Goal: Task Accomplishment & Management: Manage account settings

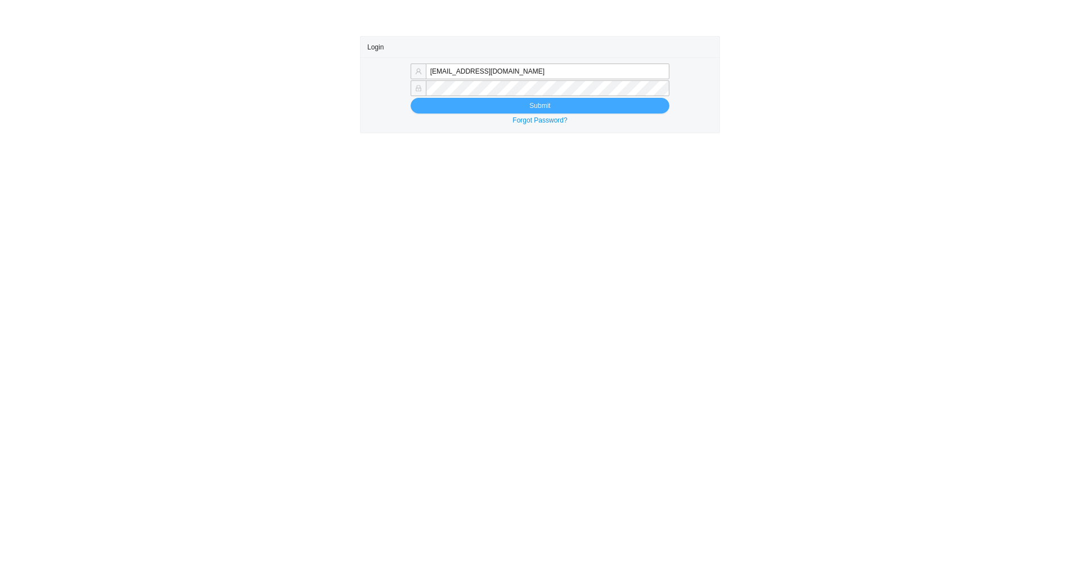
type input "tziporahj@homeandstone.com"
click at [474, 103] on button "Submit" at bounding box center [540, 106] width 259 height 16
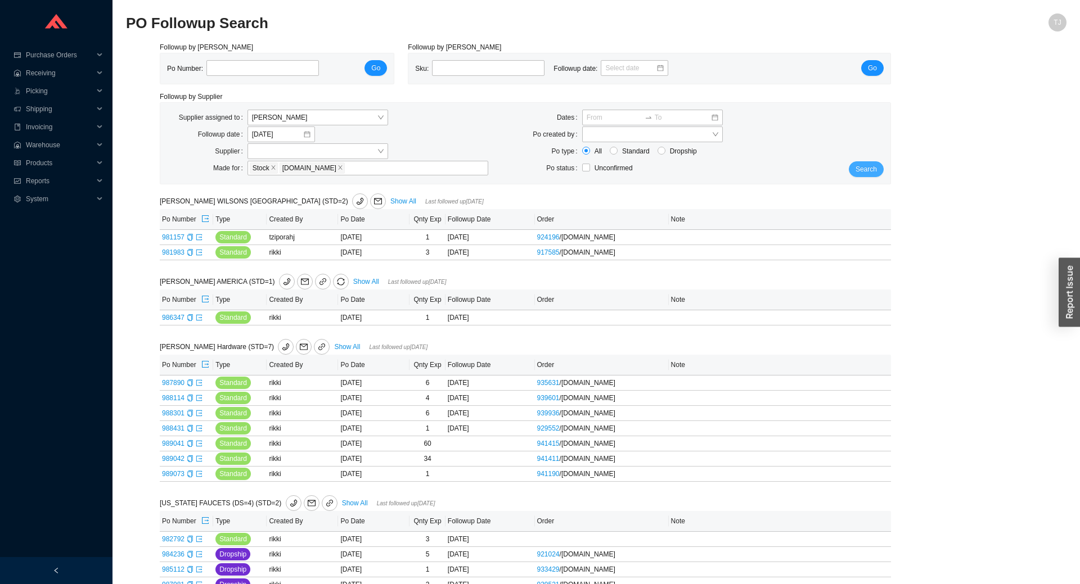
click at [868, 168] on span "Search" at bounding box center [865, 169] width 21 height 11
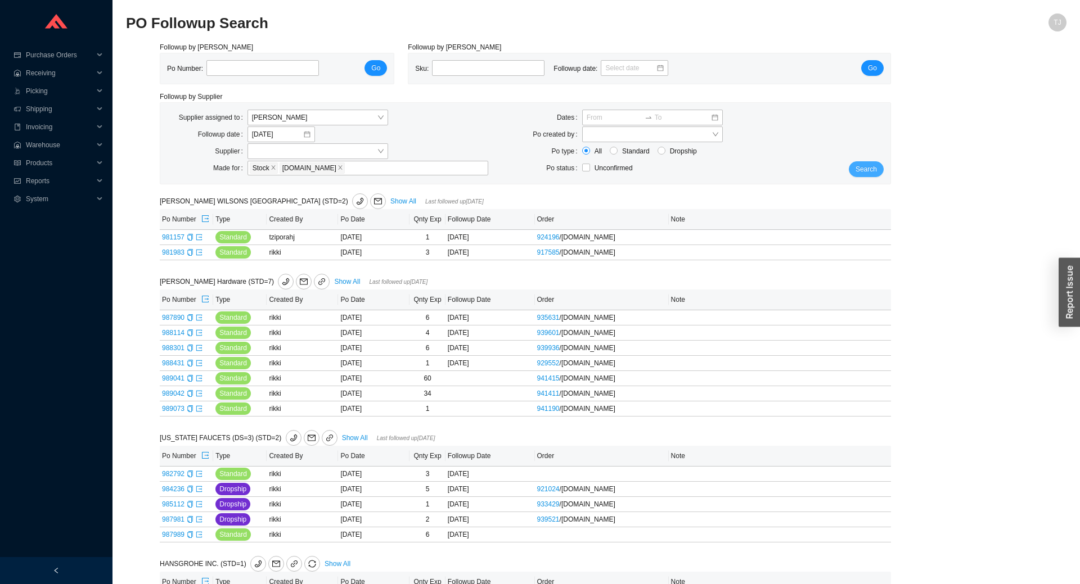
click at [867, 167] on span "Search" at bounding box center [865, 169] width 21 height 11
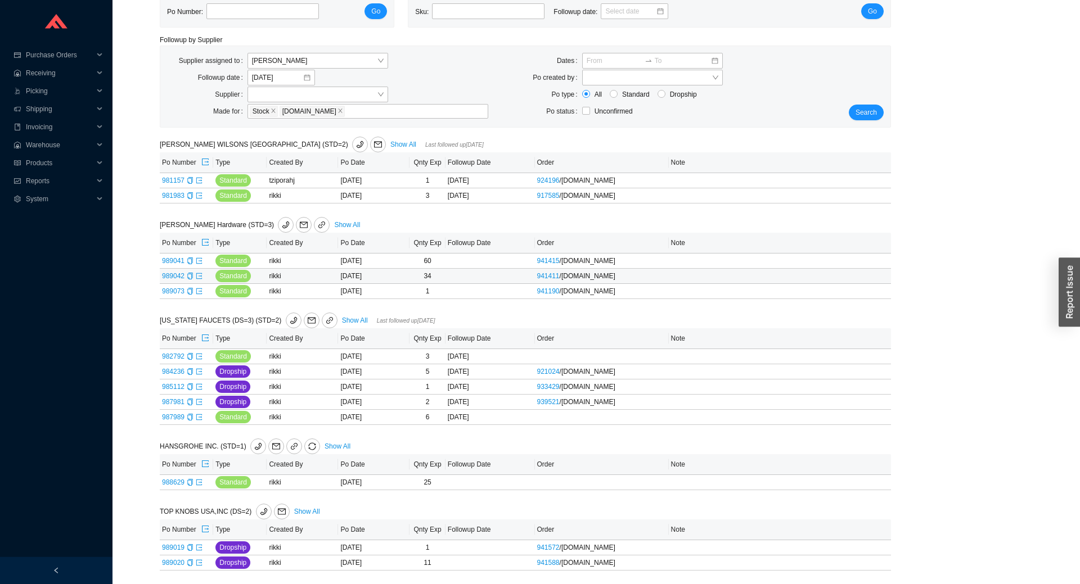
scroll to position [58, 0]
click at [305, 446] on span "sync" at bounding box center [312, 447] width 15 height 8
click at [355, 416] on span "OK" at bounding box center [354, 415] width 10 height 11
click at [353, 62] on span "[PERSON_NAME]" at bounding box center [318, 60] width 132 height 15
click at [340, 77] on div "Unassigned" at bounding box center [318, 81] width 132 height 10
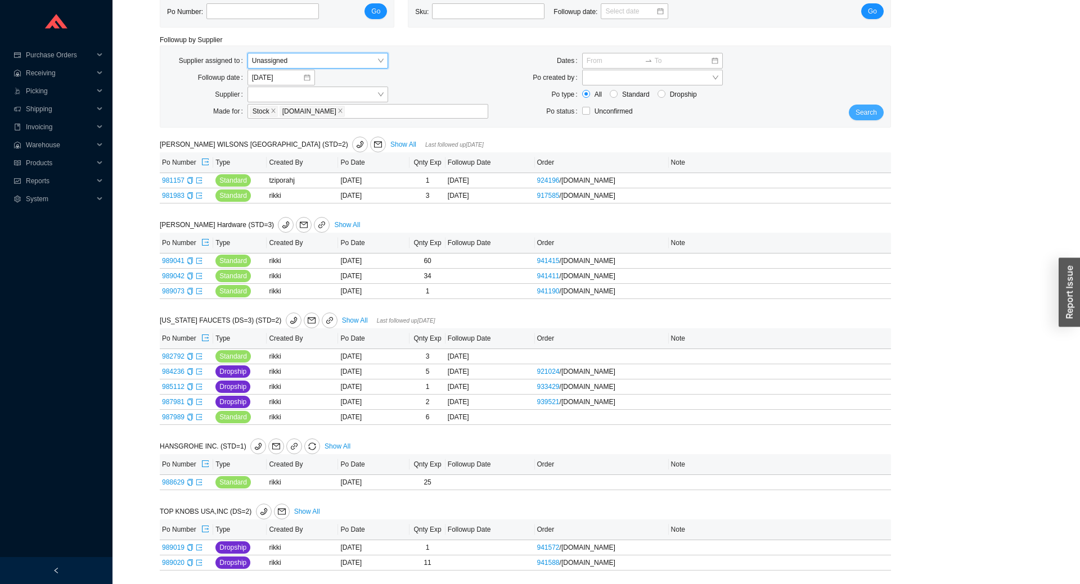
click at [861, 109] on span "Search" at bounding box center [865, 112] width 21 height 11
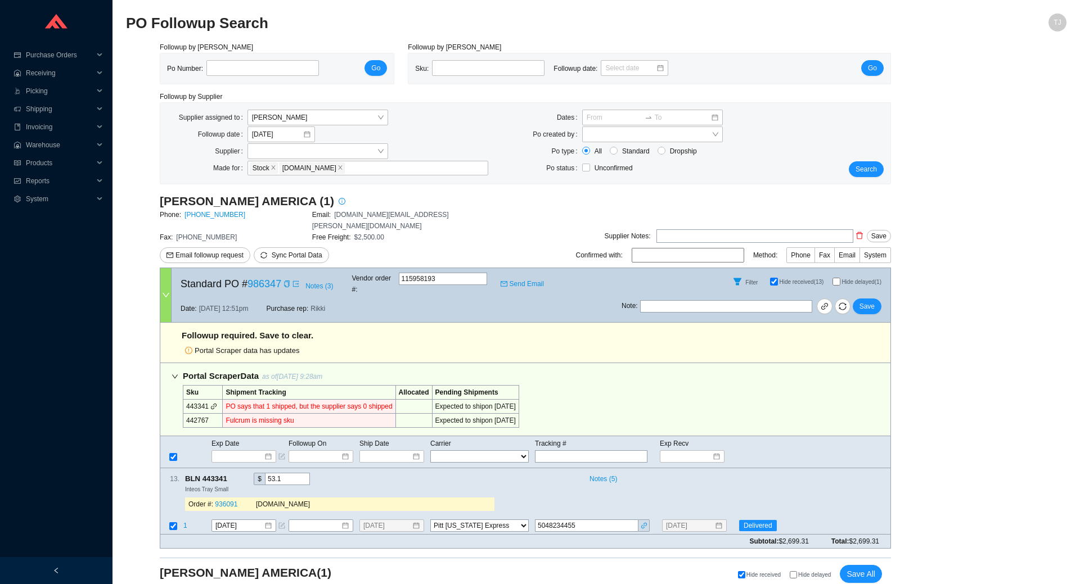
select select "94"
click at [861, 568] on span "Save All" at bounding box center [860, 574] width 29 height 13
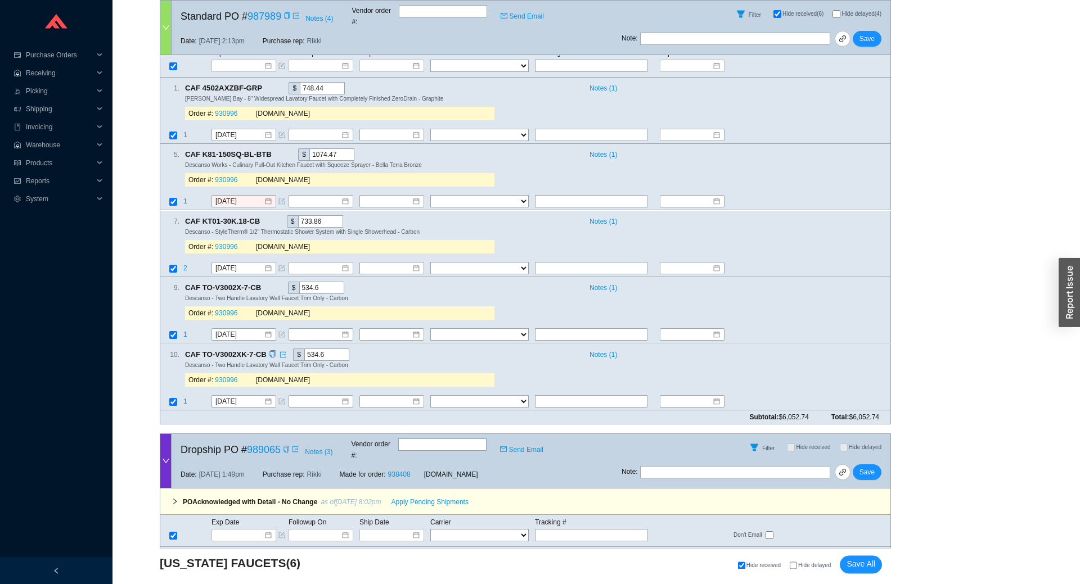
scroll to position [1314, 0]
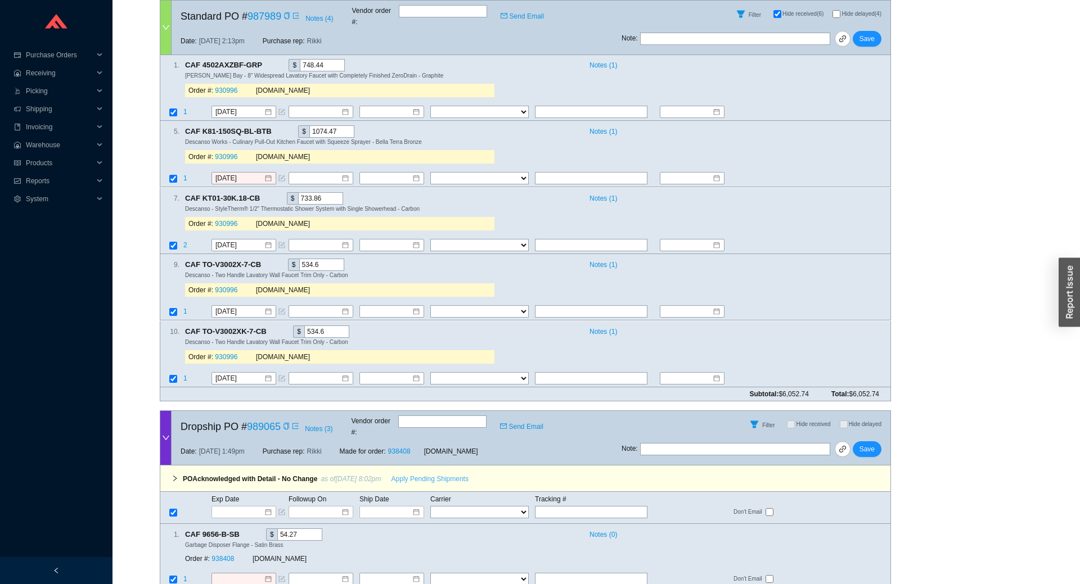
click at [420, 473] on span "Apply Pending Shipments" at bounding box center [429, 478] width 77 height 11
click at [223, 555] on link "938408" at bounding box center [222, 559] width 22 height 8
click at [871, 441] on button "Save" at bounding box center [867, 449] width 29 height 16
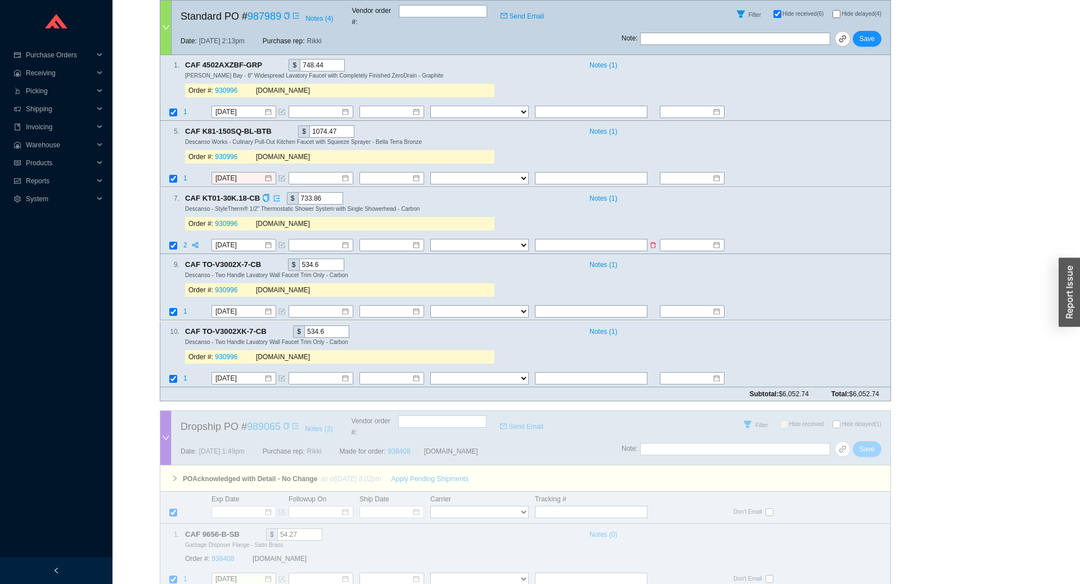
scroll to position [1124, 0]
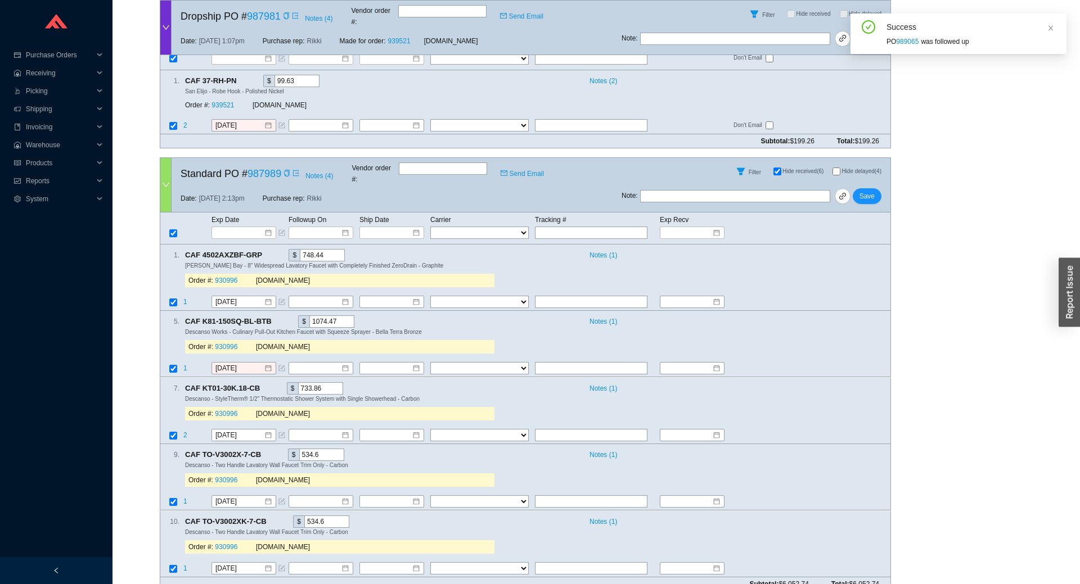
checkbox input "true"
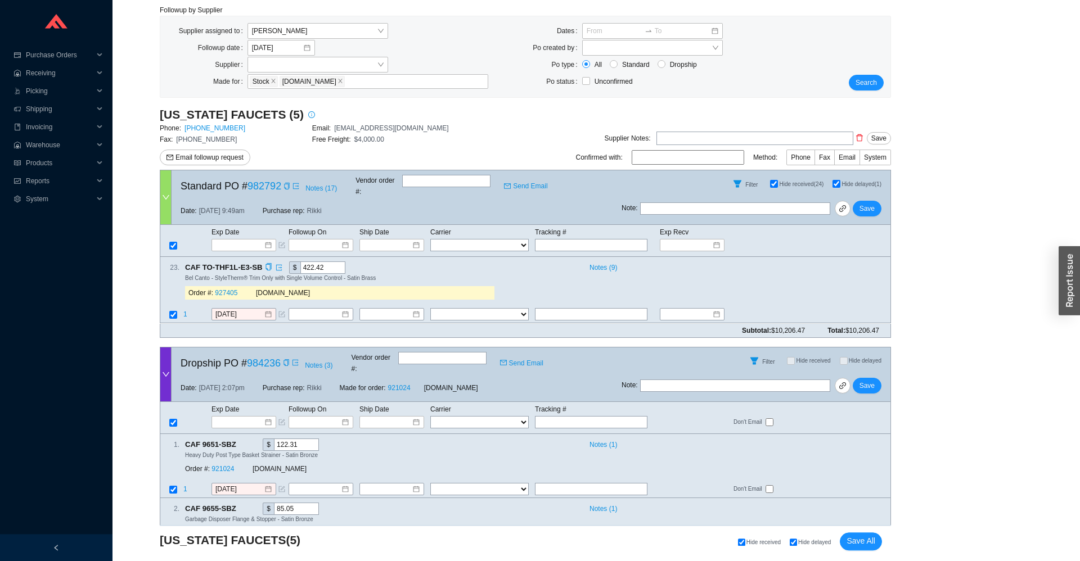
scroll to position [43, 0]
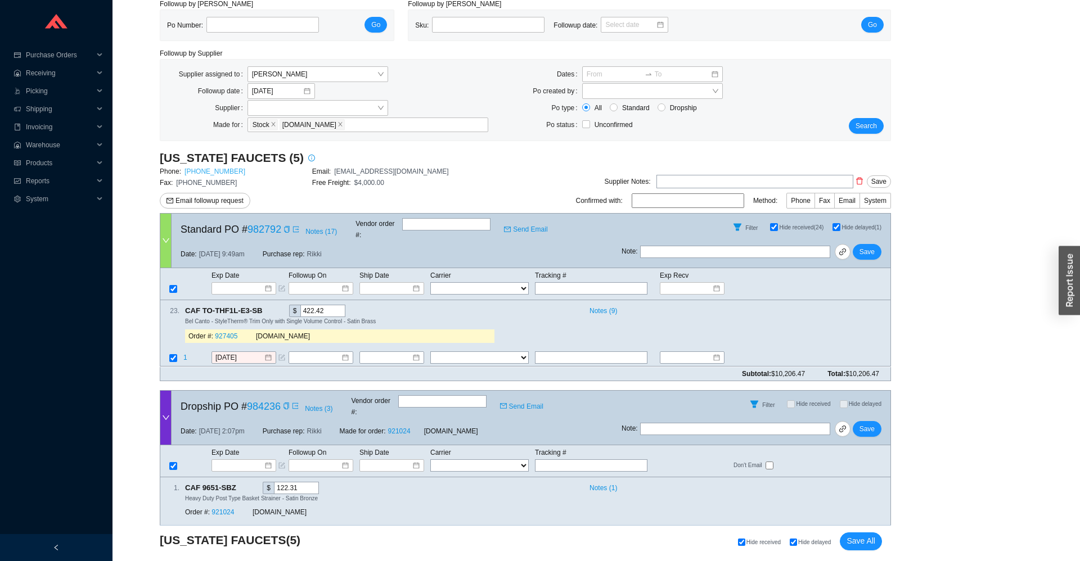
click at [206, 171] on link "800-822-8855" at bounding box center [214, 172] width 61 height 8
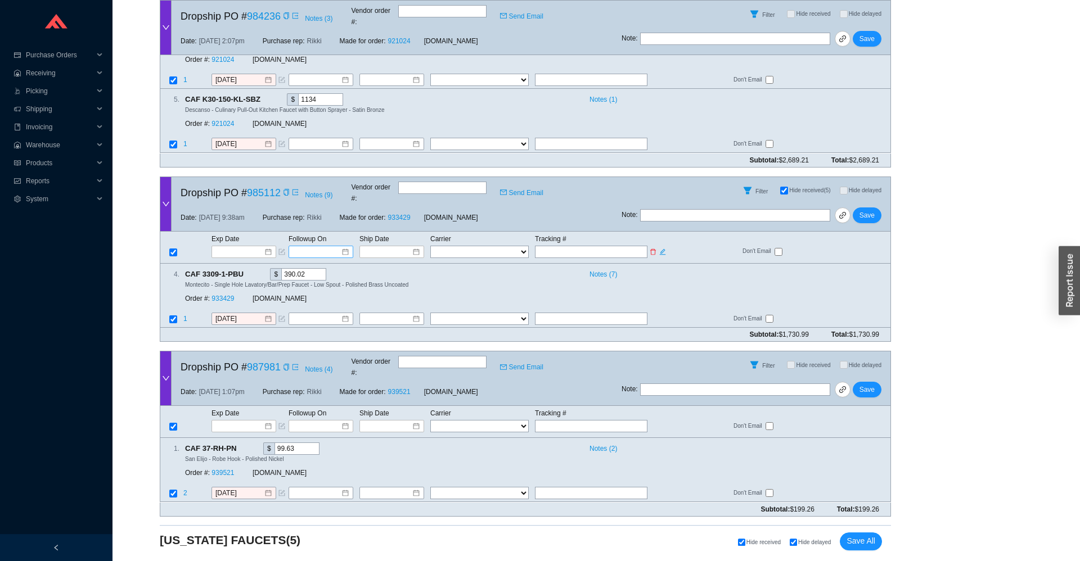
scroll to position [812, 0]
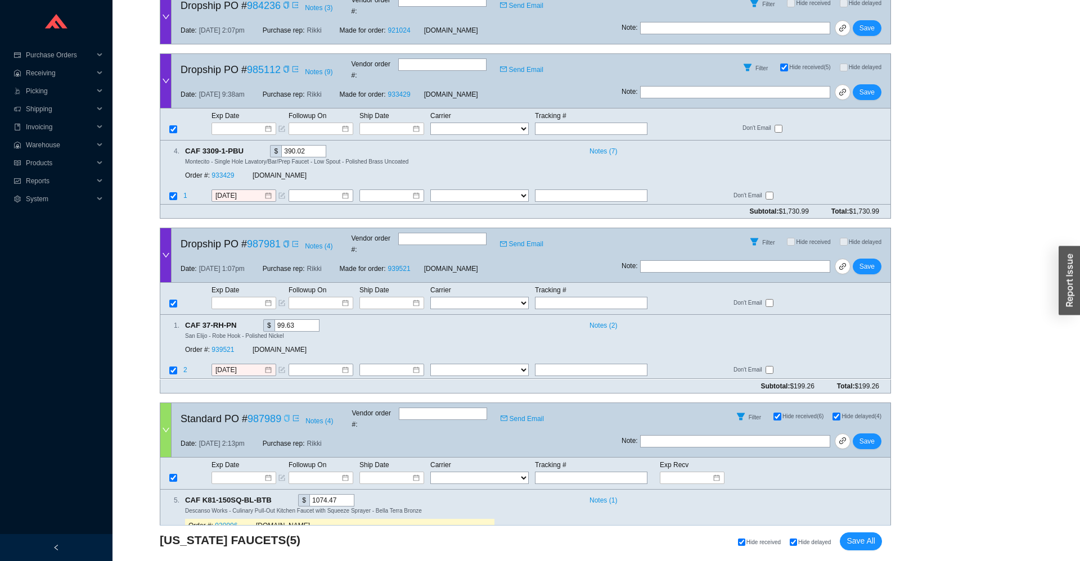
click at [287, 415] on icon "copy" at bounding box center [286, 418] width 7 height 7
click at [283, 241] on icon "copy" at bounding box center [286, 244] width 7 height 7
click at [284, 66] on icon "copy" at bounding box center [286, 69] width 7 height 7
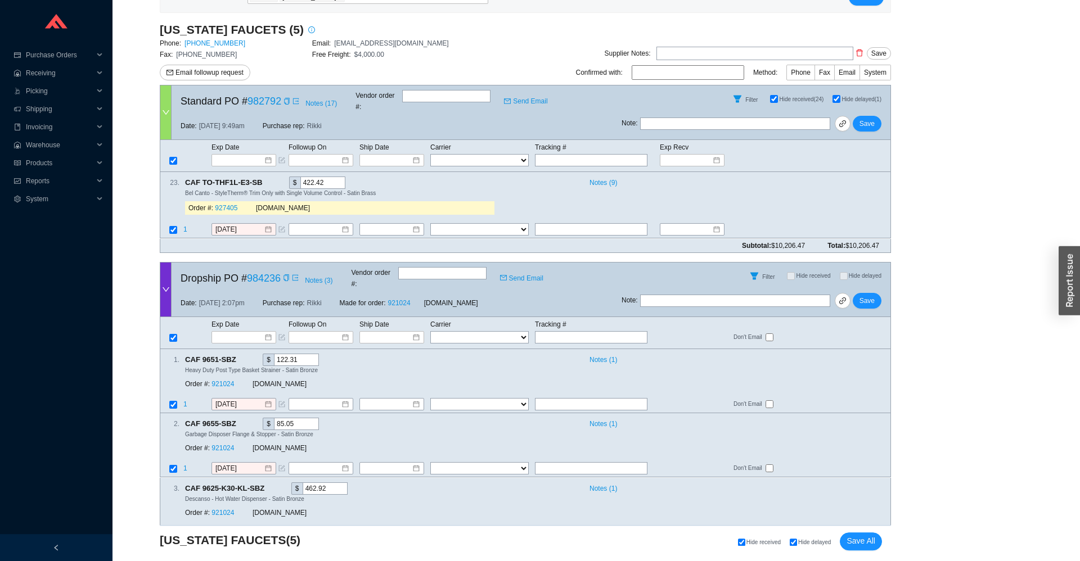
scroll to position [66, 0]
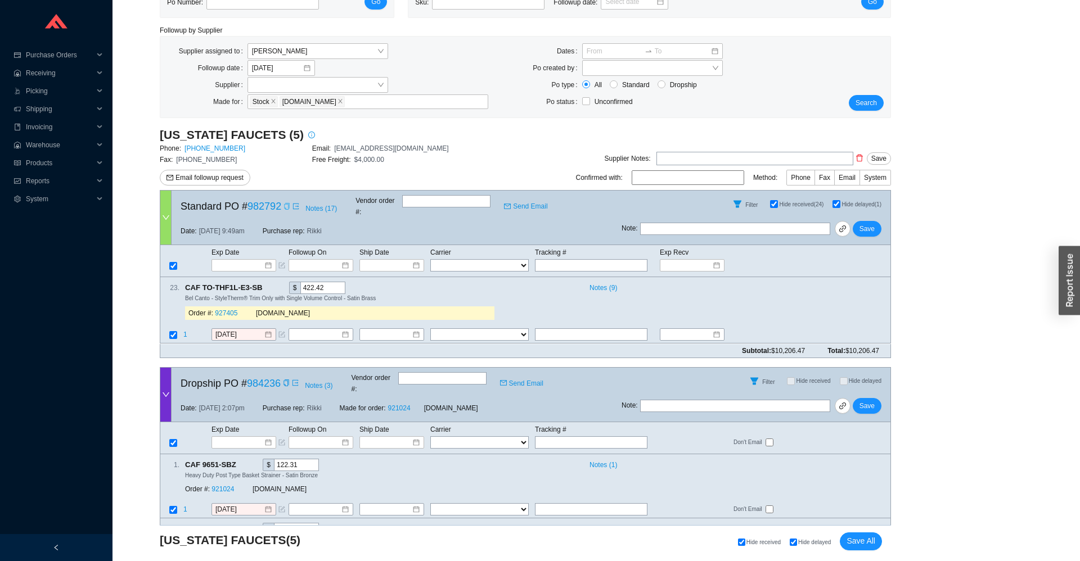
click at [284, 205] on icon "copy" at bounding box center [286, 206] width 7 height 7
click at [285, 380] on icon "copy" at bounding box center [286, 383] width 7 height 7
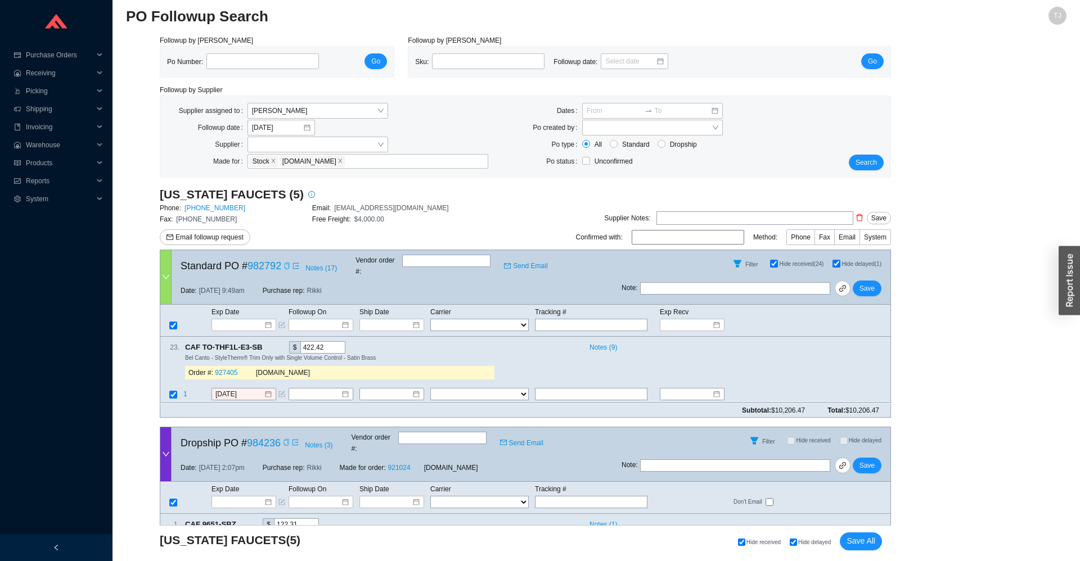
scroll to position [0, 0]
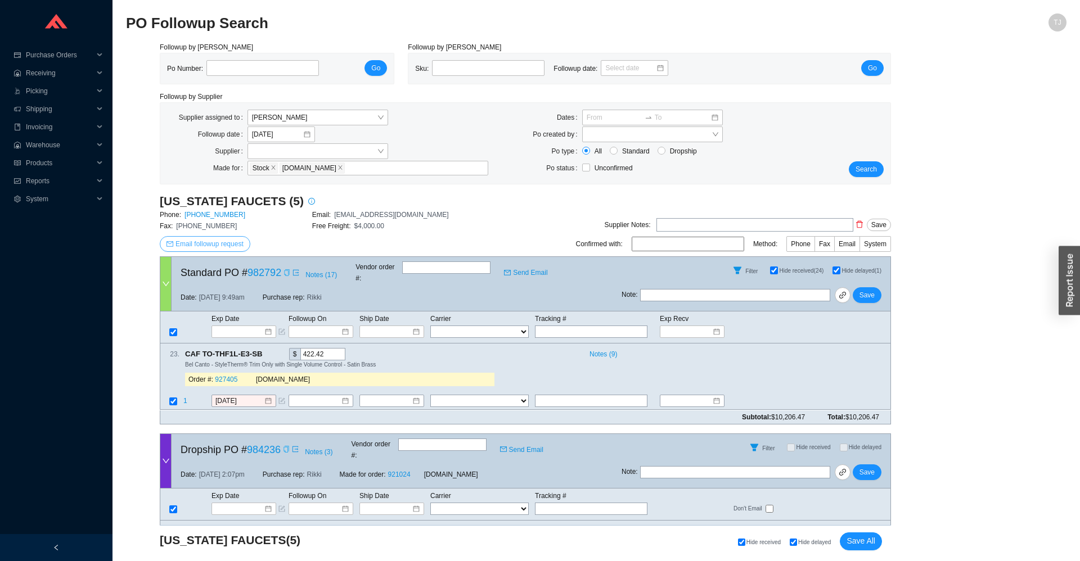
click at [210, 246] on span "Email followup request" at bounding box center [209, 243] width 68 height 11
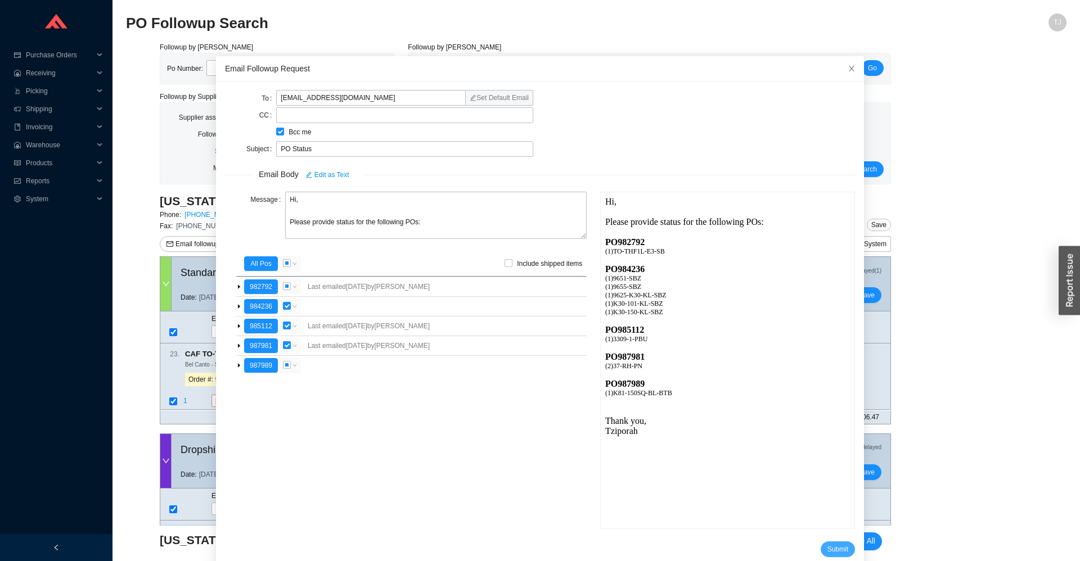
click at [844, 550] on span "Submit" at bounding box center [837, 549] width 21 height 11
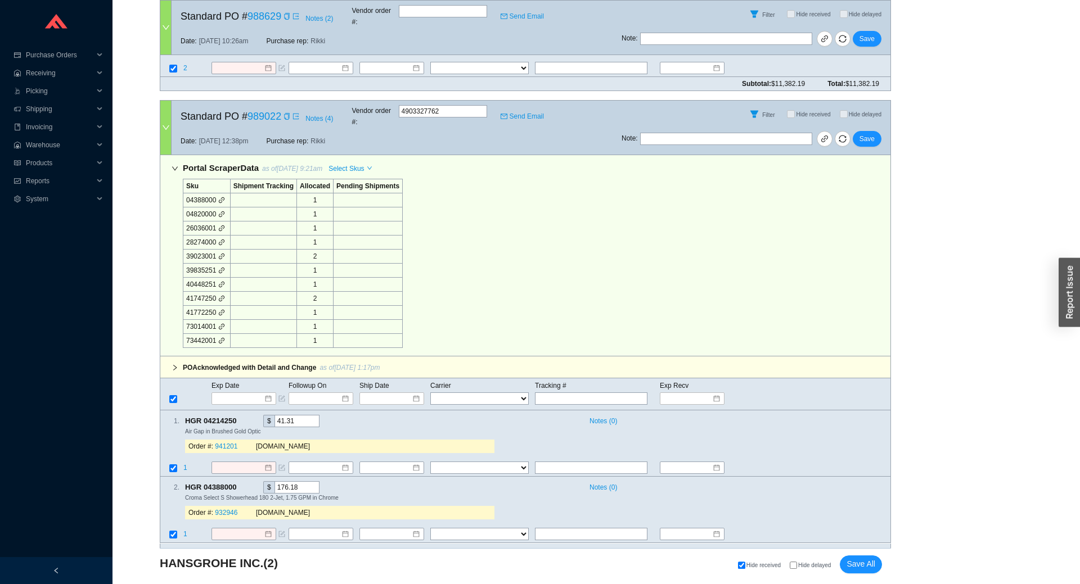
scroll to position [1361, 0]
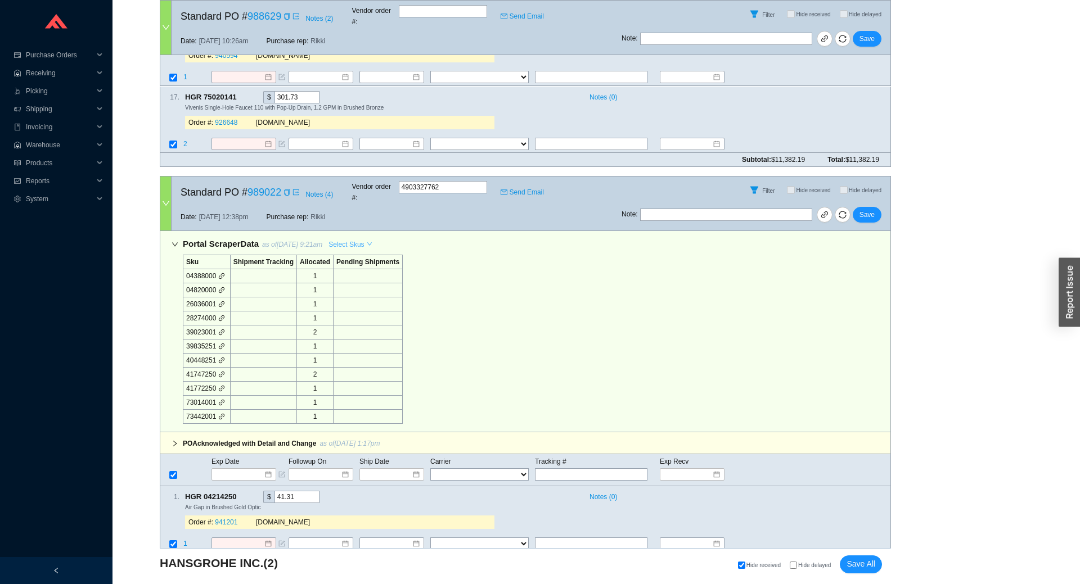
click at [341, 239] on span "Select Skus" at bounding box center [345, 244] width 35 height 11
click at [356, 246] on span "Allocated" at bounding box center [349, 247] width 37 height 10
checkbox input "false"
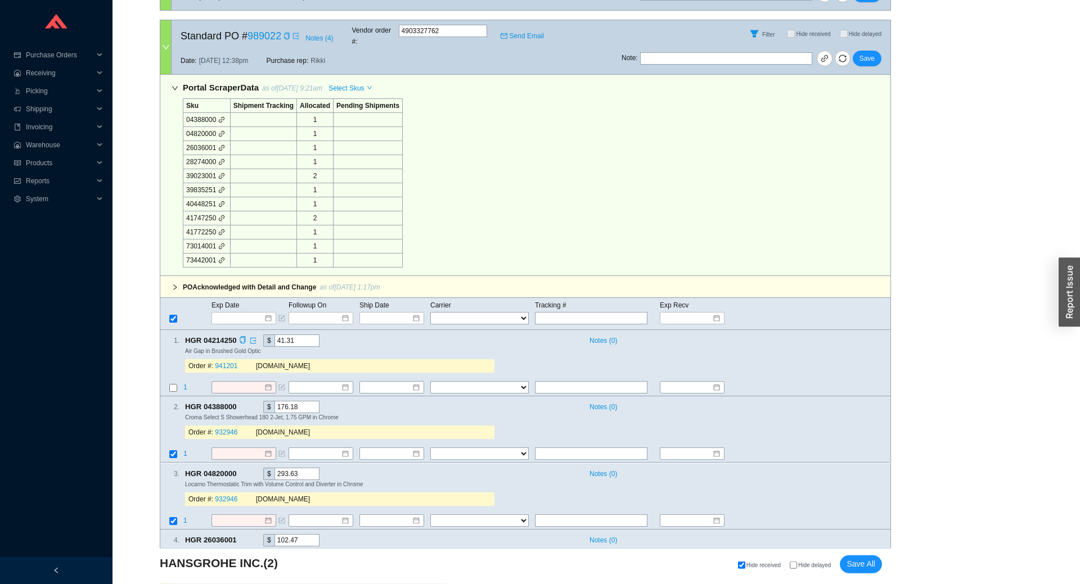
scroll to position [1609, 0]
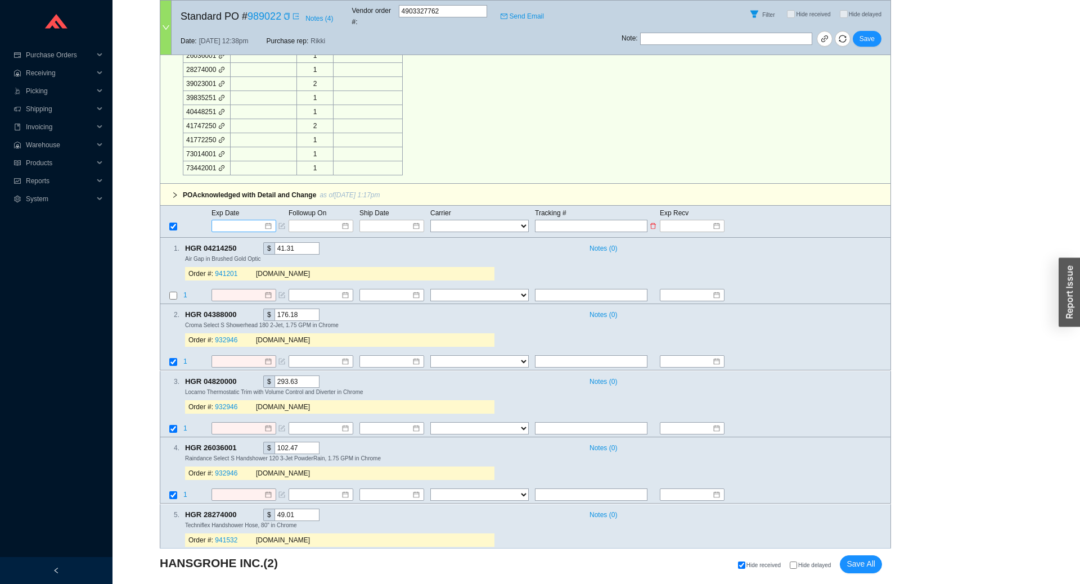
click at [237, 220] on input at bounding box center [240, 225] width 48 height 11
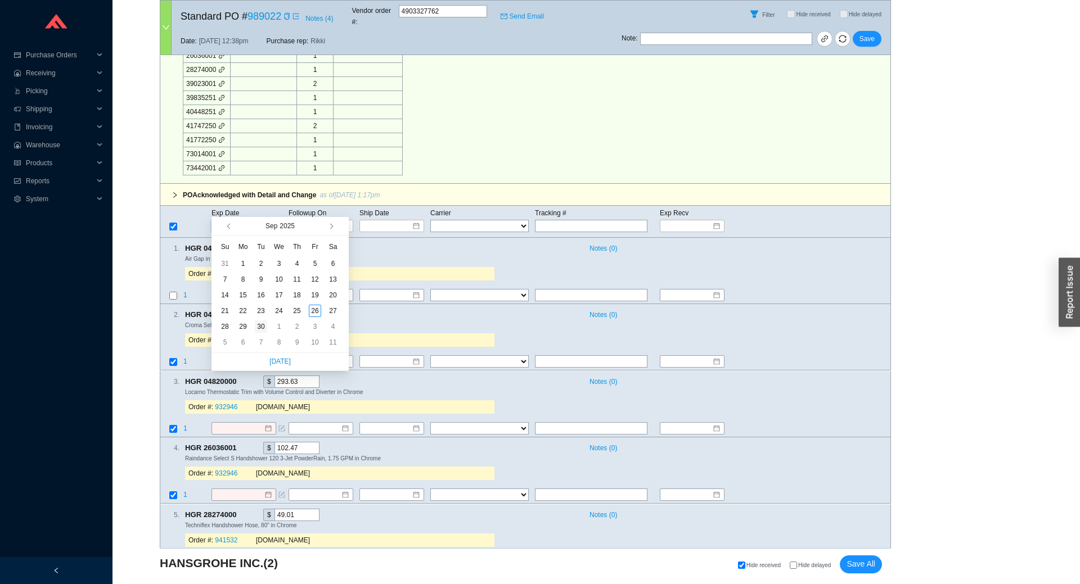
type input "[DATE]"
click at [259, 328] on div "30" at bounding box center [261, 327] width 12 height 12
type input "[DATE]"
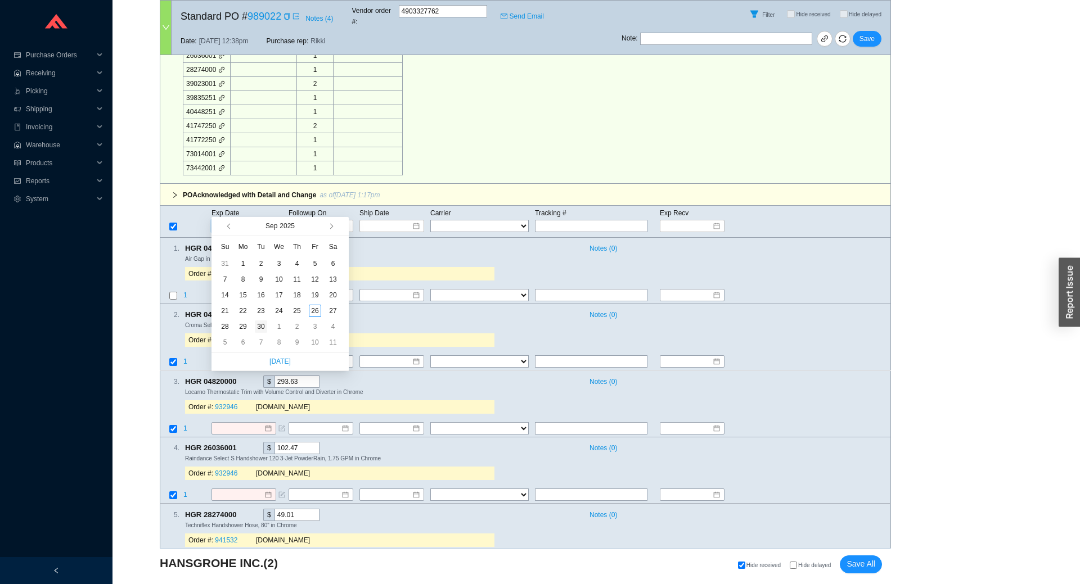
type input "[DATE]"
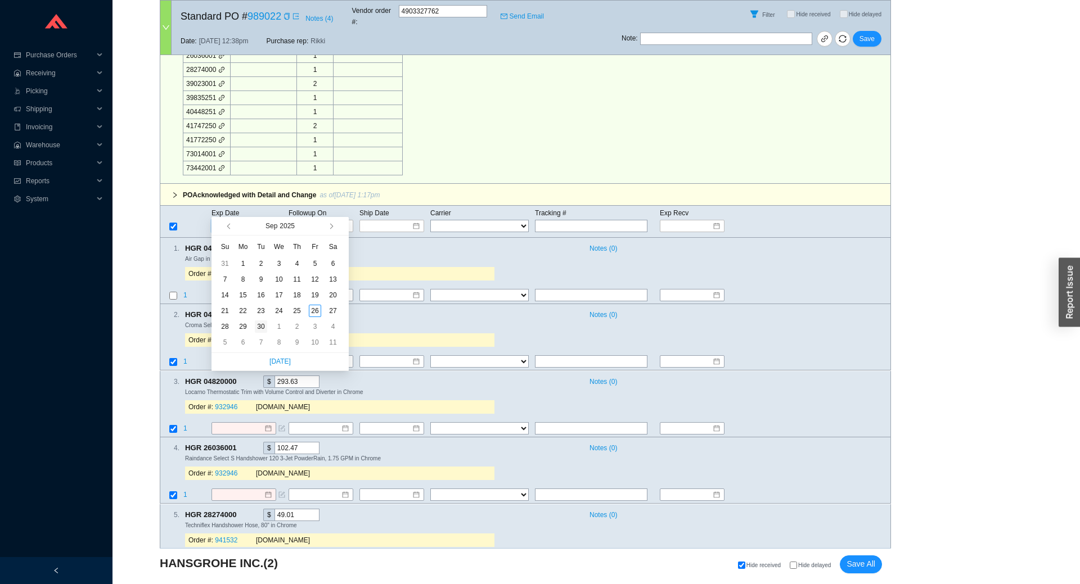
type input "[DATE]"
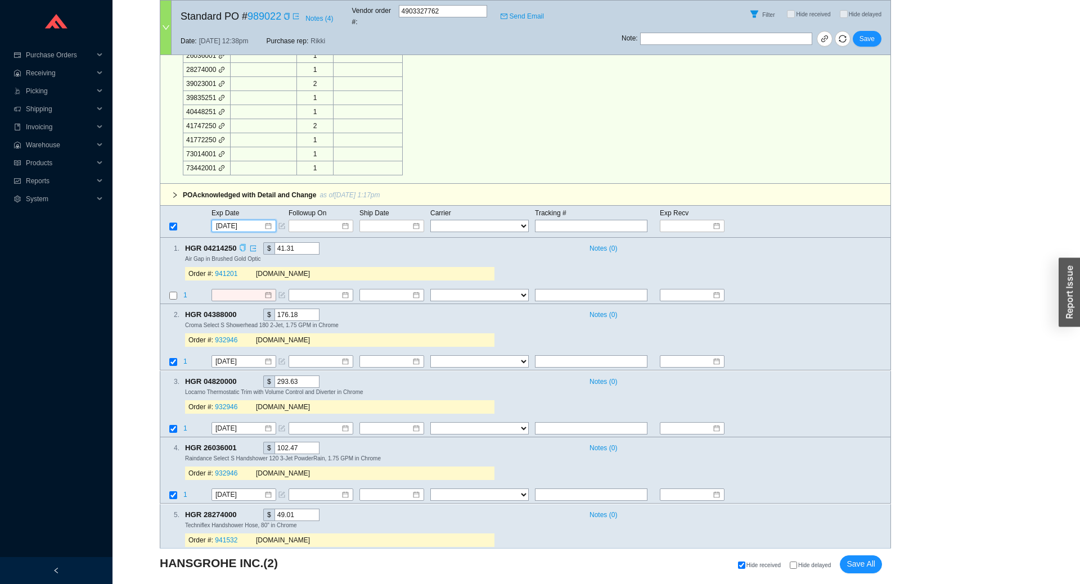
click at [243, 245] on icon "copy" at bounding box center [242, 248] width 7 height 7
click at [184, 291] on span "1" at bounding box center [185, 295] width 4 height 8
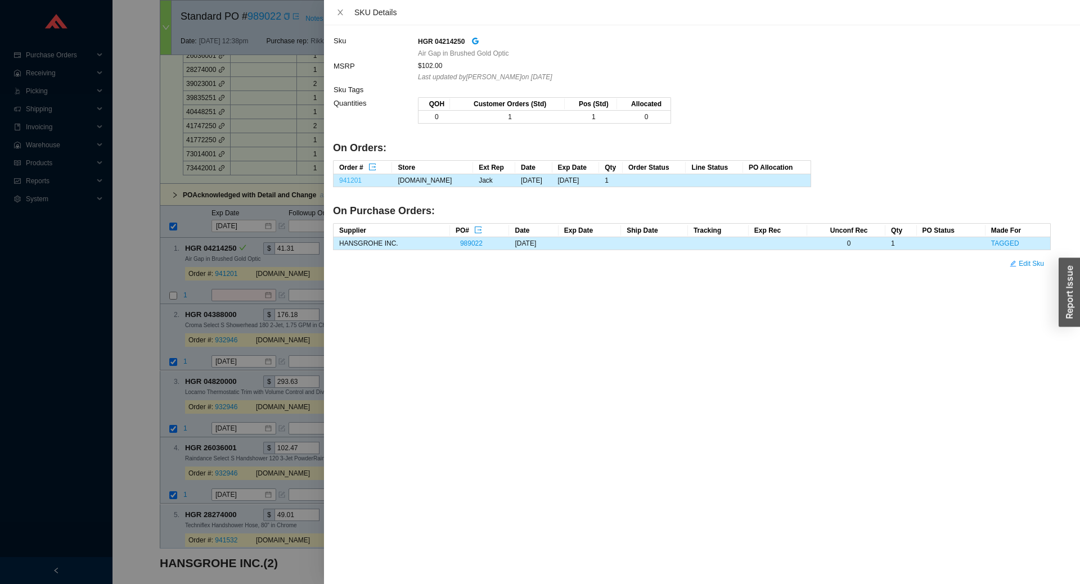
click at [357, 181] on link "941201" at bounding box center [350, 181] width 22 height 8
click at [234, 285] on div at bounding box center [540, 292] width 1080 height 584
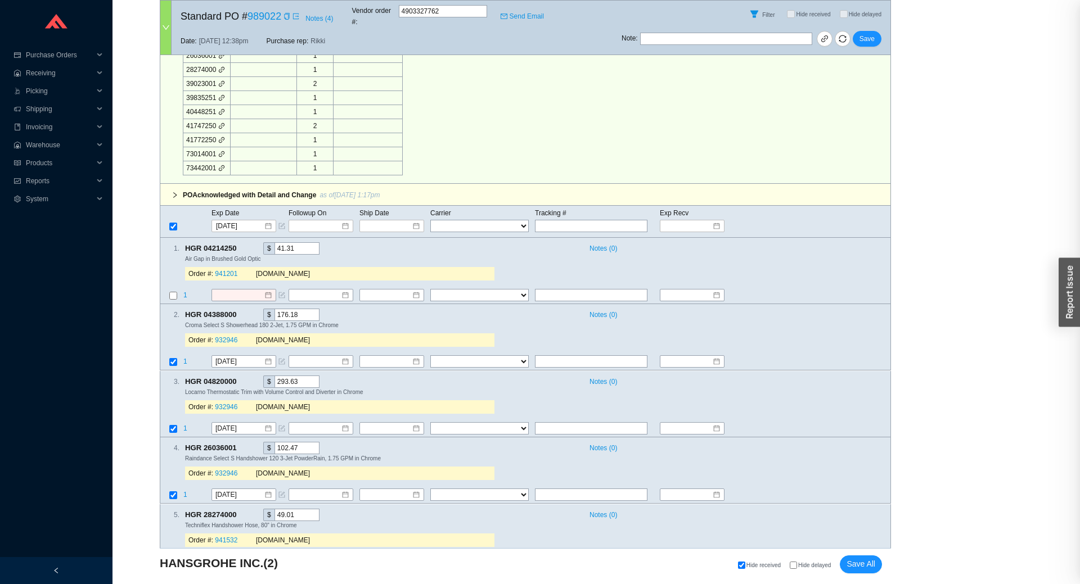
click at [234, 290] on input at bounding box center [239, 295] width 48 height 11
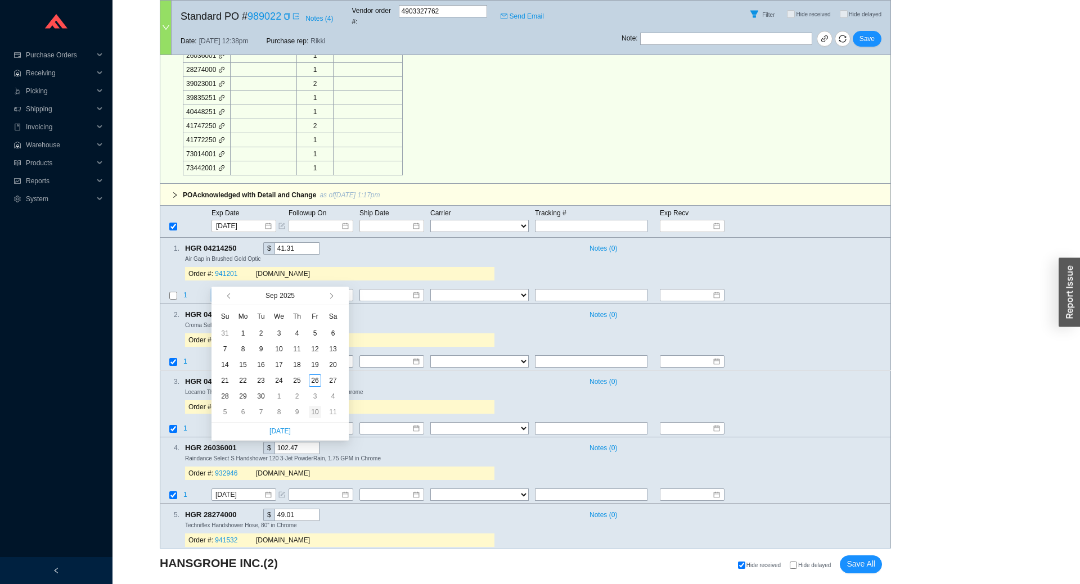
type input "10/10/2025"
click at [317, 414] on div "10" at bounding box center [315, 412] width 12 height 12
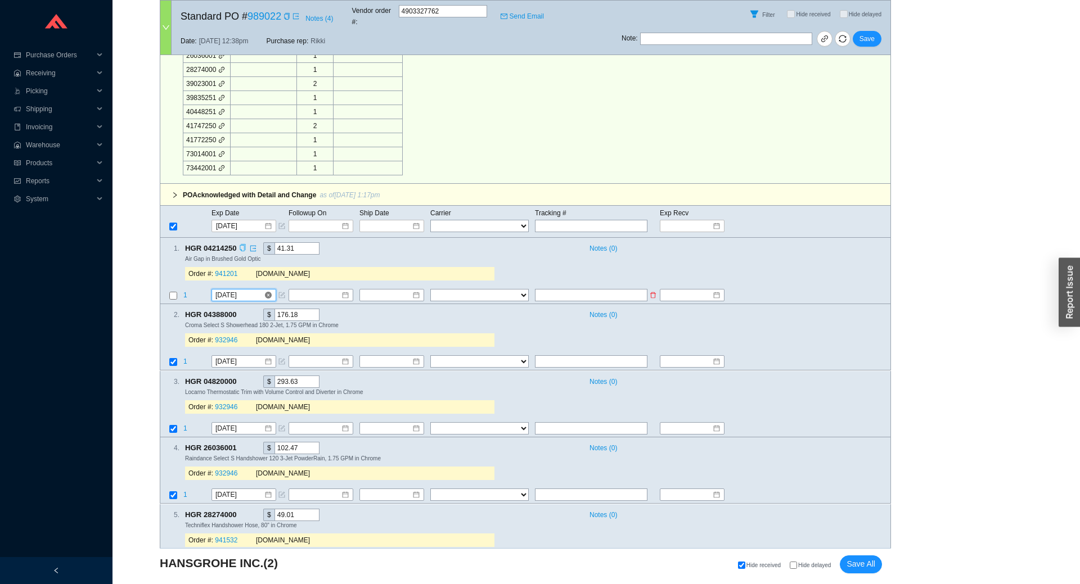
click at [247, 290] on input "10/10/2025" at bounding box center [239, 295] width 48 height 11
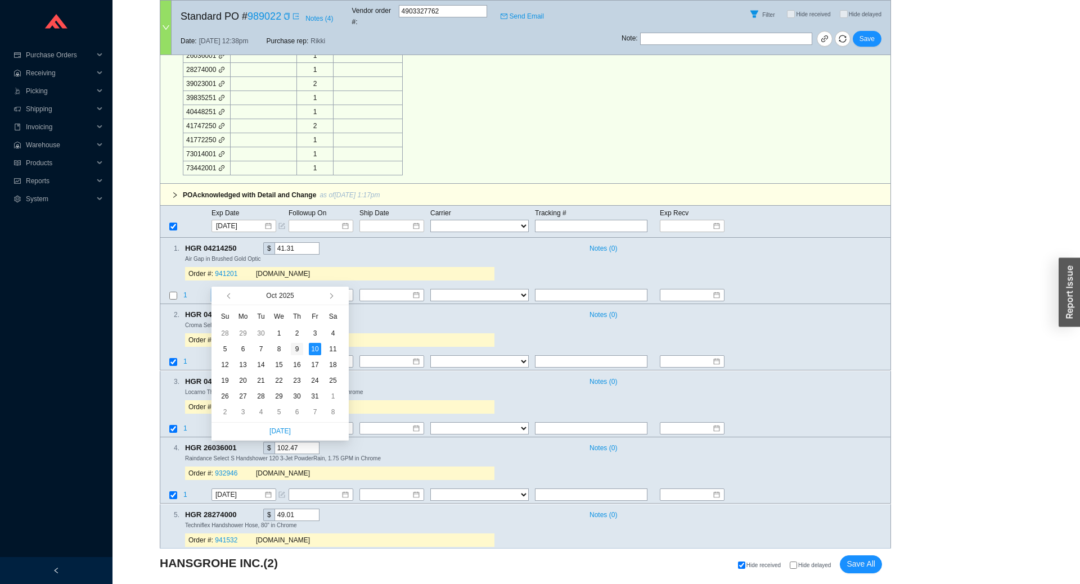
type input "10/9/2025"
click at [292, 348] on div "9" at bounding box center [297, 349] width 12 height 12
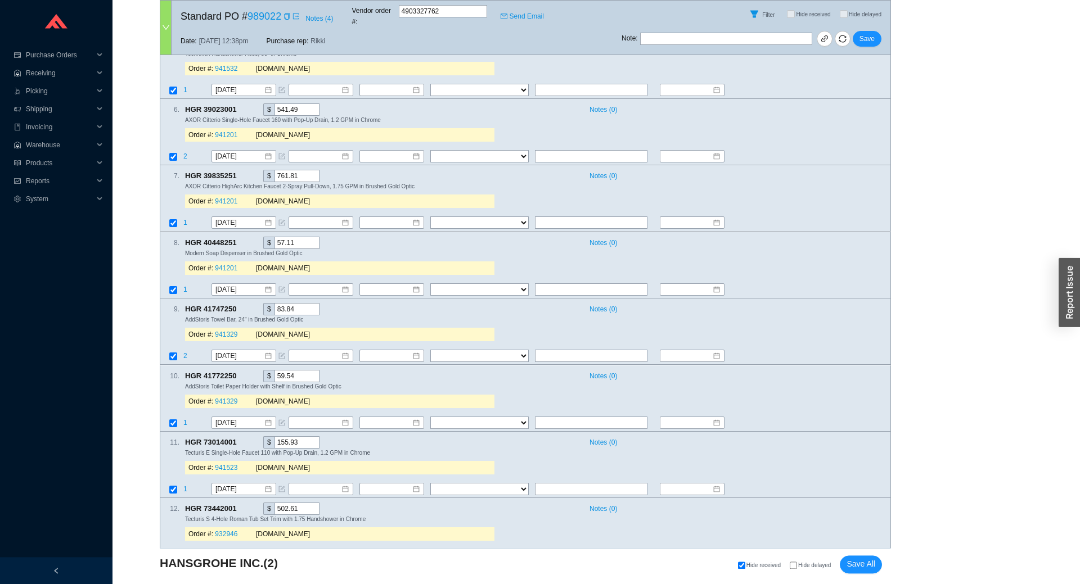
scroll to position [2107, 0]
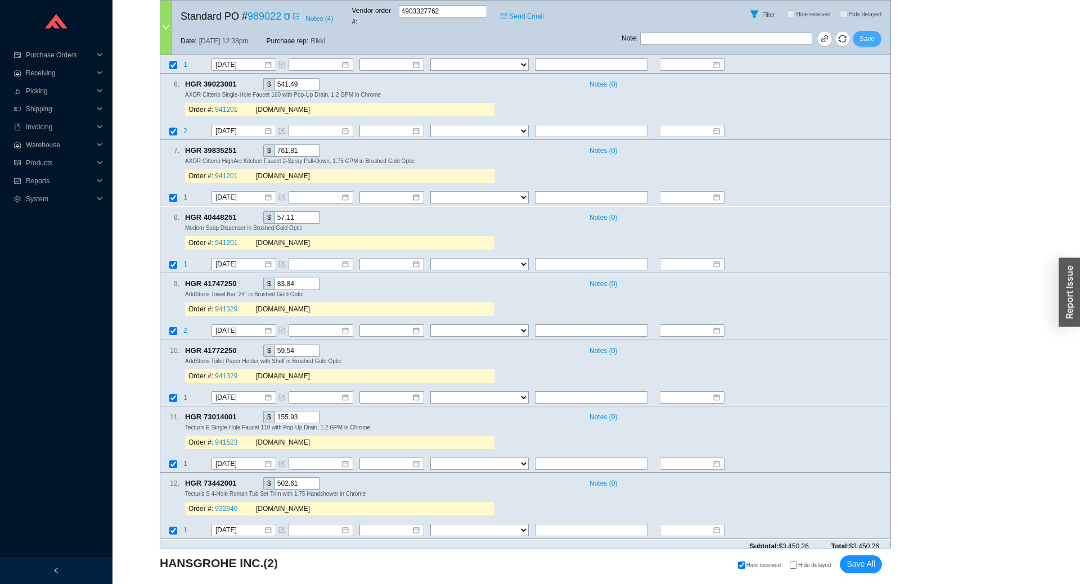
click at [870, 33] on span "Save" at bounding box center [866, 38] width 15 height 11
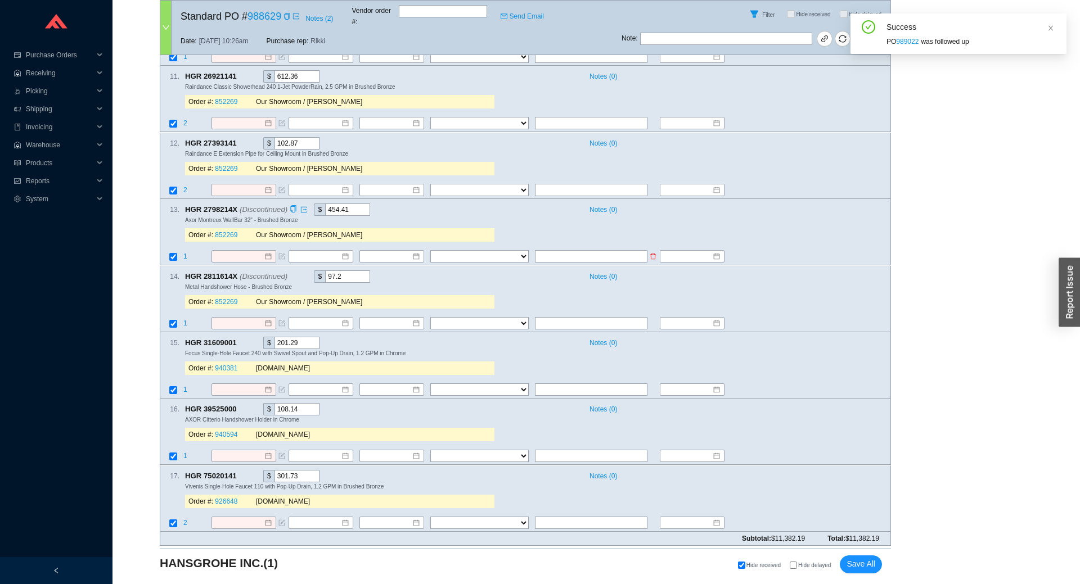
scroll to position [0, 0]
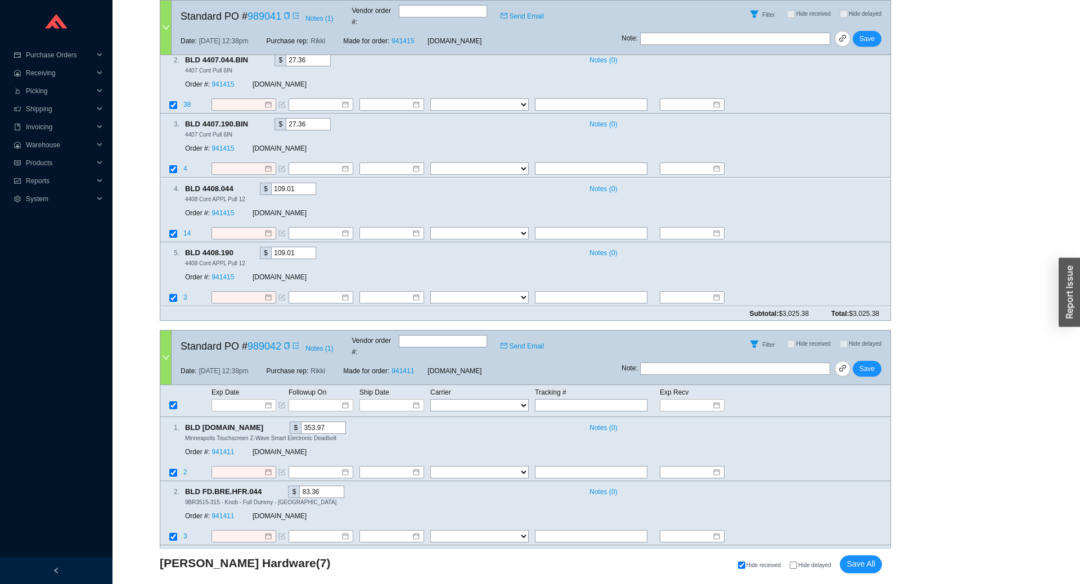
click at [163, 354] on icon "down" at bounding box center [166, 358] width 8 height 8
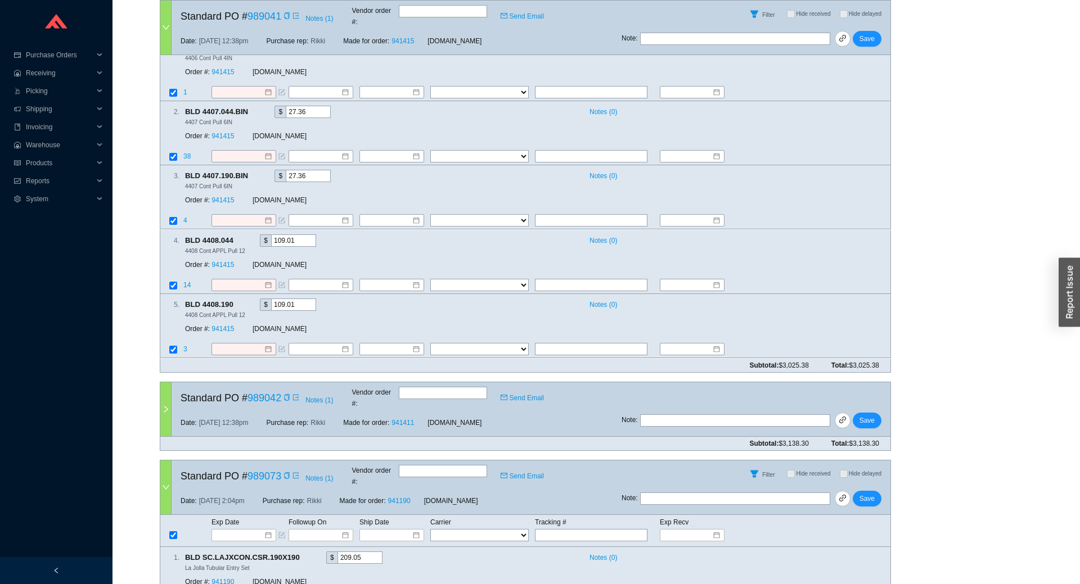
click at [166, 461] on div at bounding box center [165, 488] width 11 height 54
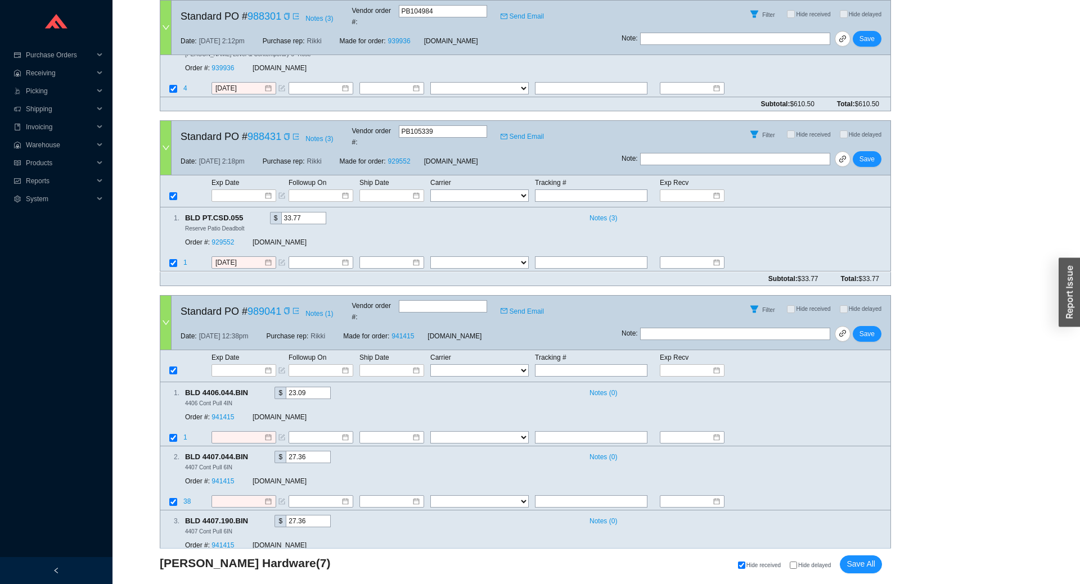
click at [165, 296] on div at bounding box center [165, 323] width 11 height 54
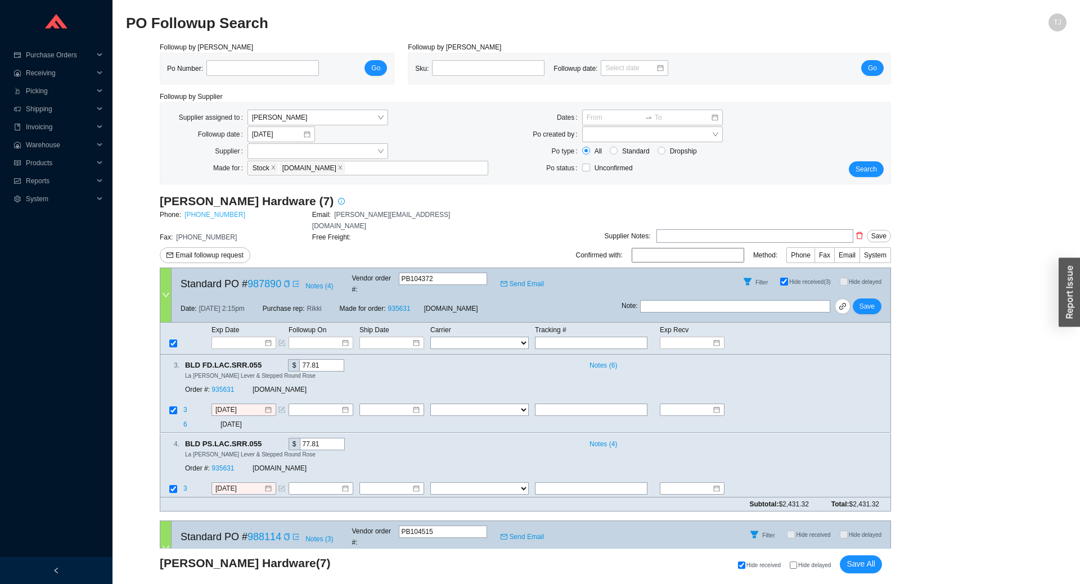
click at [206, 216] on link "[PHONE_NUMBER]" at bounding box center [214, 215] width 61 height 8
click at [285, 281] on icon "copy" at bounding box center [286, 284] width 7 height 7
click at [807, 279] on span "Hide received (3)" at bounding box center [809, 282] width 41 height 6
click at [788, 278] on input "Hide received (3)" at bounding box center [784, 282] width 8 height 8
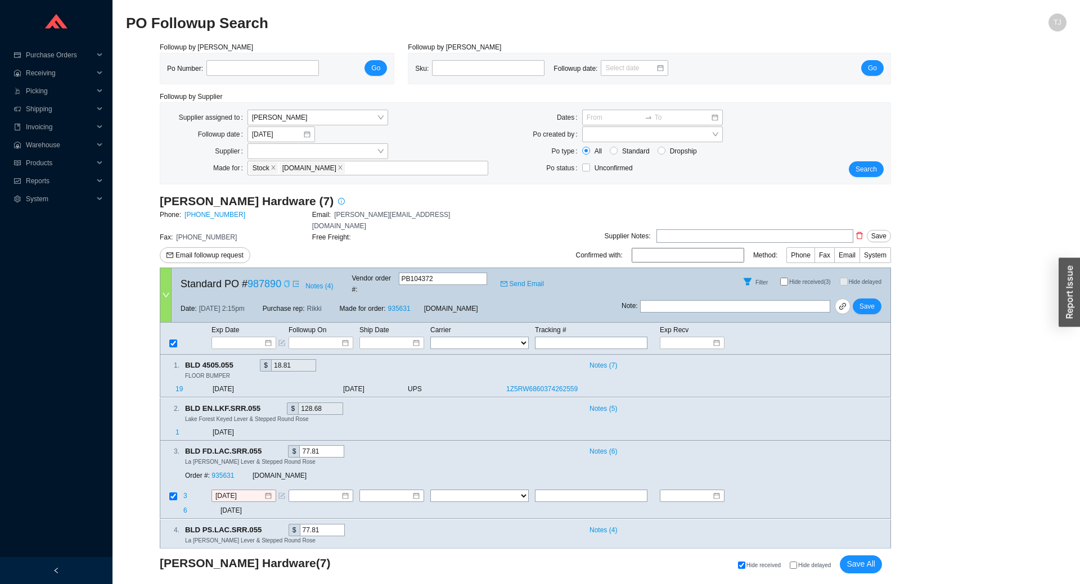
click at [807, 279] on span "Hide received (3)" at bounding box center [809, 282] width 41 height 6
click at [788, 278] on input "Hide received (3)" at bounding box center [784, 282] width 8 height 8
checkbox input "true"
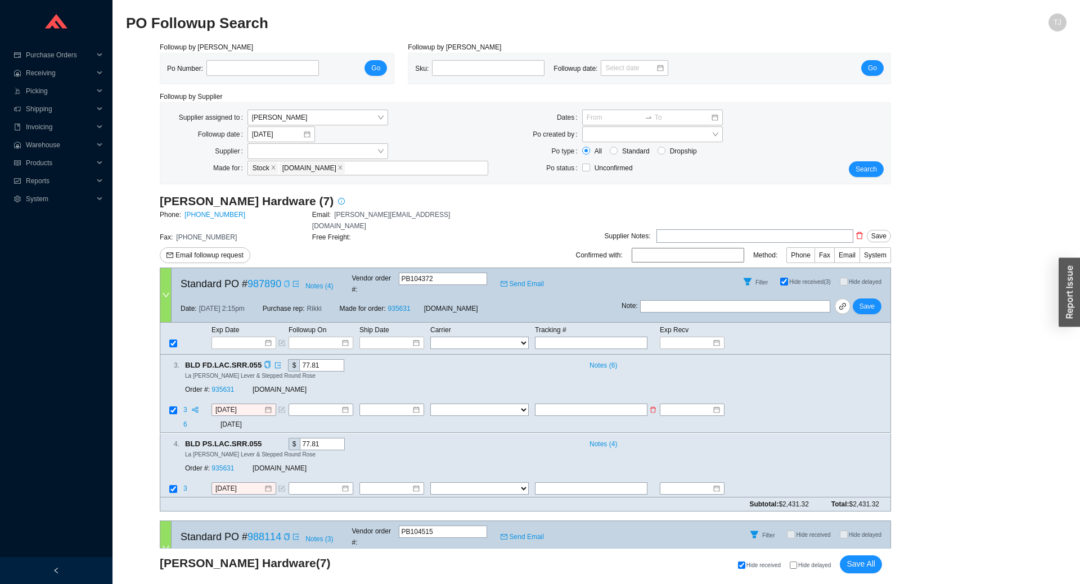
click at [186, 407] on span "3" at bounding box center [186, 411] width 6 height 8
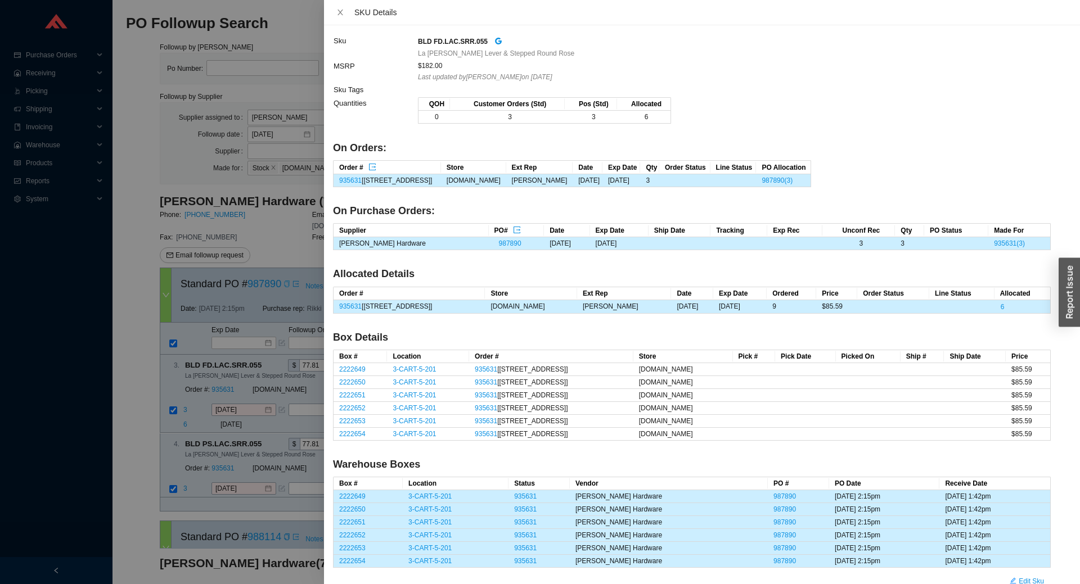
click at [196, 379] on div at bounding box center [540, 292] width 1080 height 584
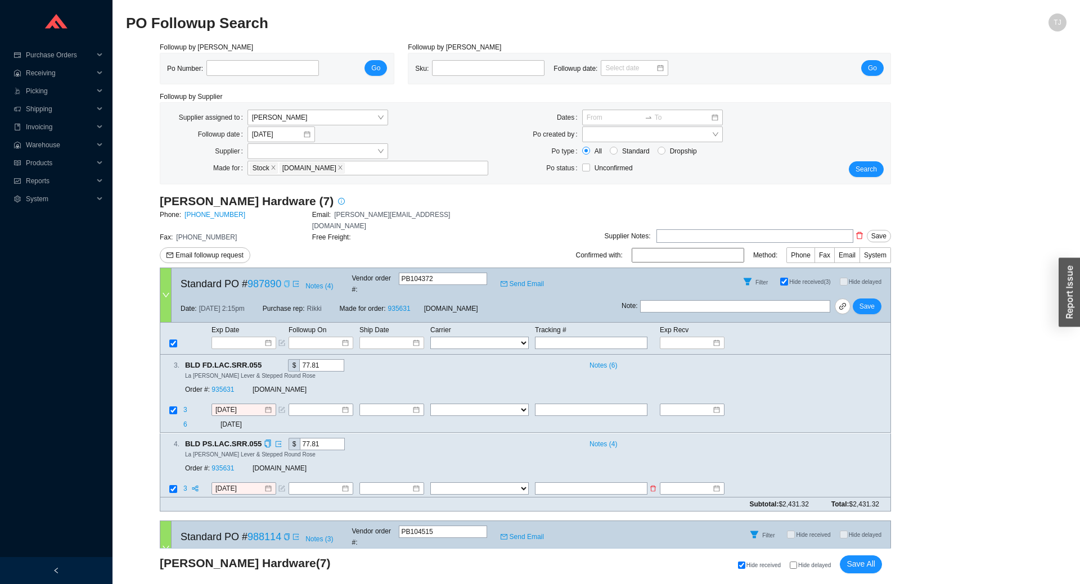
click at [186, 485] on span "3" at bounding box center [186, 489] width 6 height 8
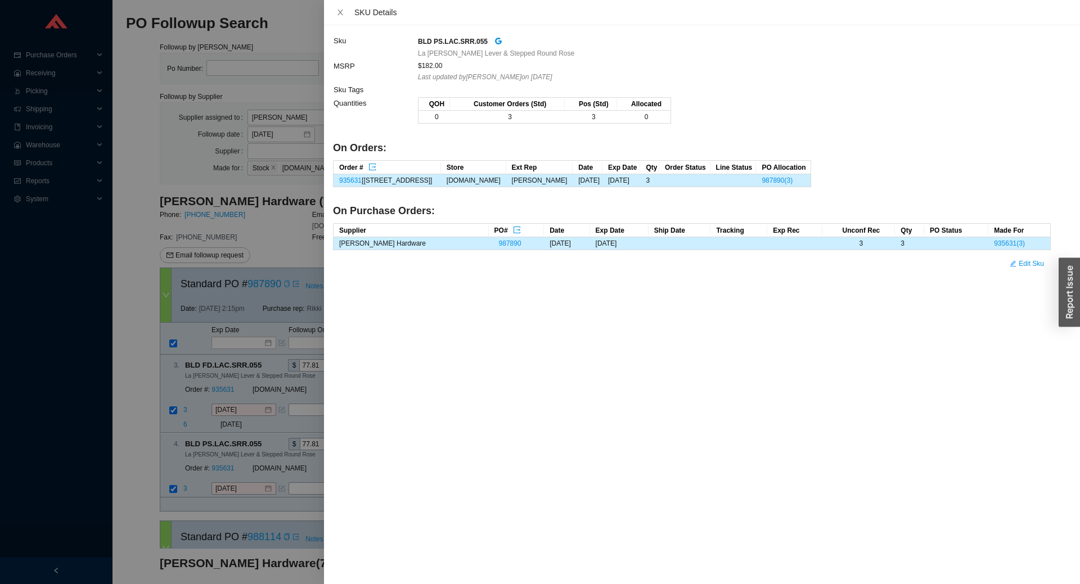
click at [190, 457] on div at bounding box center [540, 292] width 1080 height 584
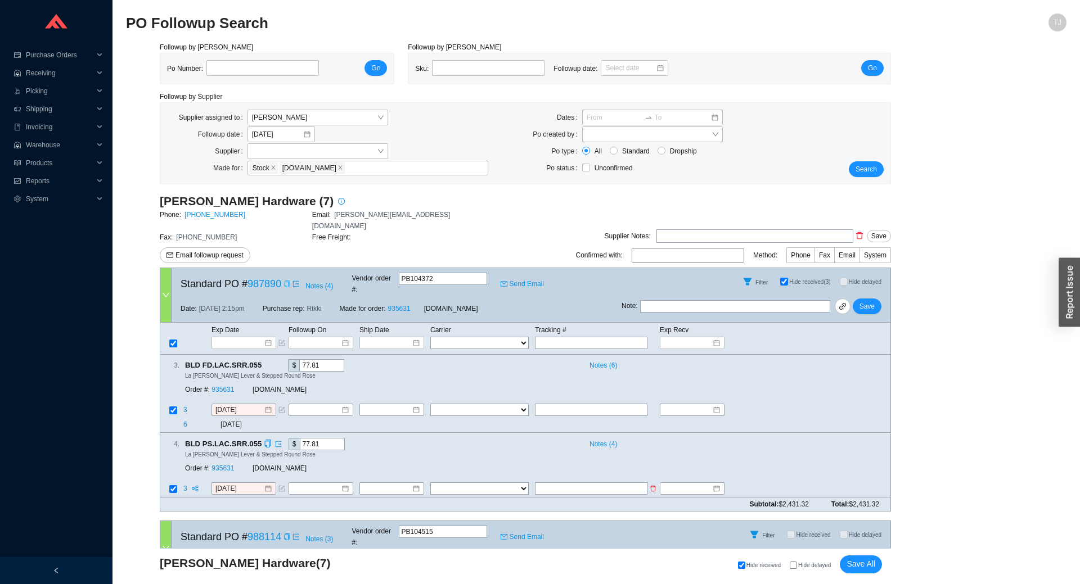
click at [187, 485] on span "3" at bounding box center [186, 489] width 6 height 8
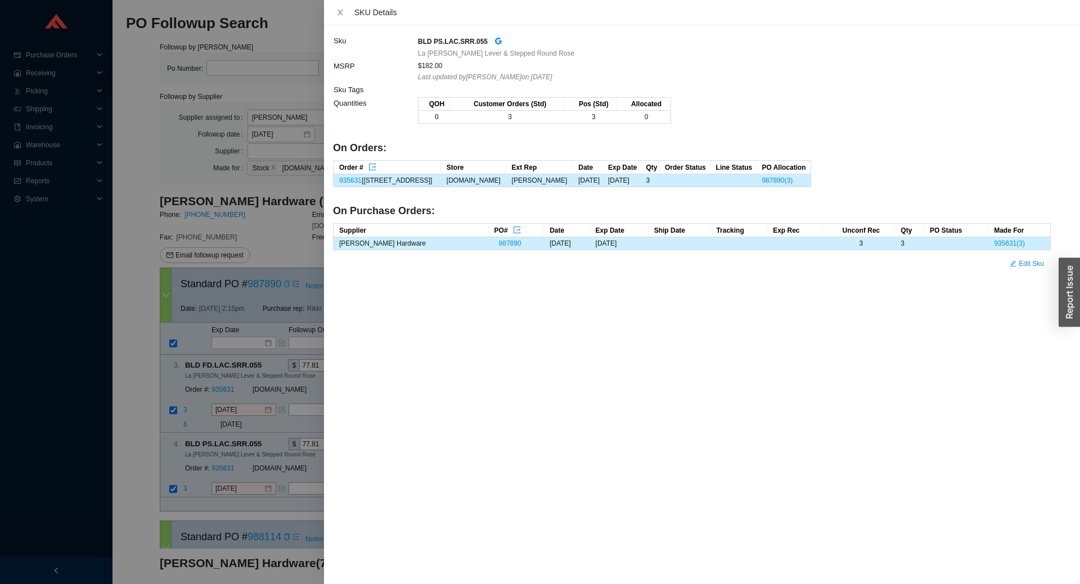
click at [188, 459] on div at bounding box center [540, 292] width 1080 height 584
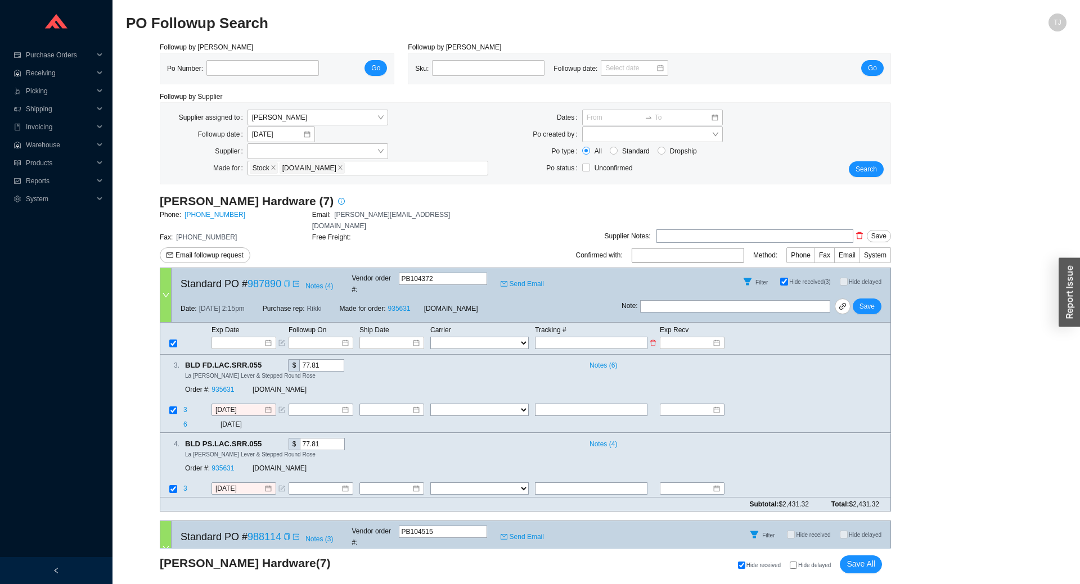
click at [430, 337] on select "FedEx UPS ---------------- 2 Day Transportation INC A&B Freight A. Duie Pyle AA…" at bounding box center [479, 343] width 98 height 12
select select "2"
click option "UPS" at bounding box center [0, 0] width 0 height 0
select select "2"
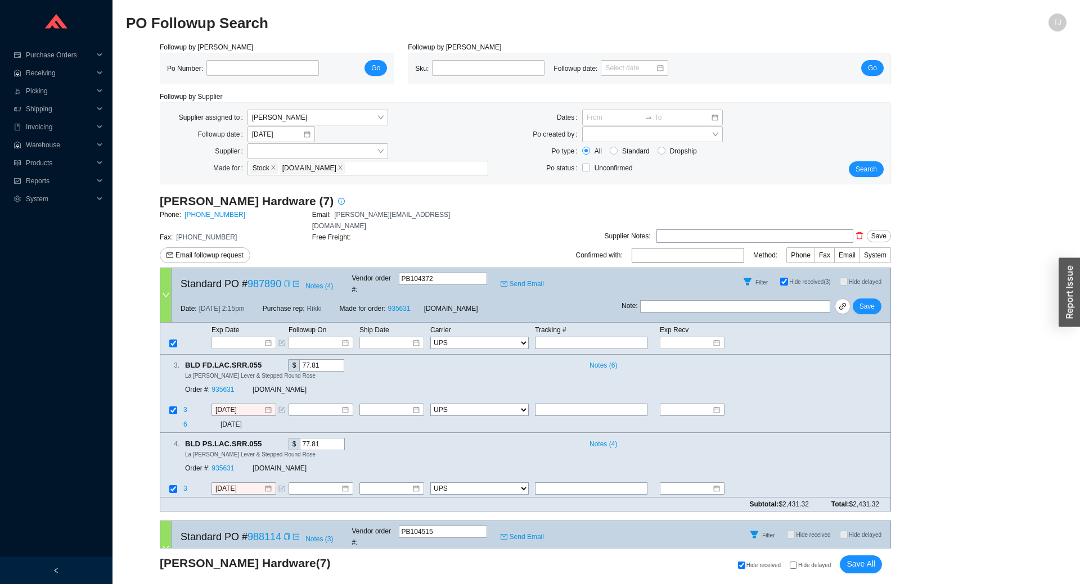
click at [805, 279] on span "Hide received (3)" at bounding box center [809, 282] width 41 height 6
click at [788, 278] on input "Hide received (3)" at bounding box center [784, 282] width 8 height 8
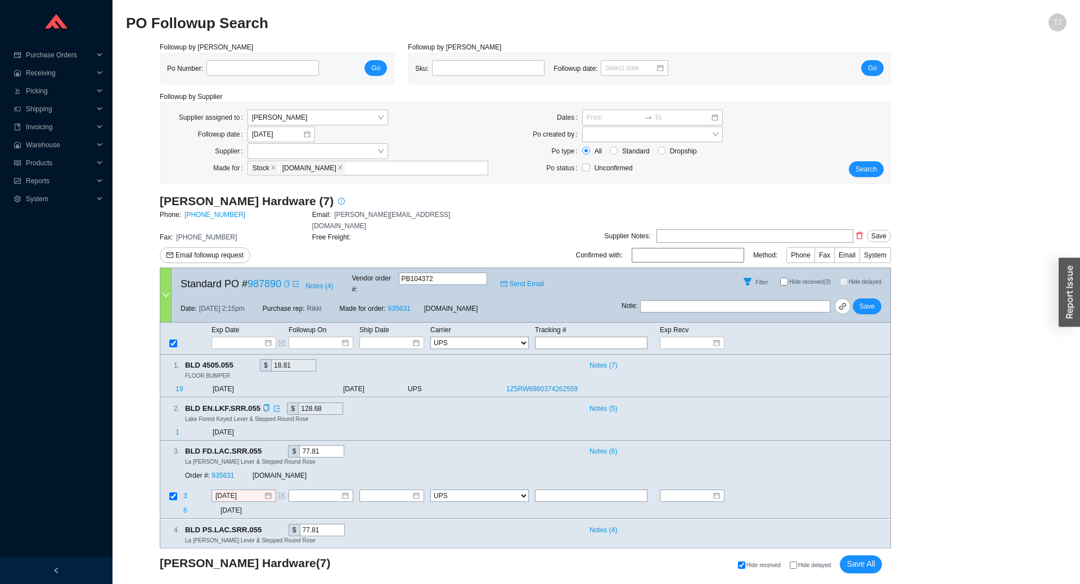
click at [178, 428] on span "1" at bounding box center [177, 432] width 4 height 8
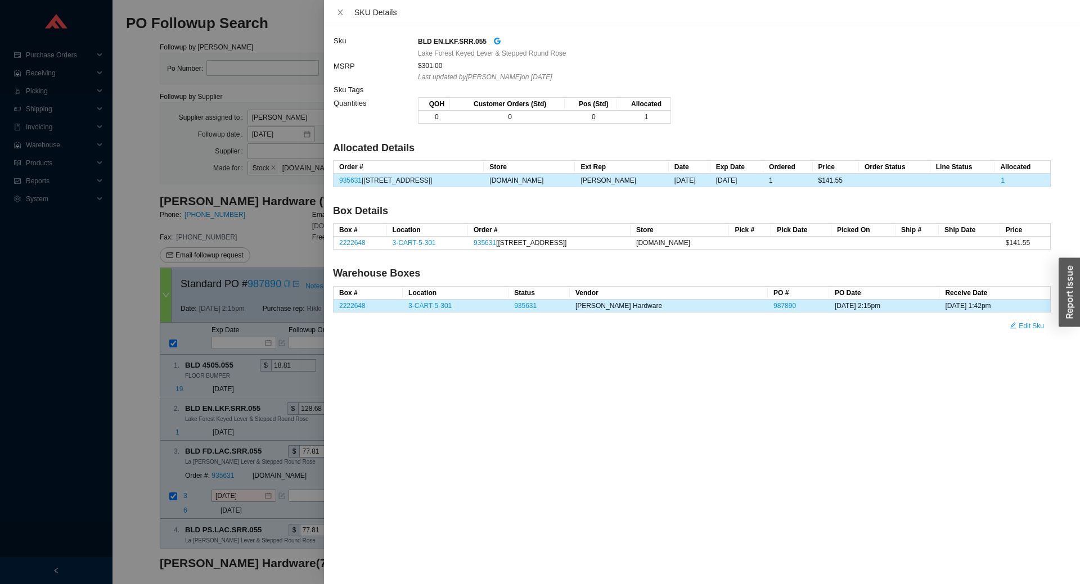
click at [192, 401] on div at bounding box center [540, 292] width 1080 height 584
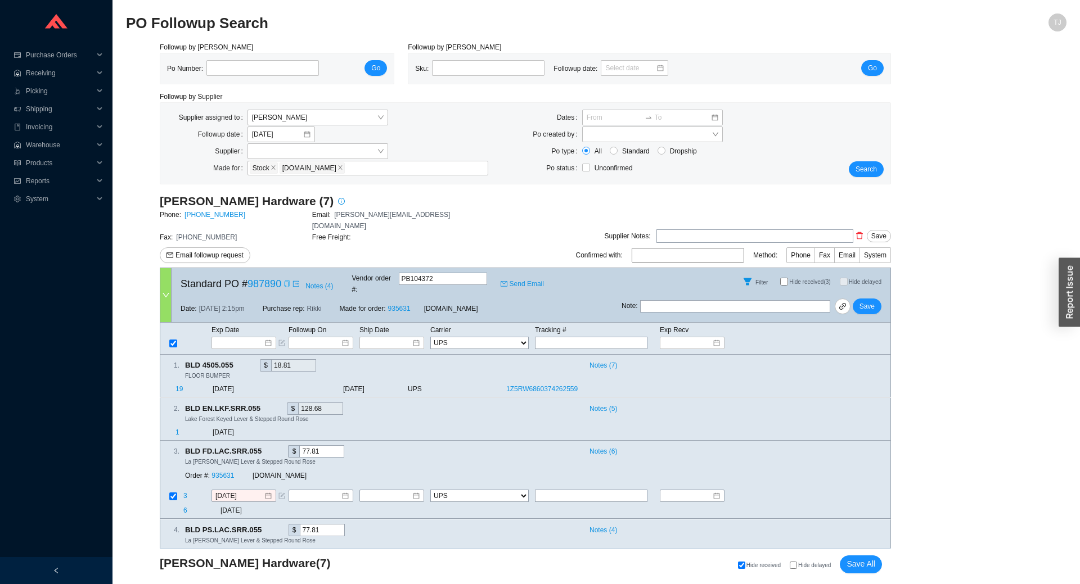
click at [810, 279] on span "Hide received (3)" at bounding box center [809, 282] width 41 height 6
click at [788, 278] on input "Hide received (3)" at bounding box center [784, 282] width 8 height 8
checkbox input "true"
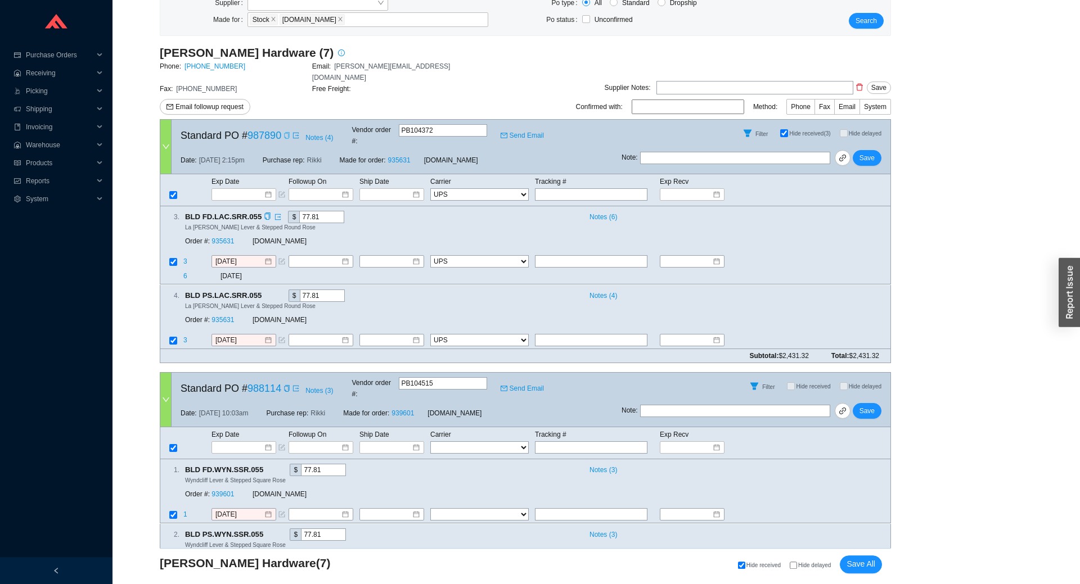
scroll to position [249, 0]
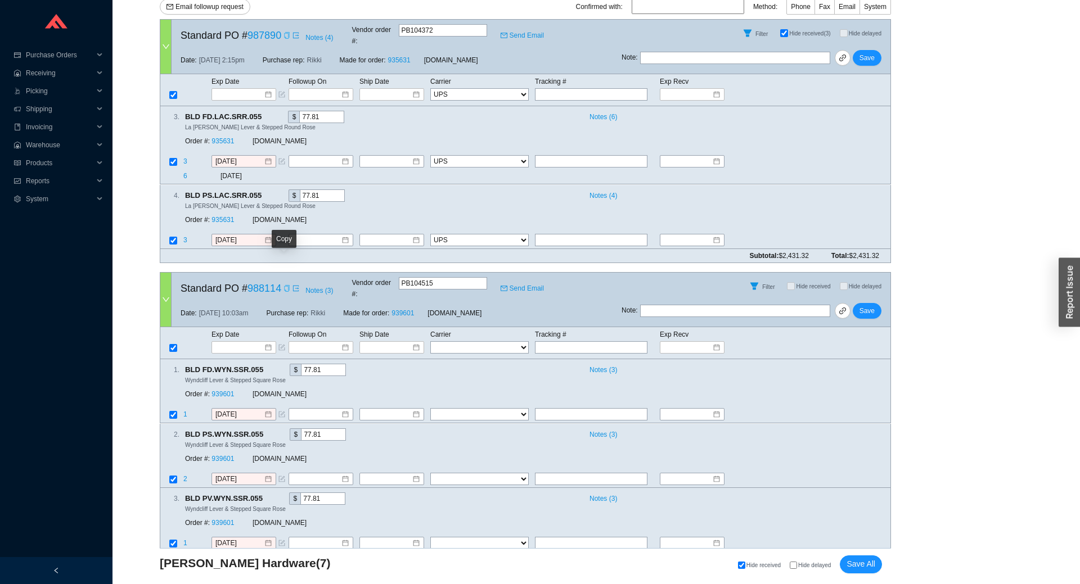
click at [284, 285] on icon "copy" at bounding box center [286, 288] width 7 height 7
click at [392, 234] on input at bounding box center [387, 239] width 48 height 11
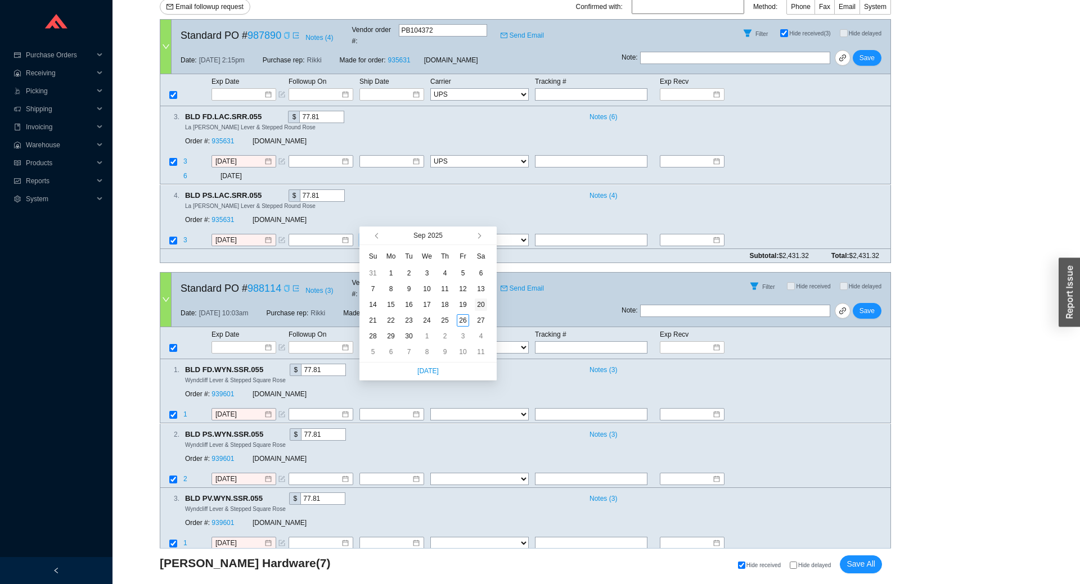
type input "9/20/2025"
click at [565, 234] on input "text" at bounding box center [591, 240] width 112 height 12
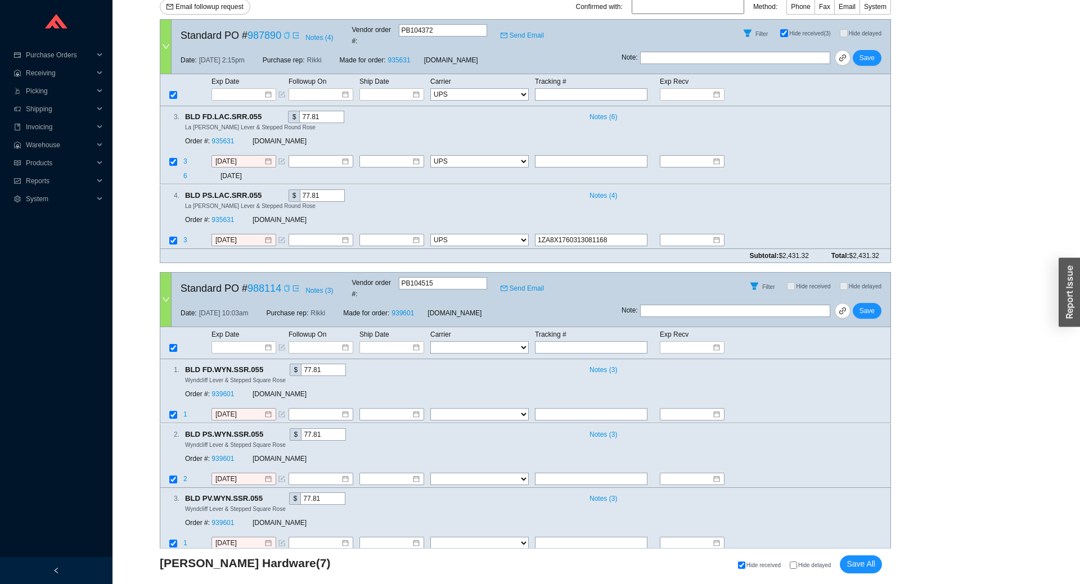
type input "1ZA8X1760313081168"
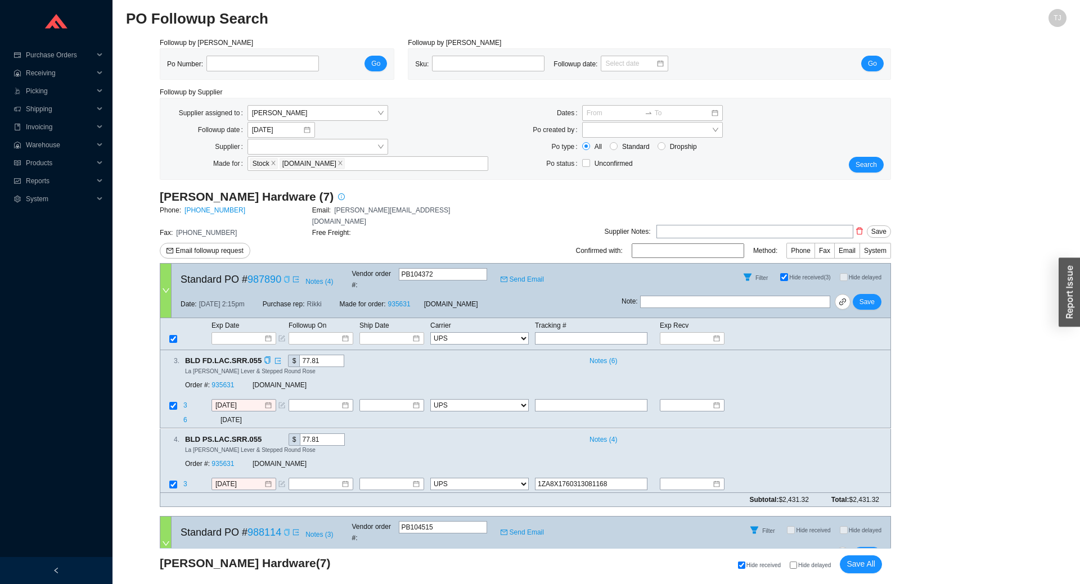
scroll to position [0, 0]
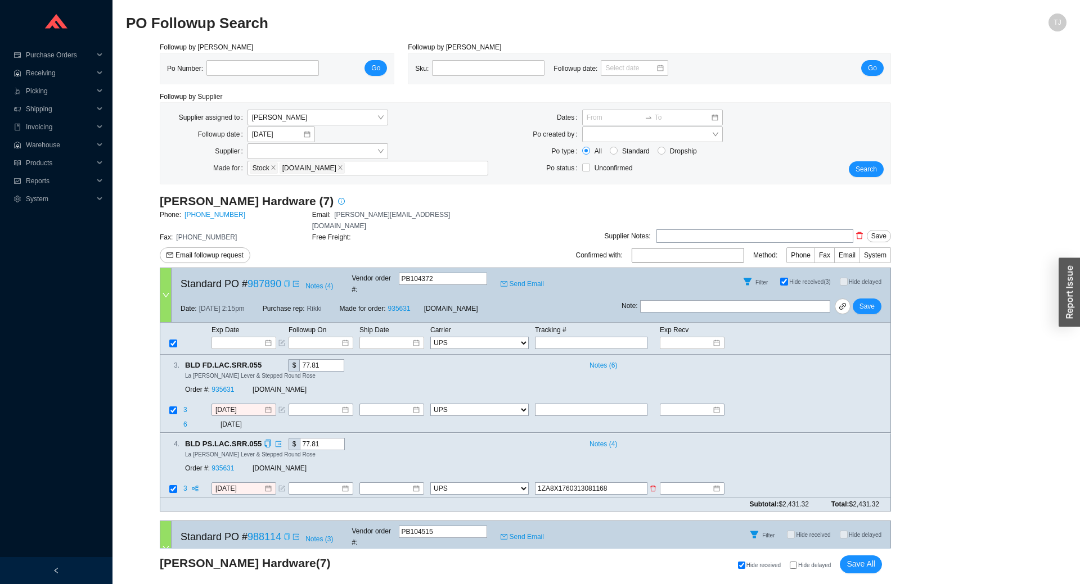
click at [576, 482] on input "1ZA8X1760313081168" at bounding box center [591, 488] width 112 height 12
paste input "1ZA8X1760313081168"
type input "1ZA8X1760313081168"
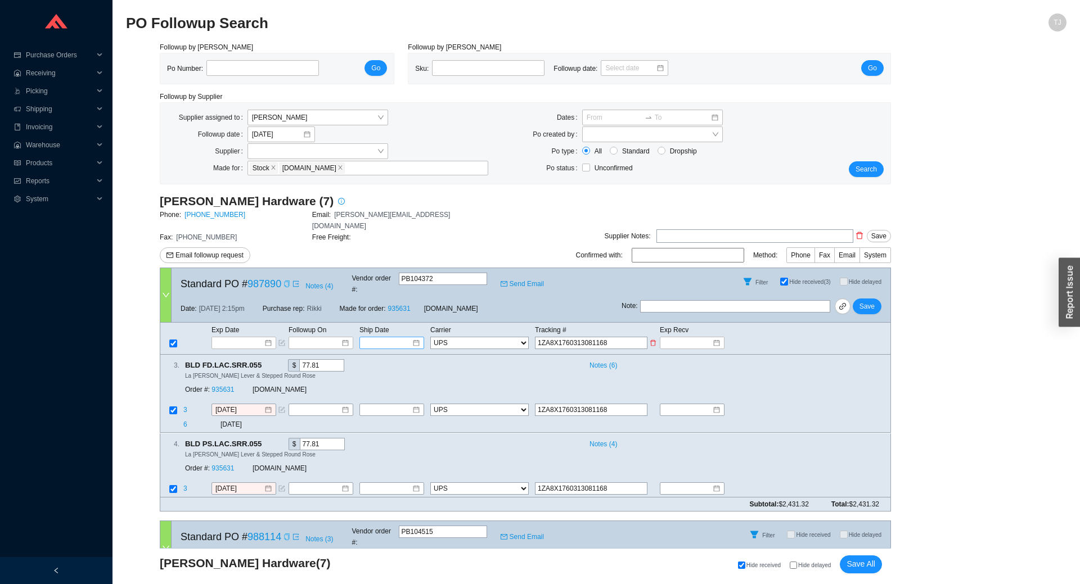
type input "1ZA8X1760313081168"
click at [372, 337] on input at bounding box center [388, 342] width 48 height 11
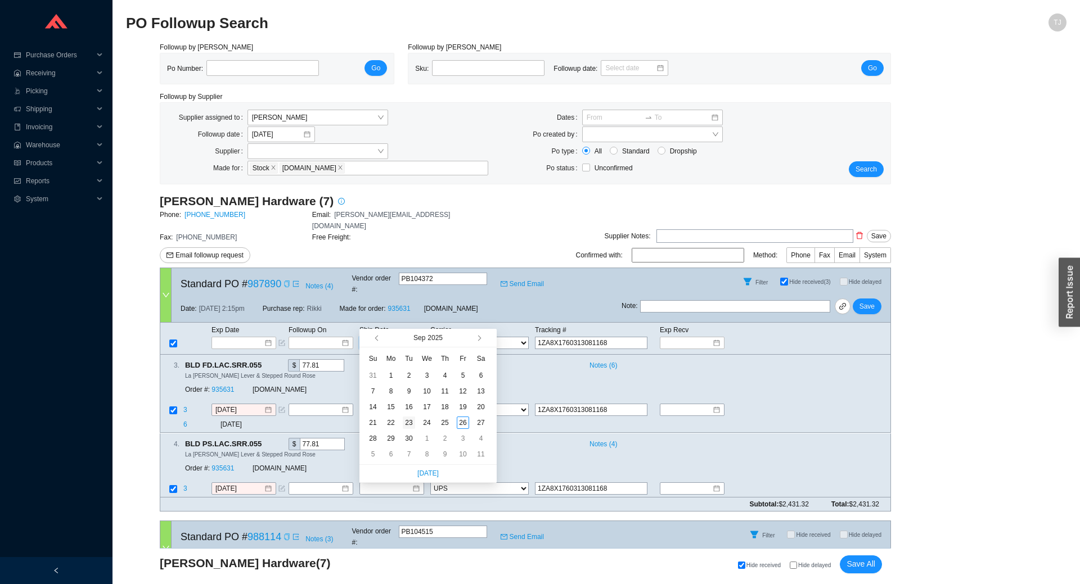
type input "9/23/2025"
drag, startPoint x: 427, startPoint y: 423, endPoint x: 416, endPoint y: 421, distance: 12.0
click at [416, 421] on tr "21 22 23 24 25 26 27" at bounding box center [427, 423] width 126 height 16
click at [411, 422] on div "23" at bounding box center [409, 423] width 12 height 12
type input "9/23/2025"
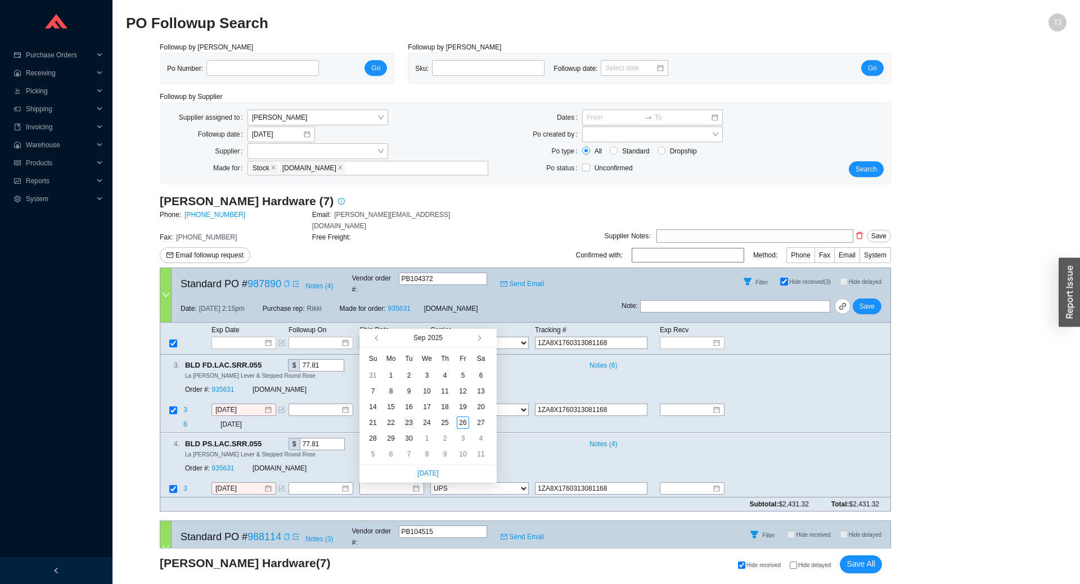
type input "9/23/2025"
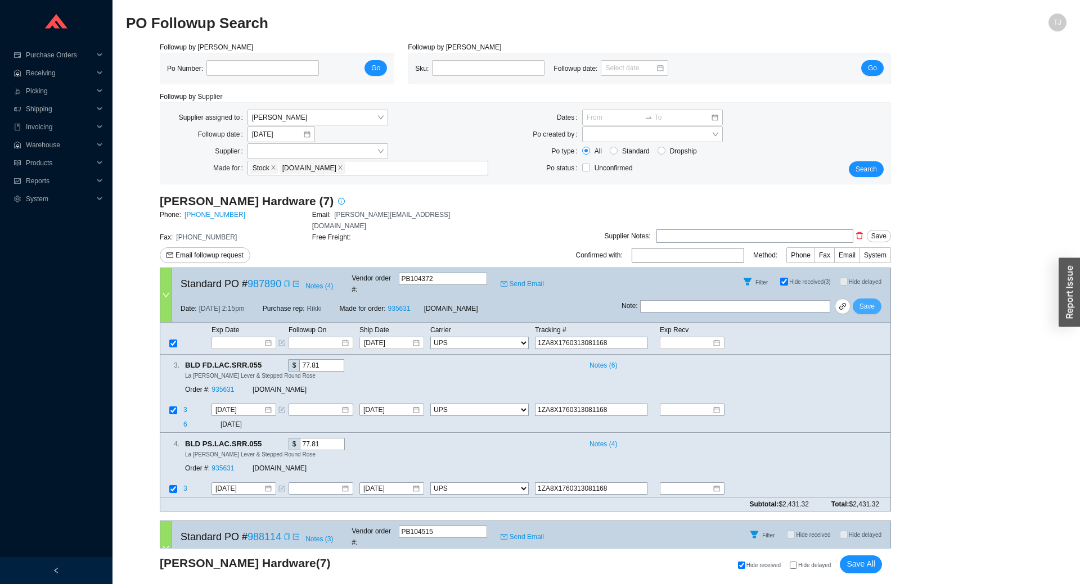
click at [870, 301] on span "Save" at bounding box center [866, 306] width 15 height 11
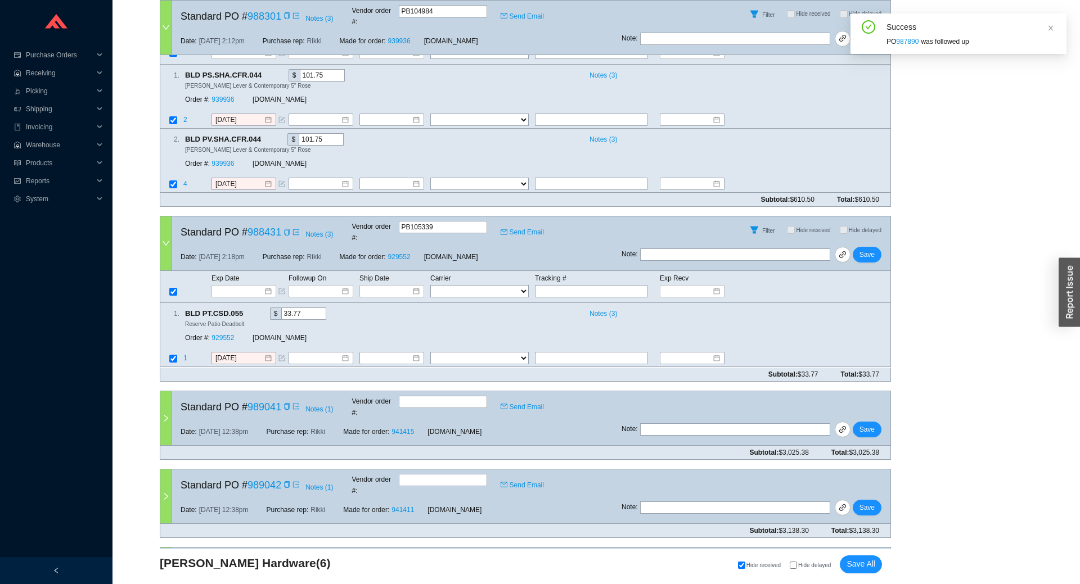
scroll to position [345, 0]
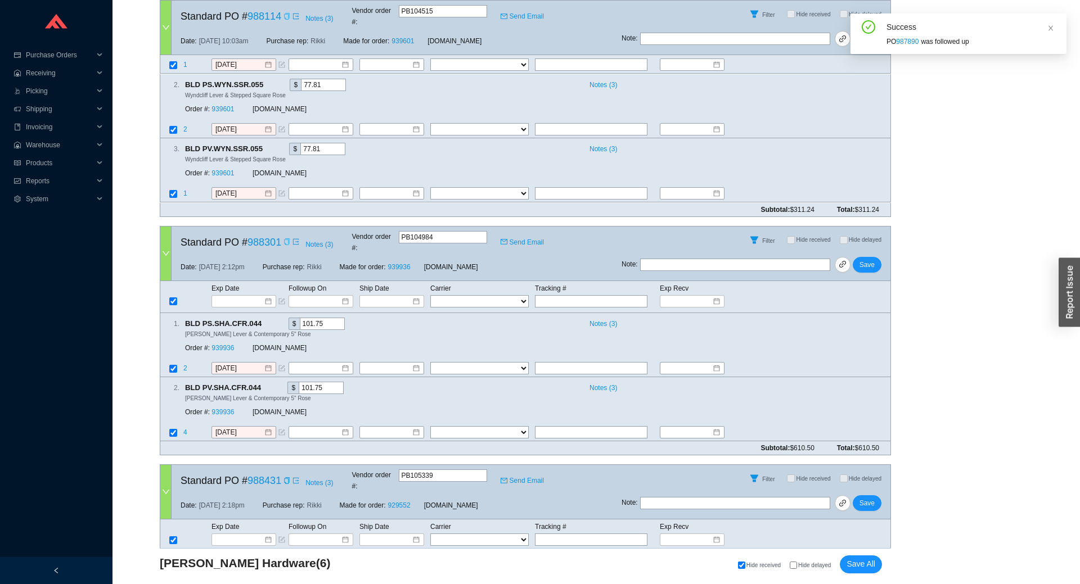
click at [283, 238] on icon "copy" at bounding box center [286, 241] width 7 height 7
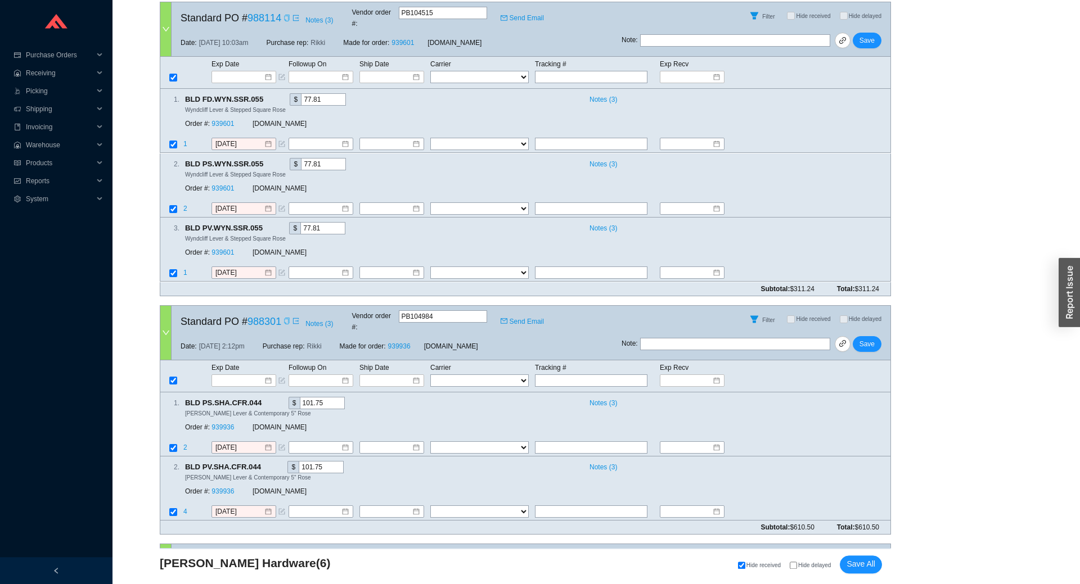
scroll to position [97, 0]
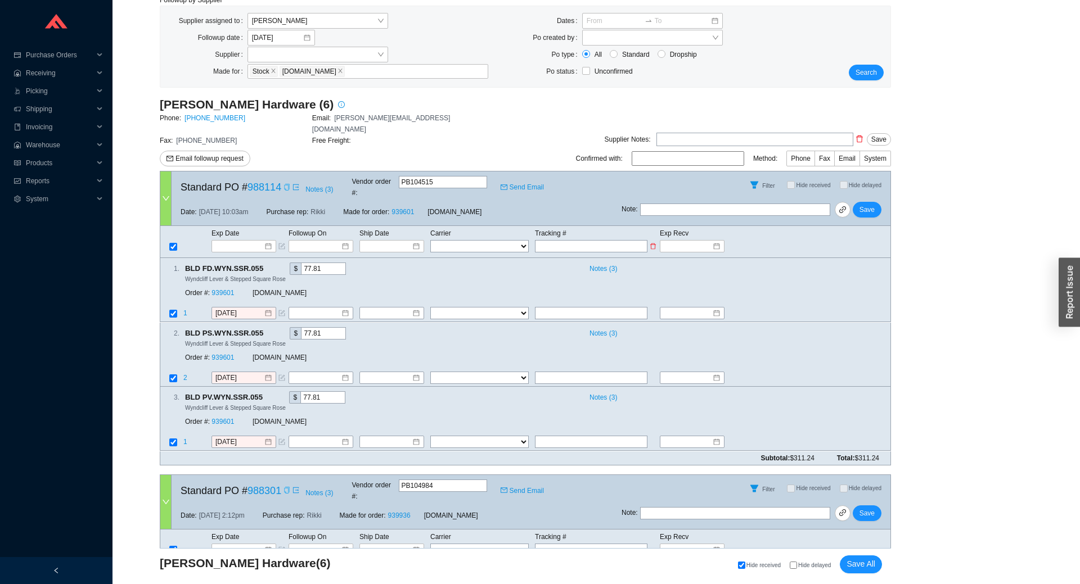
click at [553, 240] on input "text" at bounding box center [591, 246] width 112 height 12
click at [556, 227] on td "Tracking #" at bounding box center [596, 233] width 125 height 12
click at [552, 240] on input "text" at bounding box center [591, 246] width 112 height 12
type input "x"
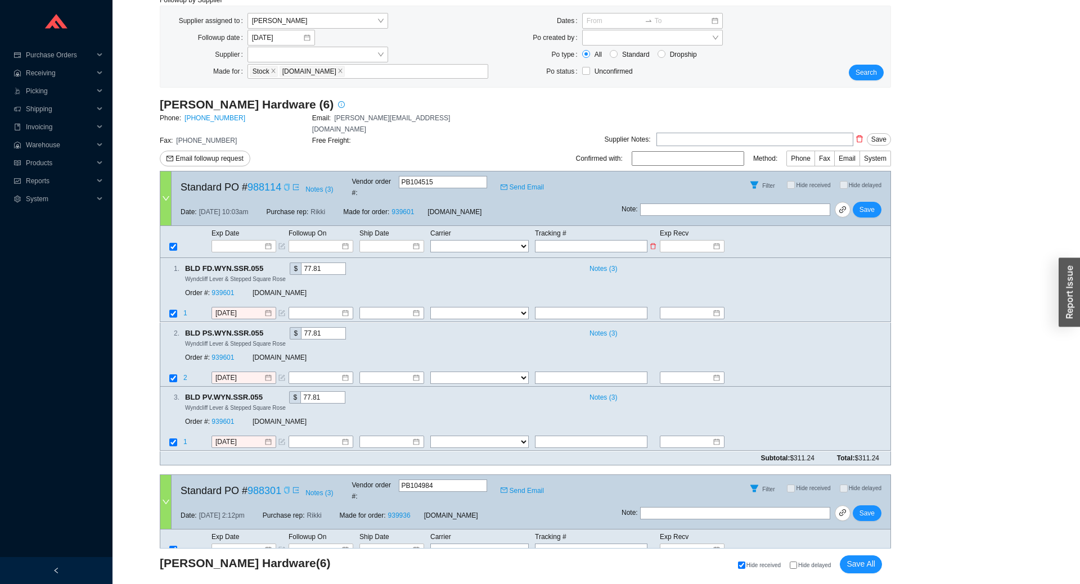
type input "x"
type input "x1"
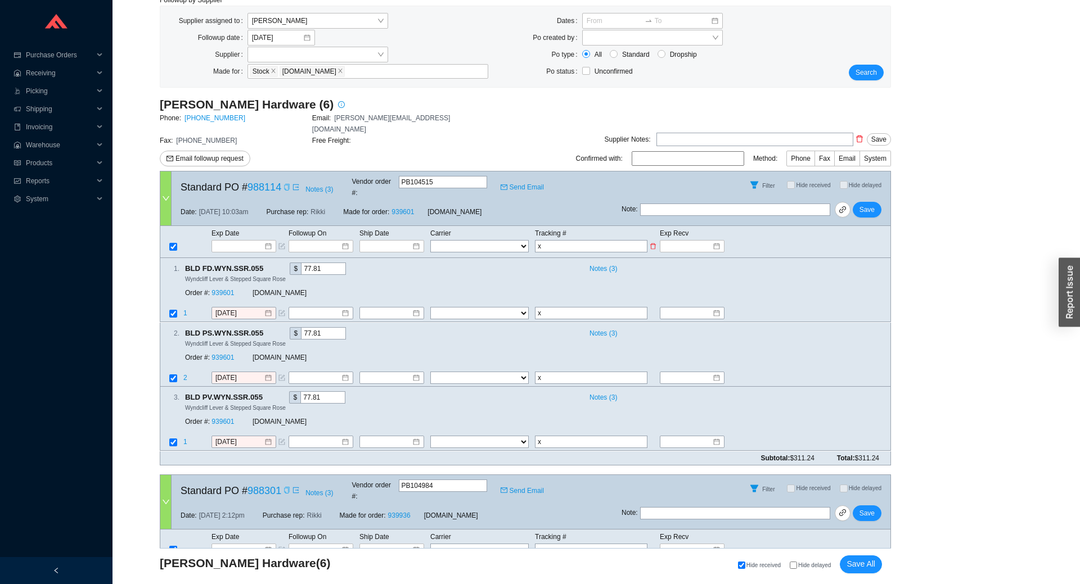
type input "x1"
type input "x17"
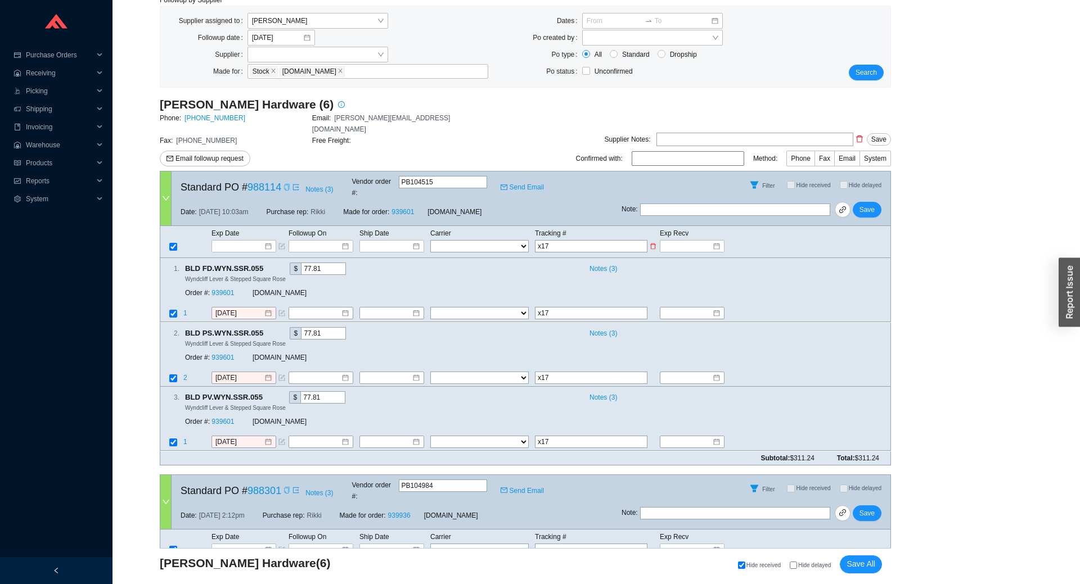
type input "x176"
type input "x1760"
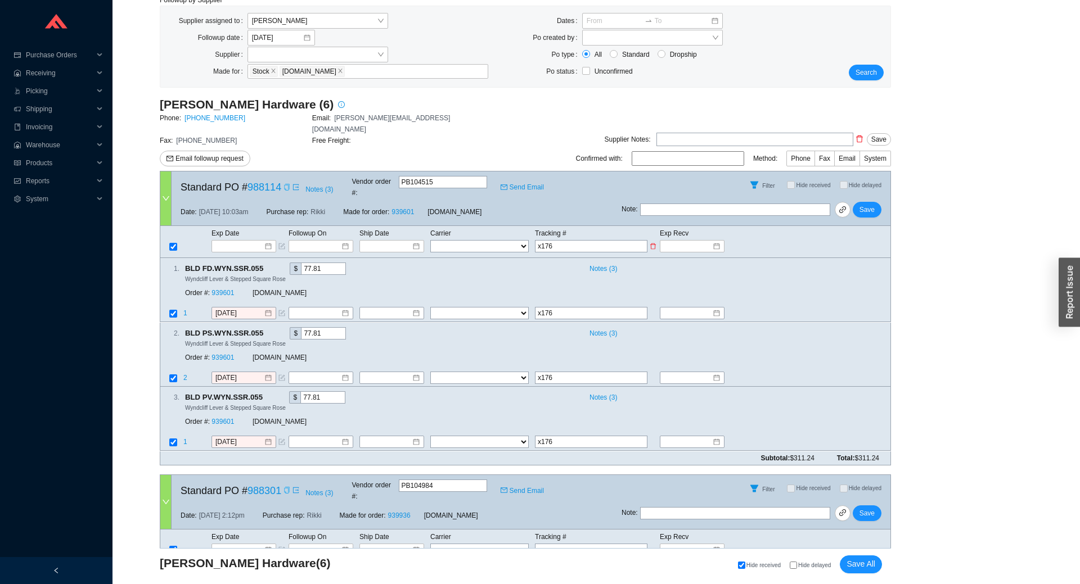
type input "x1760"
type input "x17603"
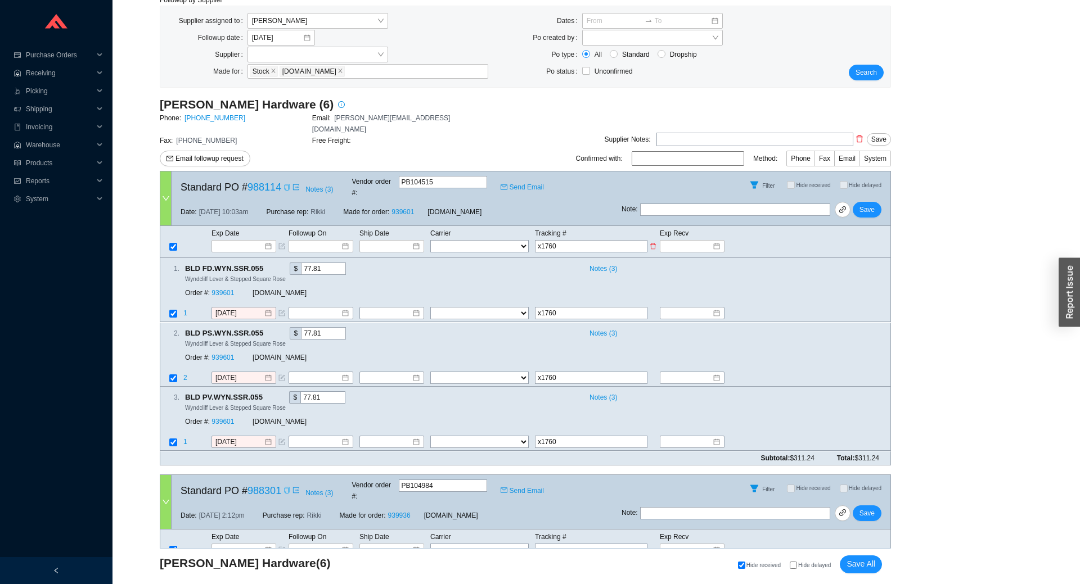
type input "x17603"
type input "x176031"
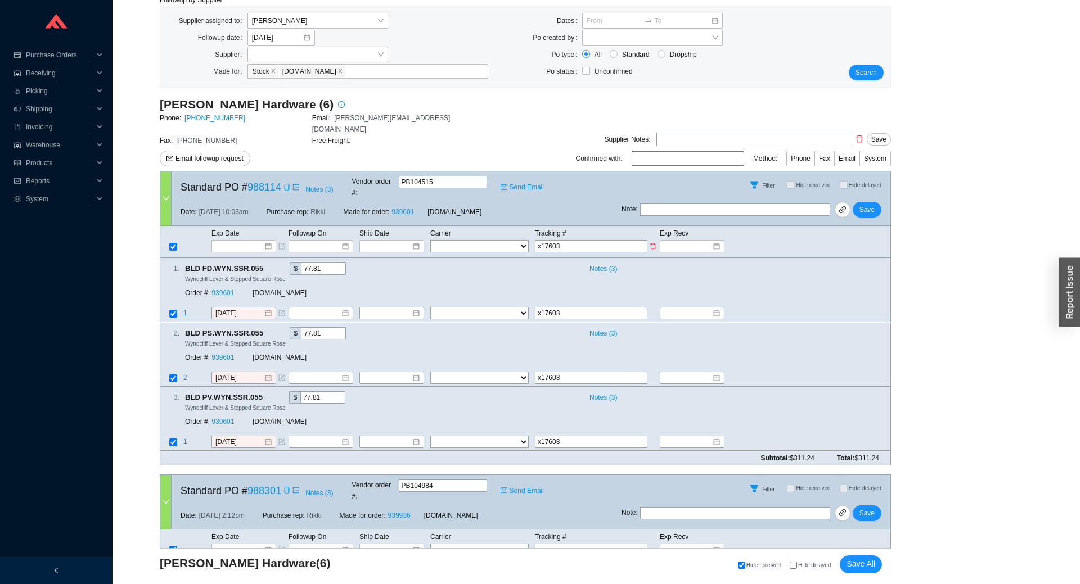
type input "x176031"
type input "x1760313"
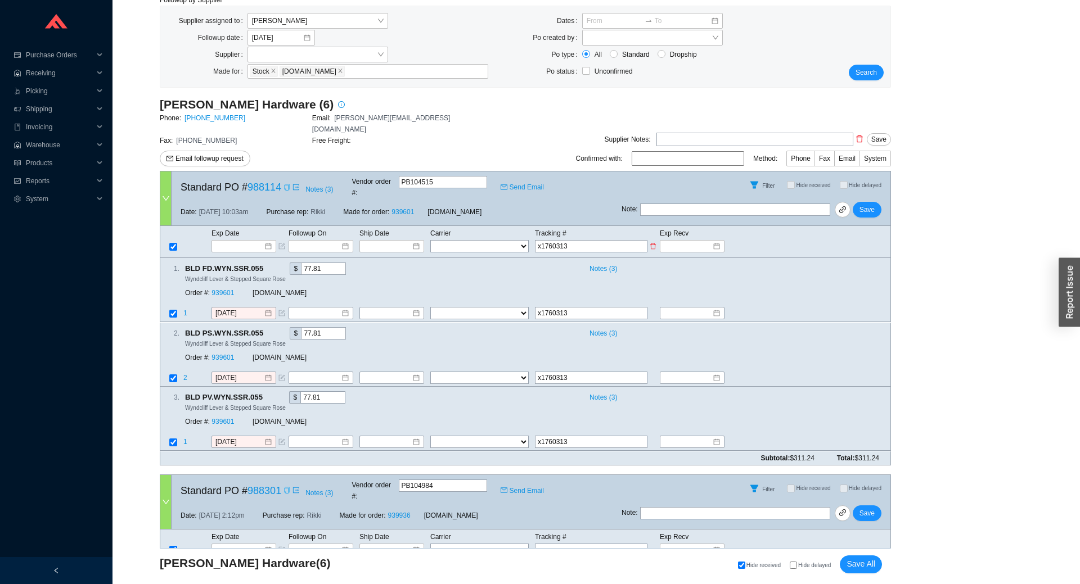
type input "x17603130"
type input "x176031308"
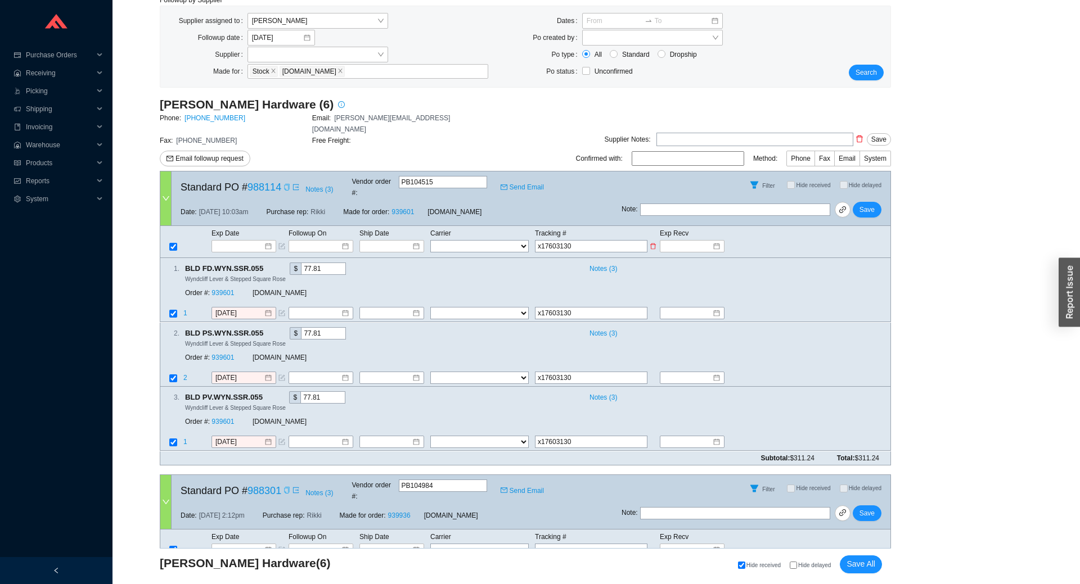
type input "x176031308"
type input "x1760313082"
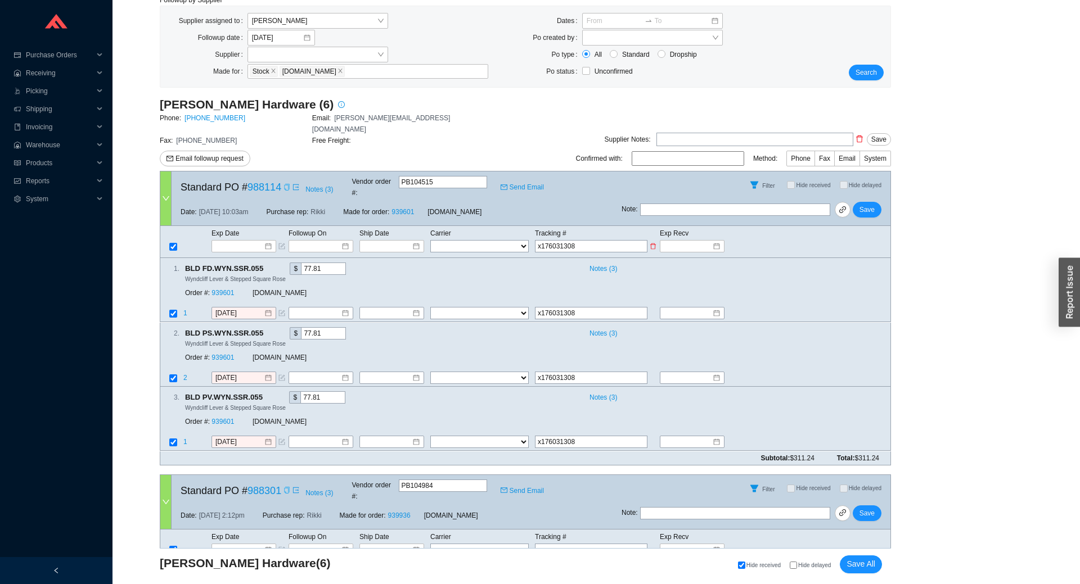
type input "x1760313082"
type input "x17603130827"
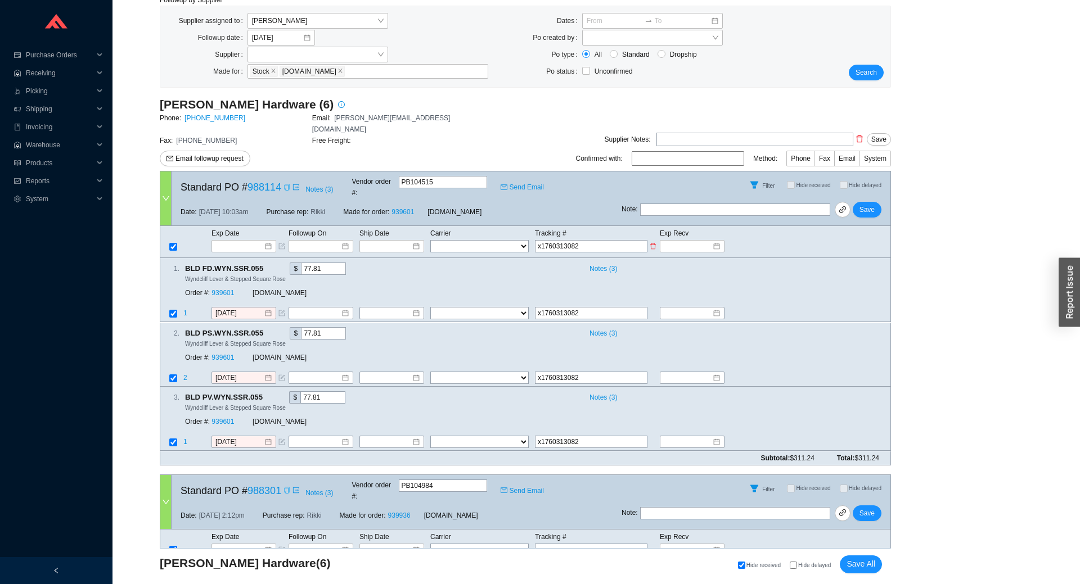
type input "x17603130827"
type input "x176031308279"
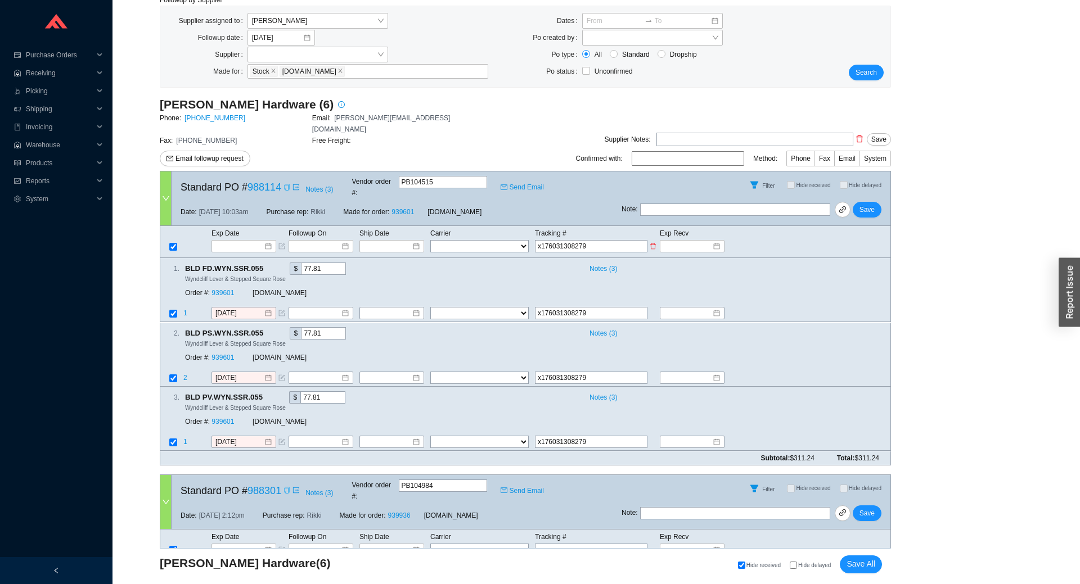
type input "x1760313082792"
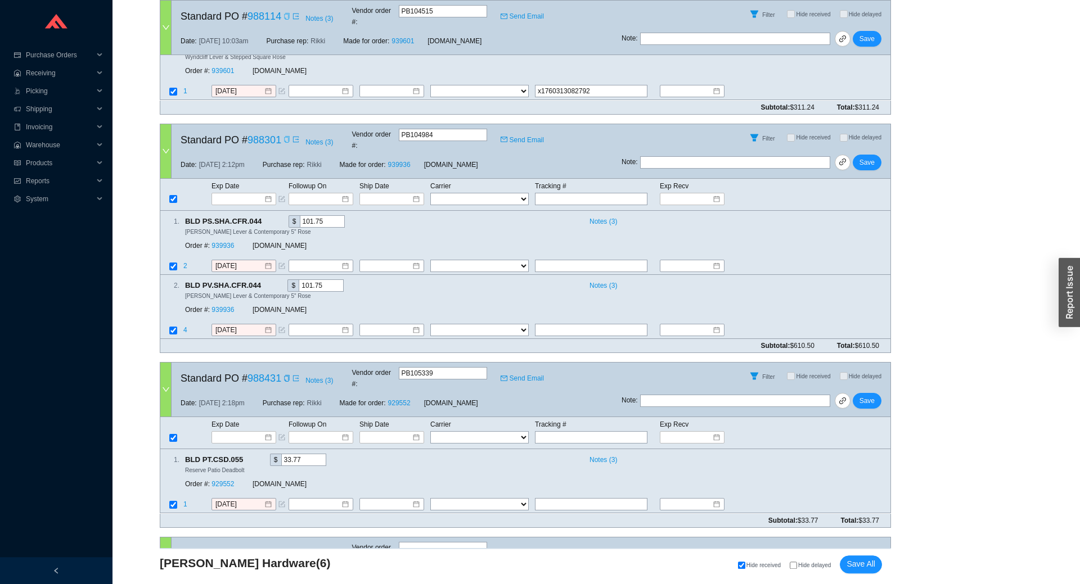
scroll to position [345, 0]
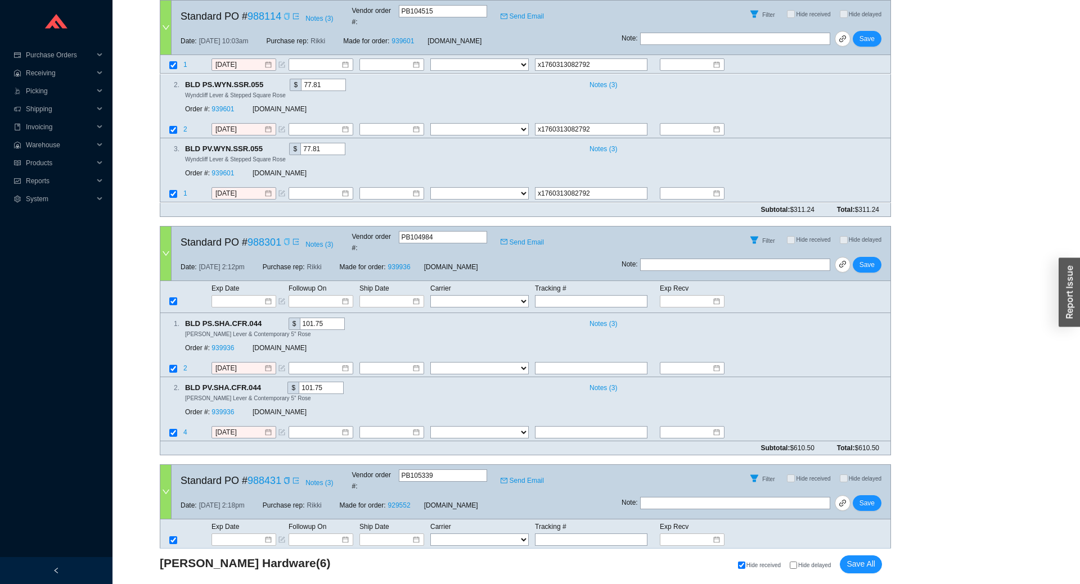
type input "x1760313082792"
click at [285, 477] on icon "copy" at bounding box center [286, 480] width 7 height 7
click at [847, 257] on link at bounding box center [843, 265] width 16 height 16
click at [544, 295] on input "text" at bounding box center [591, 301] width 112 height 12
type input "1"
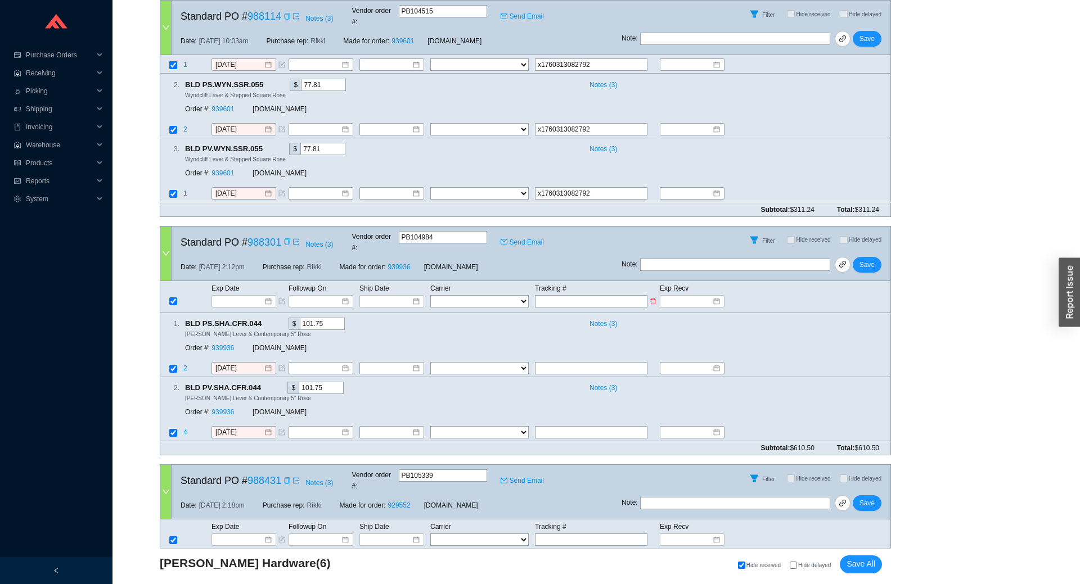
type input "1"
type input "1Z"
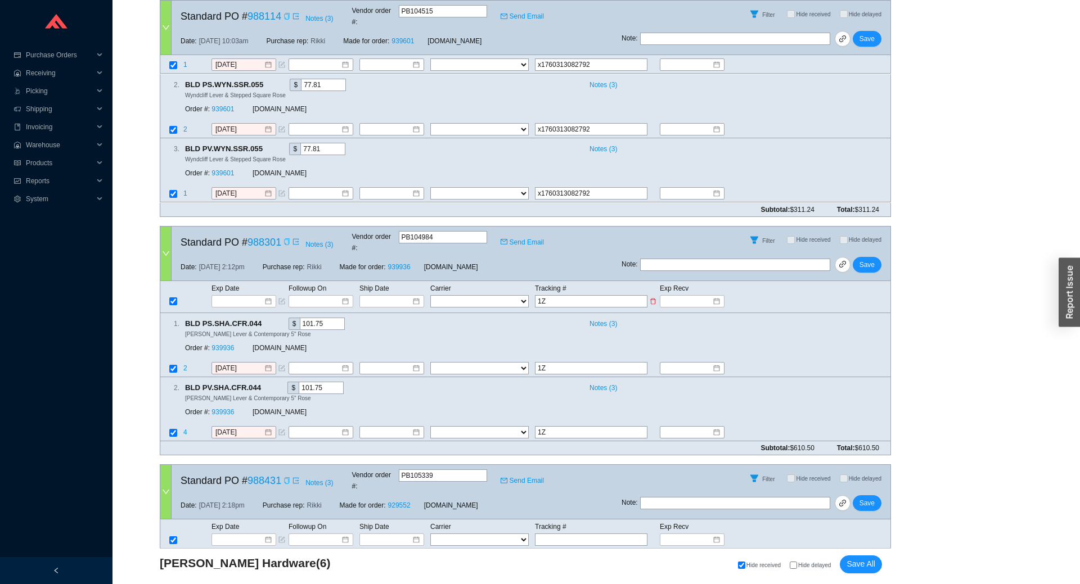
type input "1ZA"
type input "1ZA8"
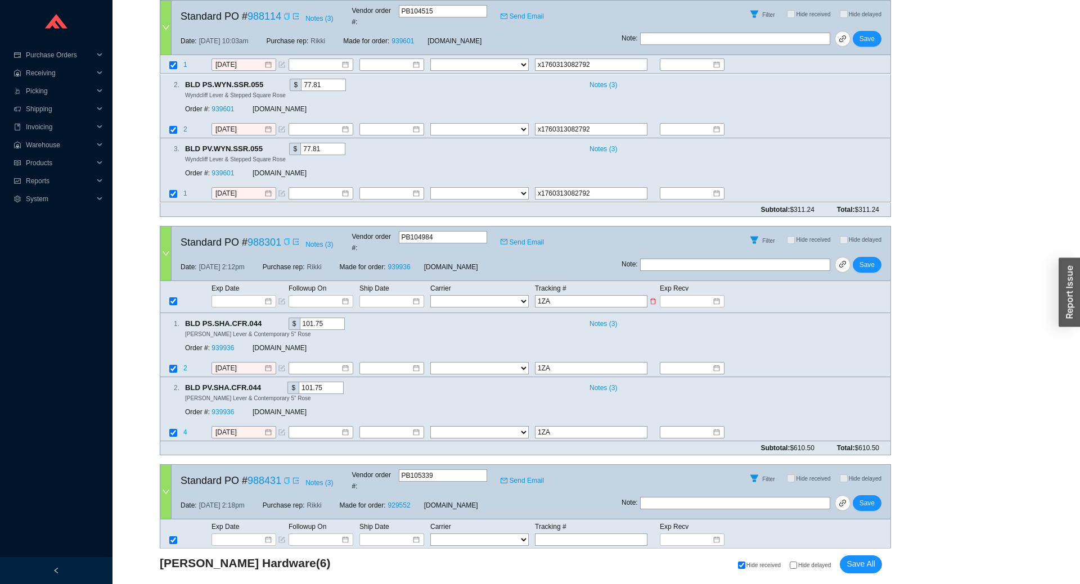
type input "1ZA8"
type input "1ZA8X"
type input "1ZA8X1"
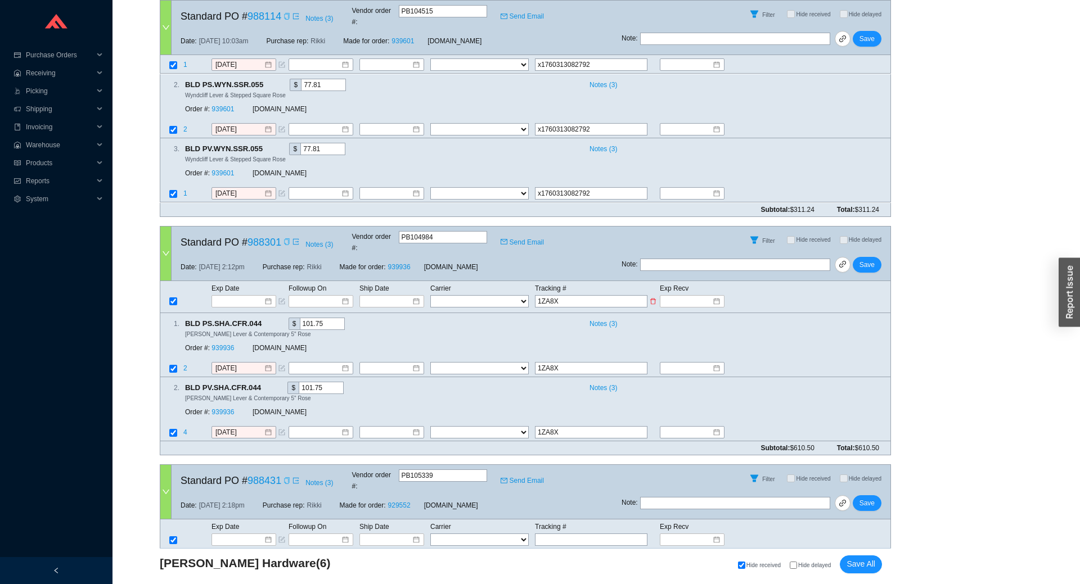
type input "1ZA8X1"
type input "1ZA8X17"
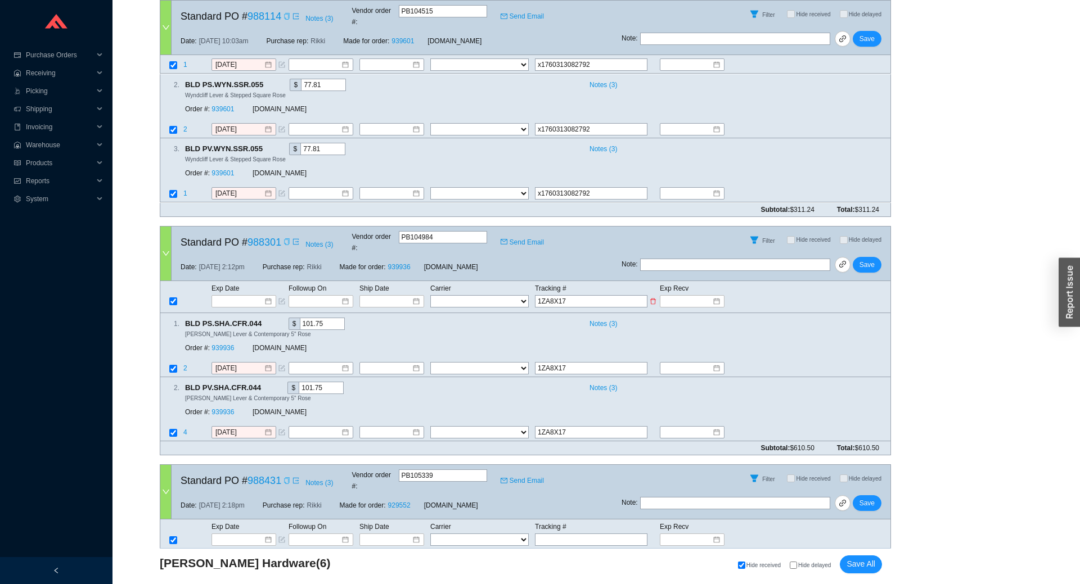
type input "1ZA8X176"
type input "1ZA8X1760"
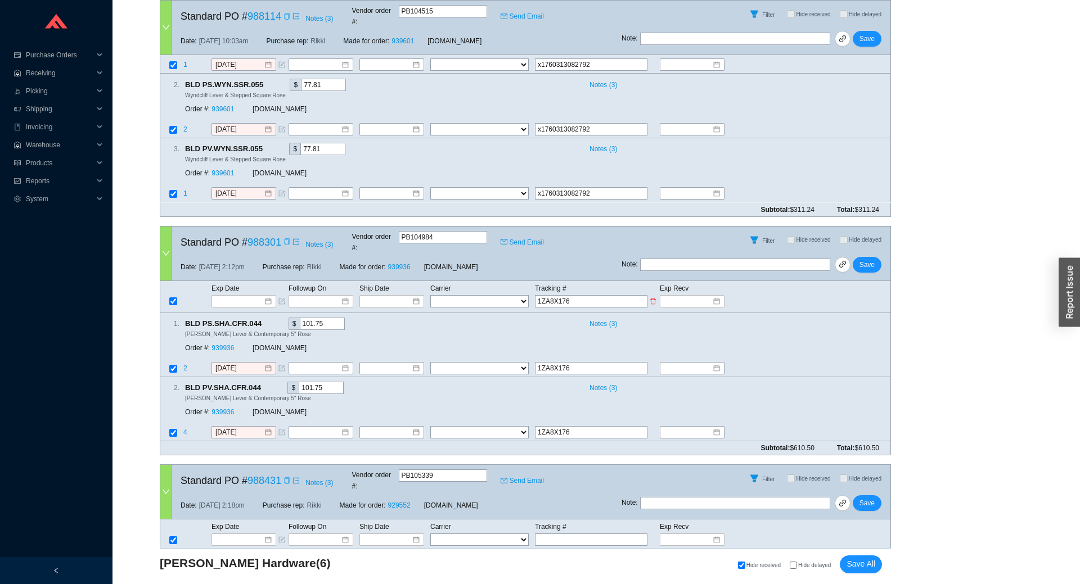
type input "1ZA8X1760"
type input "1ZA8X17603"
type input "1ZA8X176031"
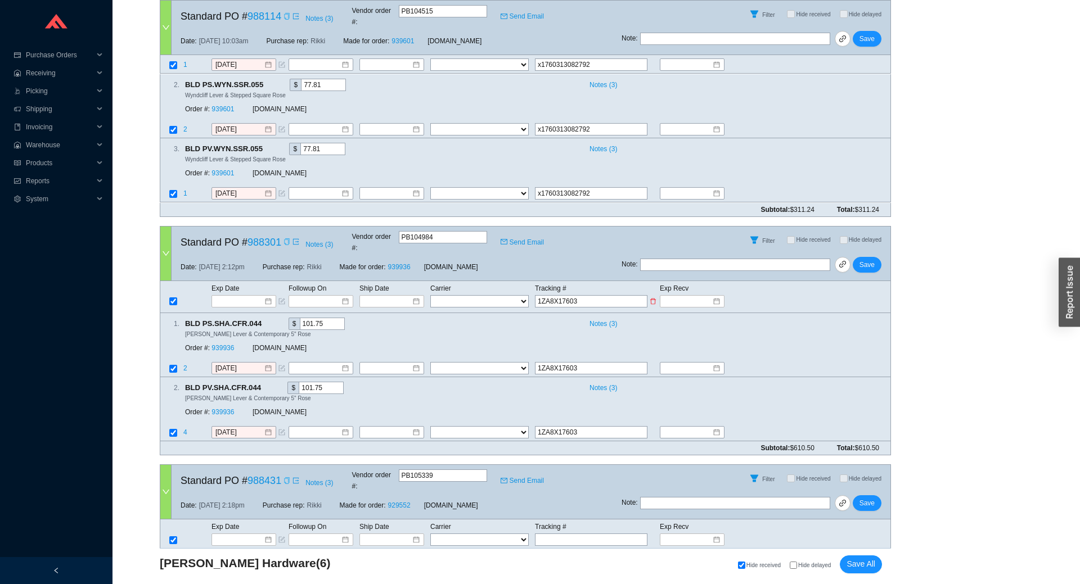
type input "1ZA8X176031"
type input "1ZA8X1760313"
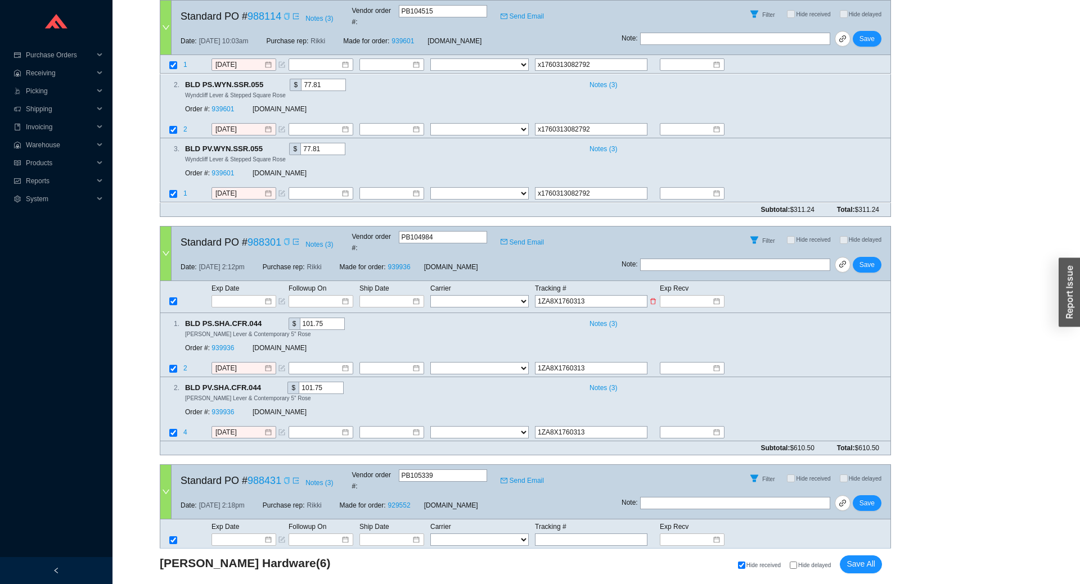
type input "1ZA8X17603130"
type input "1ZA8X176031308"
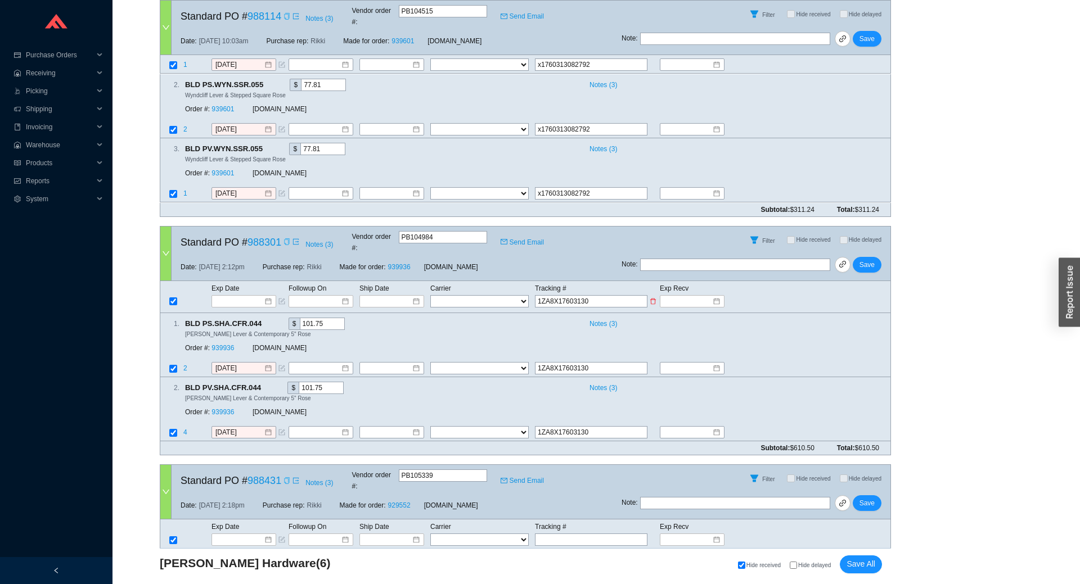
type input "1ZA8X176031308"
type input "1ZA8X1760313083"
type input "1ZA8X17603130831"
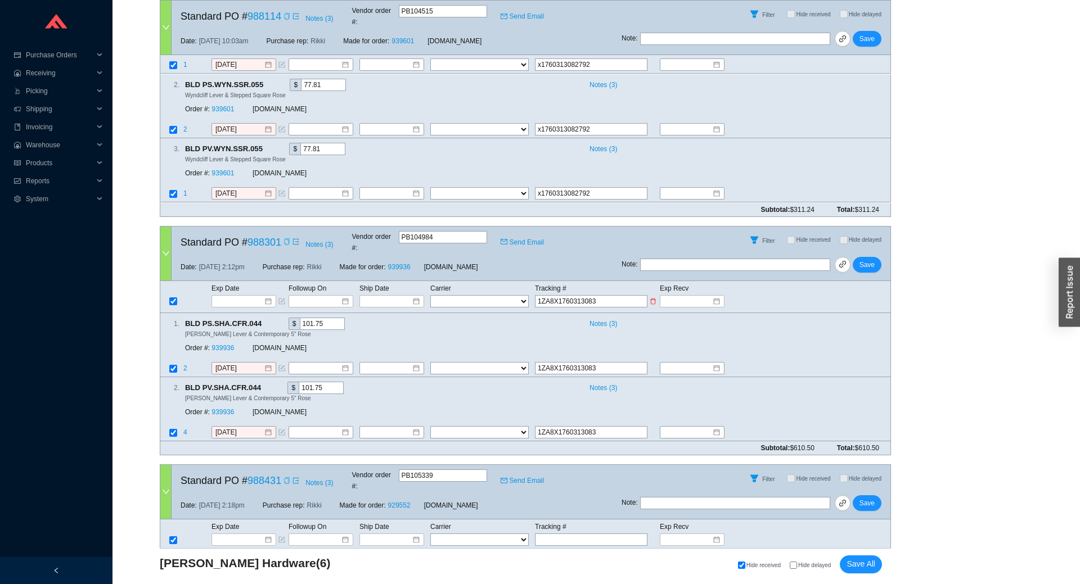
type input "1ZA8X17603130831"
type input "1ZA8X176031308312"
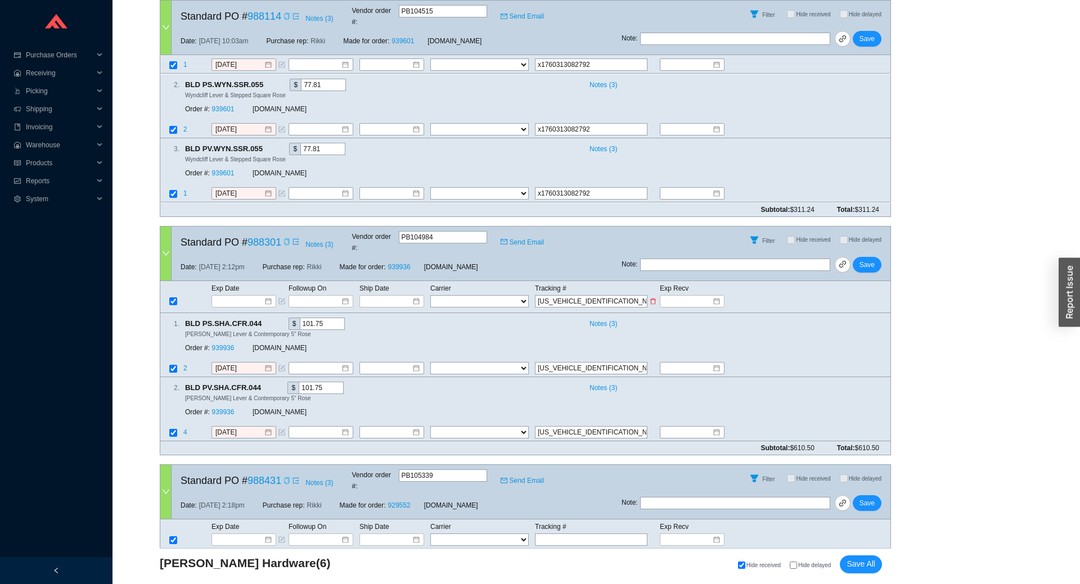
type input "1ZA8X1760313083120"
drag, startPoint x: 567, startPoint y: 267, endPoint x: 535, endPoint y: 267, distance: 32.1
click at [535, 295] on input "1ZA8X1760313083120" at bounding box center [591, 301] width 112 height 12
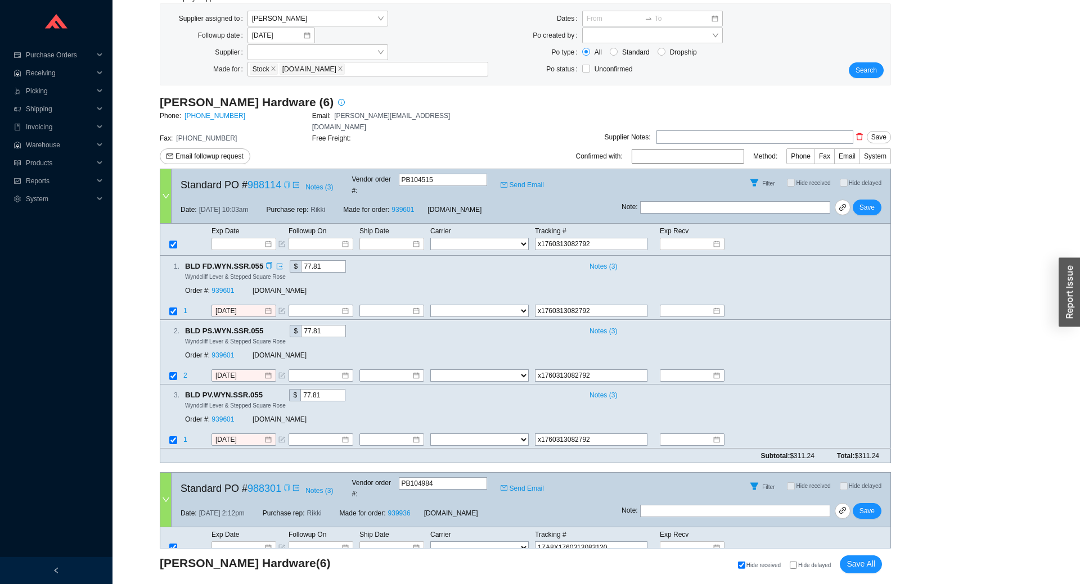
scroll to position [97, 0]
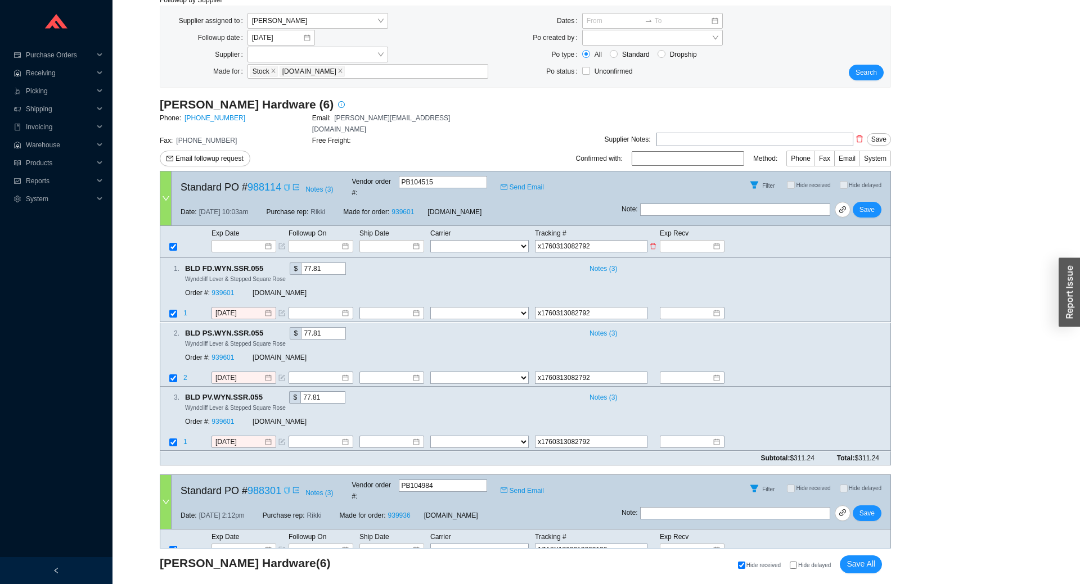
type input "1ZA8X1760313083120"
drag, startPoint x: 553, startPoint y: 222, endPoint x: 529, endPoint y: 225, distance: 24.3
click at [535, 240] on input "x1760313082792" at bounding box center [591, 246] width 112 height 12
paste input "1ZA8X"
type input "1ZA8X1760313082792"
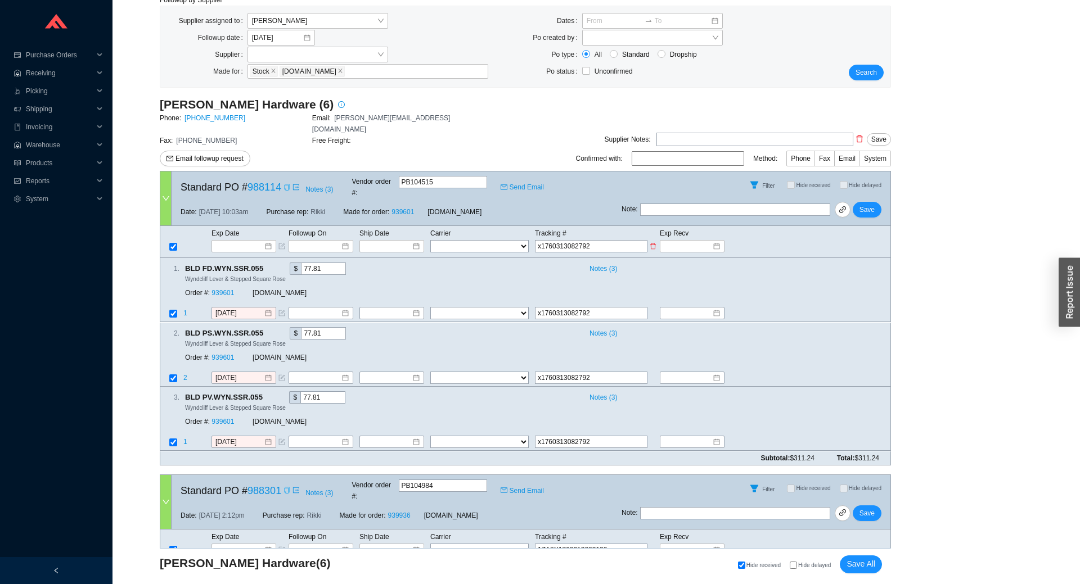
type input "1ZA8X1760313082792"
click at [430, 240] on select "FedEx UPS ---------------- 2 Day Transportation INC A&B Freight A. Duie Pyle AA…" at bounding box center [479, 246] width 98 height 12
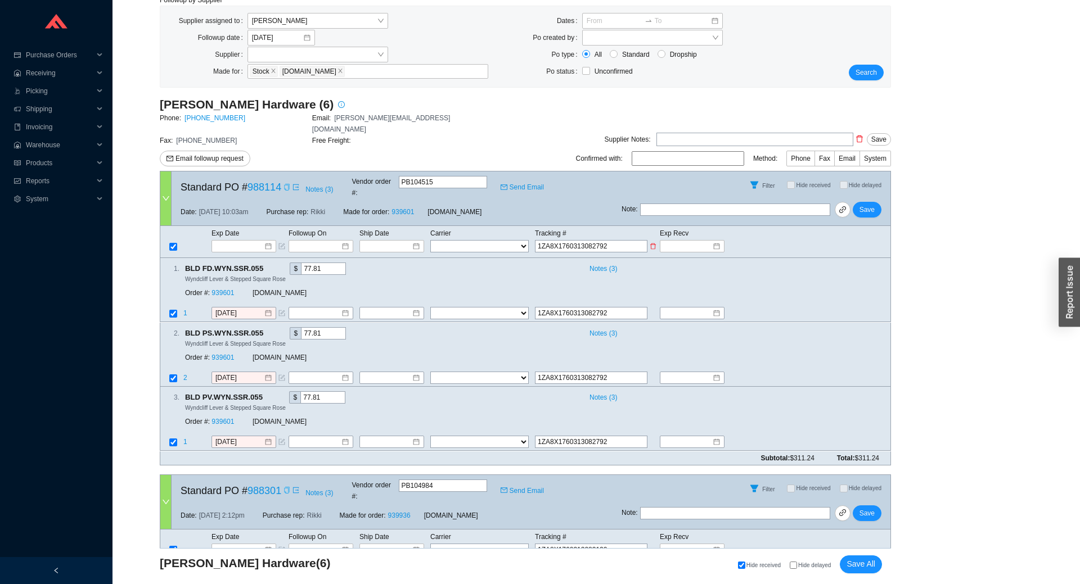
select select "2"
click option "UPS" at bounding box center [0, 0] width 0 height 0
select select "2"
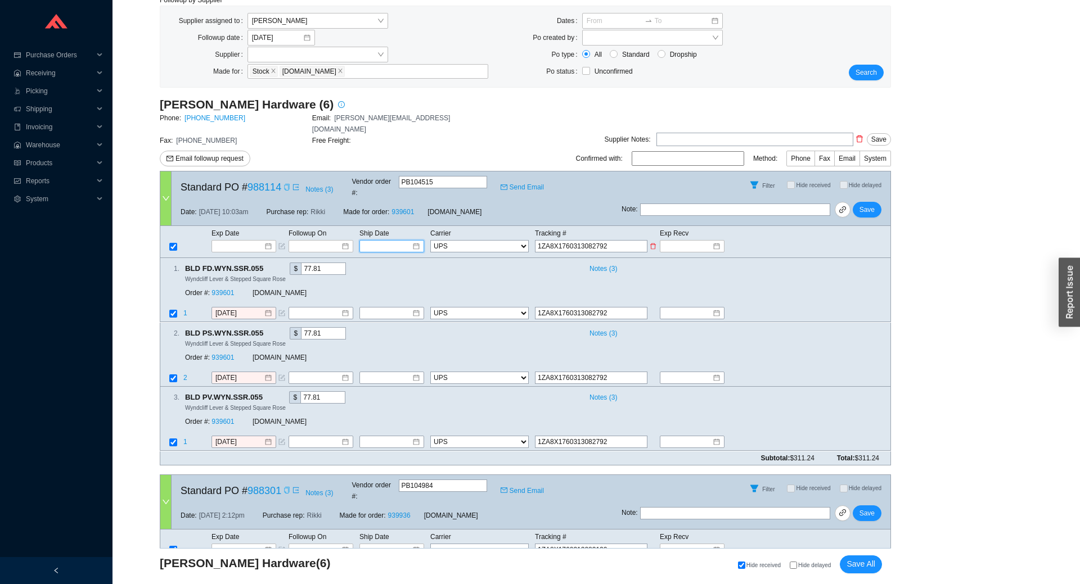
click at [395, 241] on input at bounding box center [388, 246] width 48 height 11
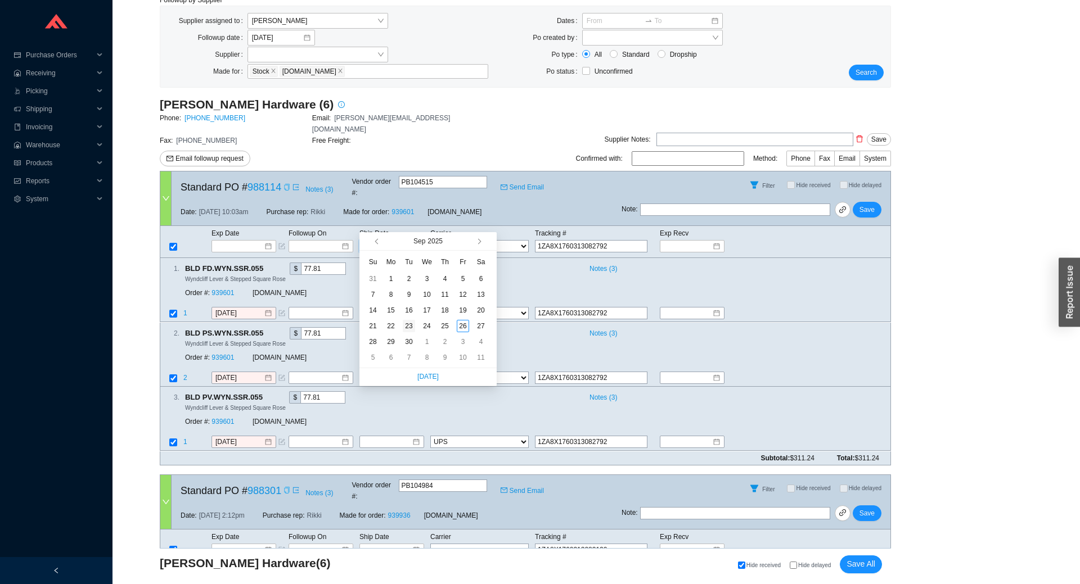
type input "9/23/2025"
click at [416, 328] on td "23" at bounding box center [409, 326] width 18 height 16
type input "9/23/2025"
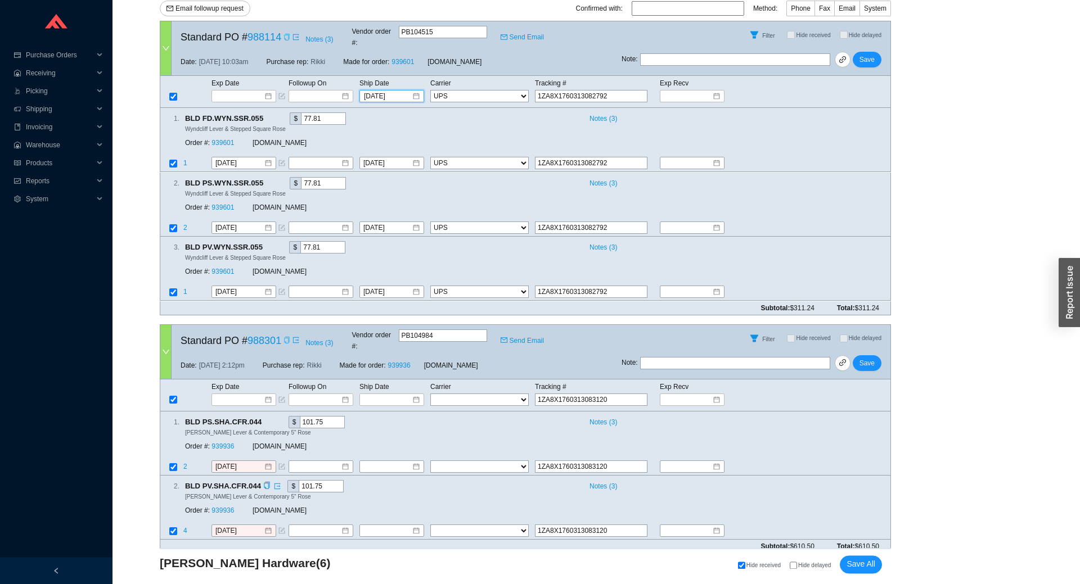
scroll to position [345, 0]
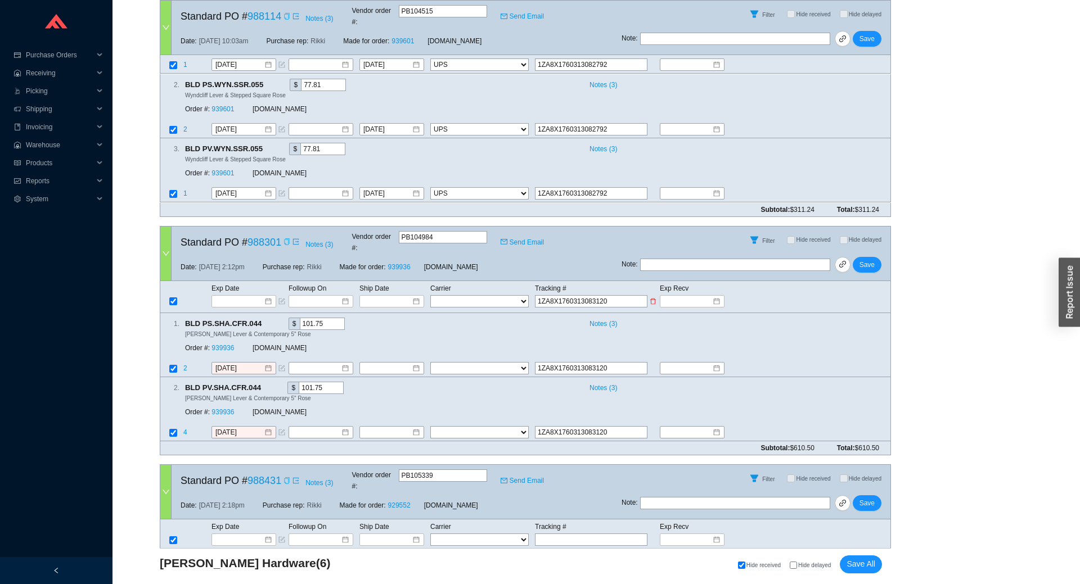
click at [430, 295] on select "FedEx UPS ---------------- 2 Day Transportation INC A&B Freight A. Duie Pyle AA…" at bounding box center [479, 301] width 98 height 12
select select "2"
click option "UPS" at bounding box center [0, 0] width 0 height 0
select select "2"
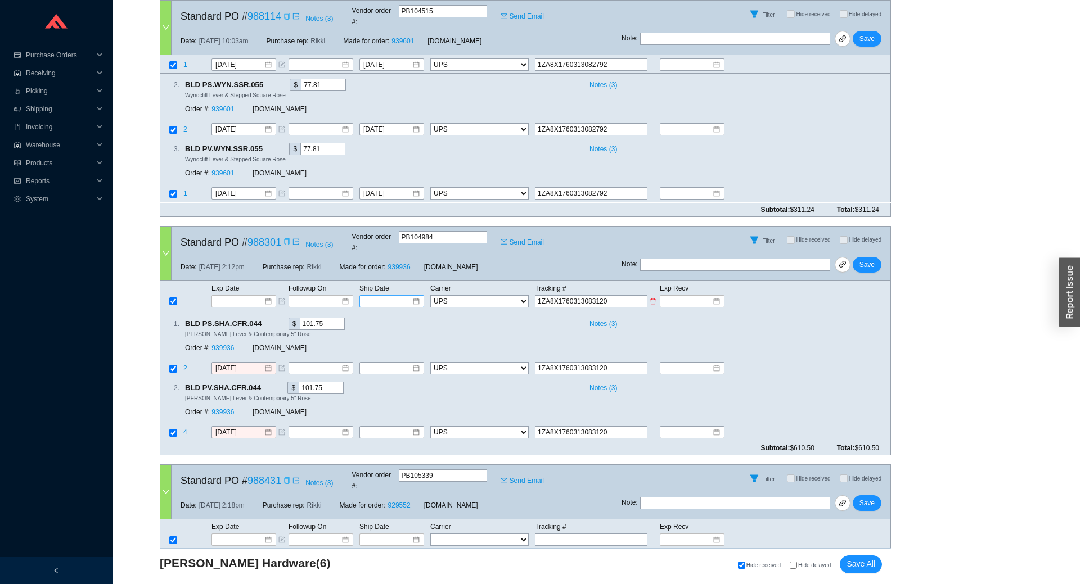
click at [390, 296] on input at bounding box center [388, 301] width 48 height 11
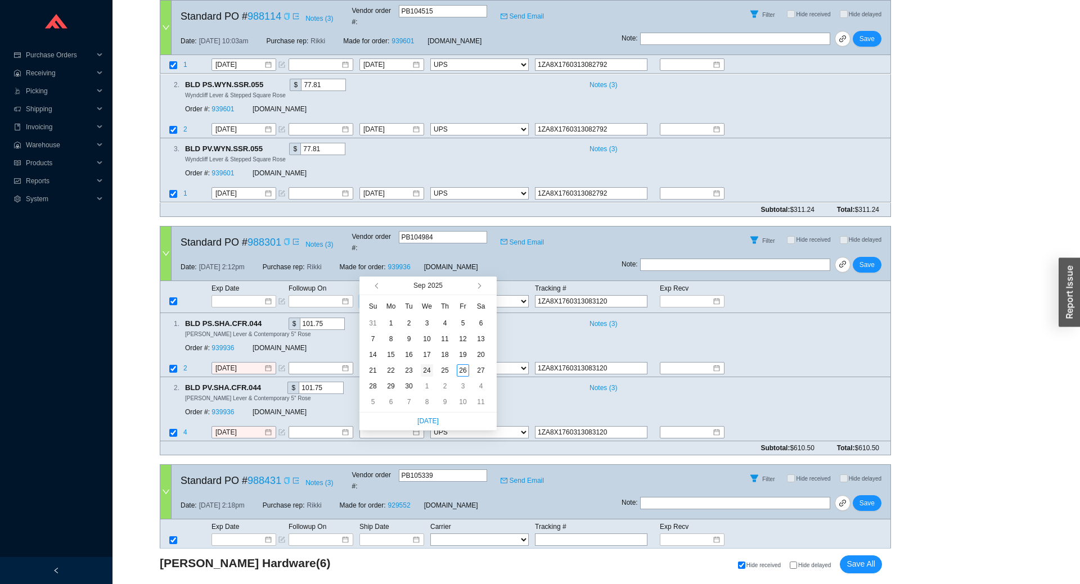
type input "9/24/2025"
click at [421, 369] on div "24" at bounding box center [427, 370] width 12 height 12
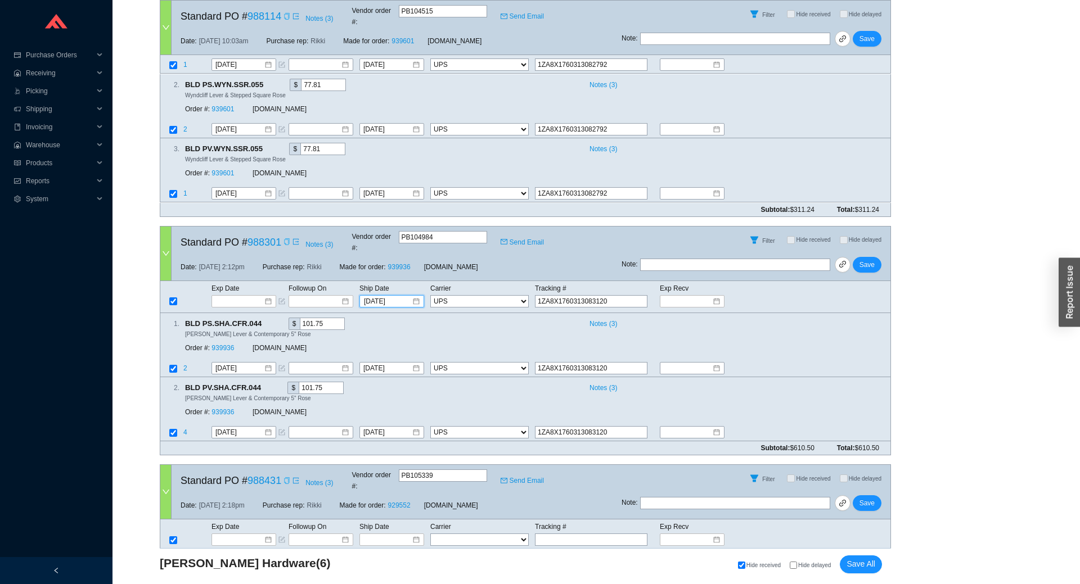
type input "9/24/2025"
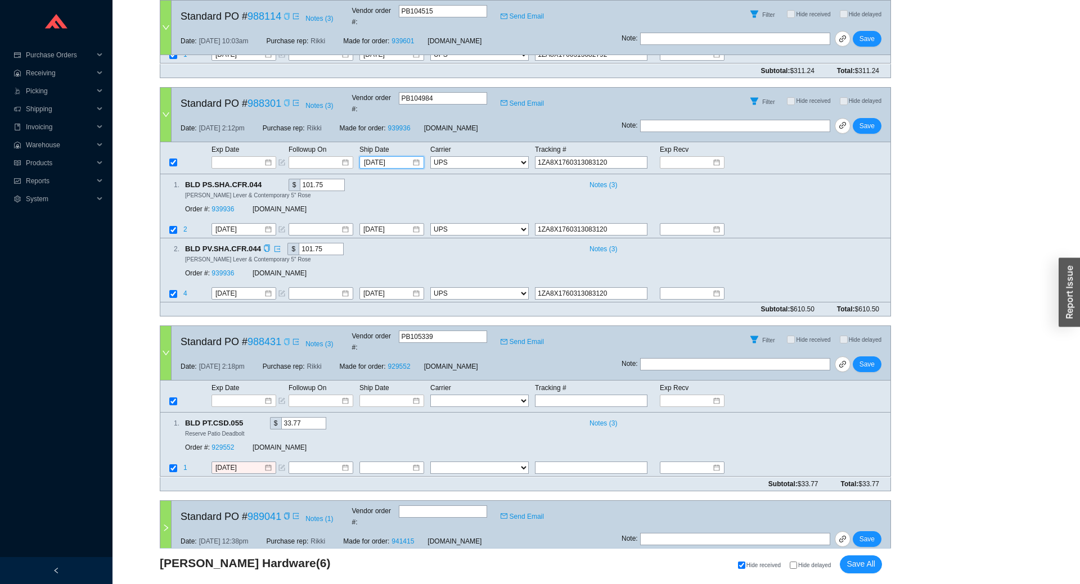
scroll to position [594, 0]
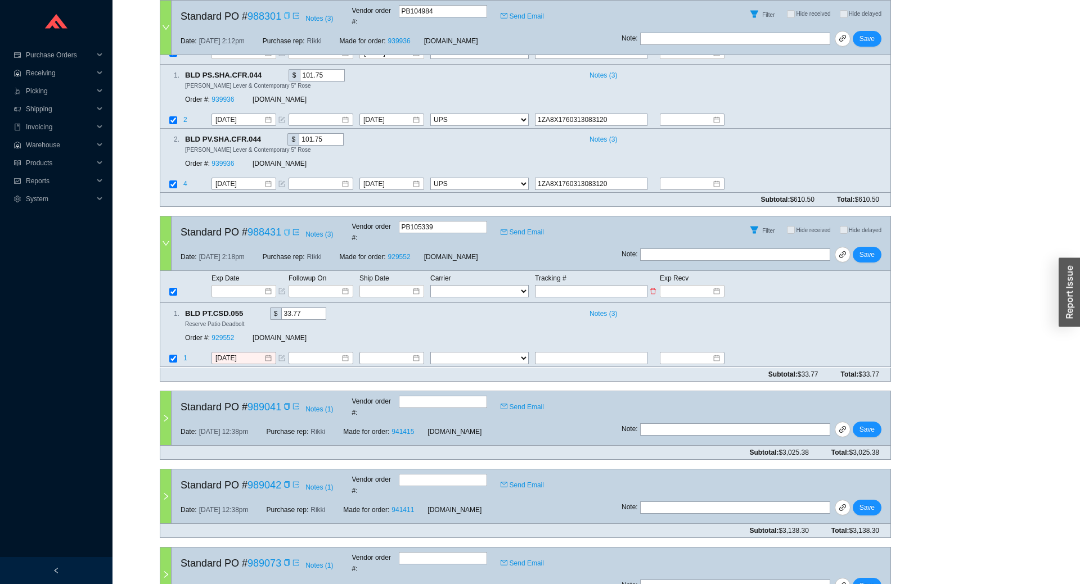
paste input "1ZA8X176"
type input "1ZA8X176"
click at [430, 285] on select "FedEx UPS ---------------- 2 Day Transportation INC A&B Freight A. Duie Pyle AA…" at bounding box center [479, 291] width 98 height 12
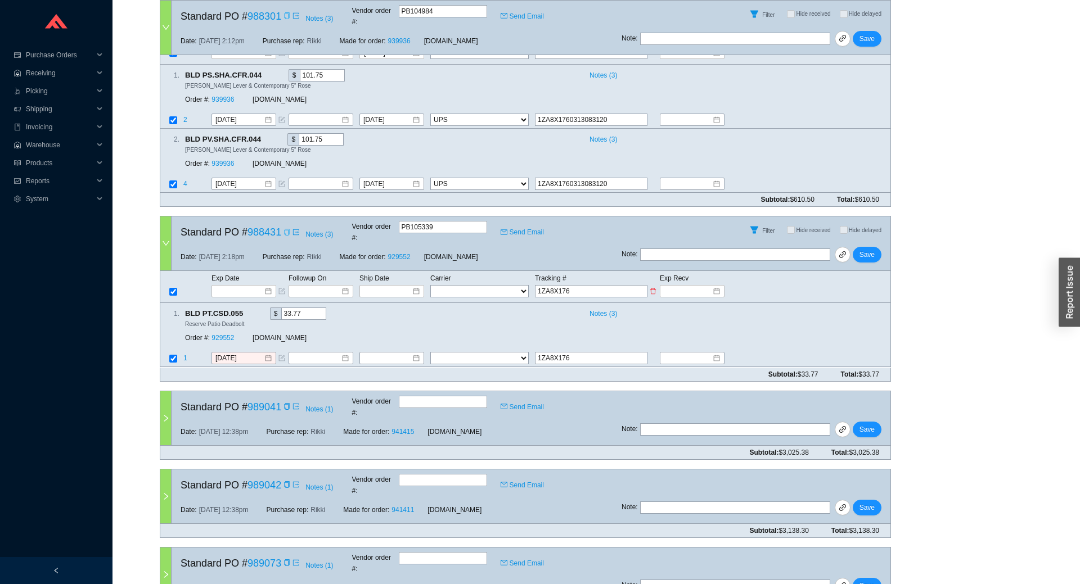
select select "2"
click option "UPS" at bounding box center [0, 0] width 0 height 0
select select "2"
click at [386, 286] on input at bounding box center [388, 291] width 48 height 11
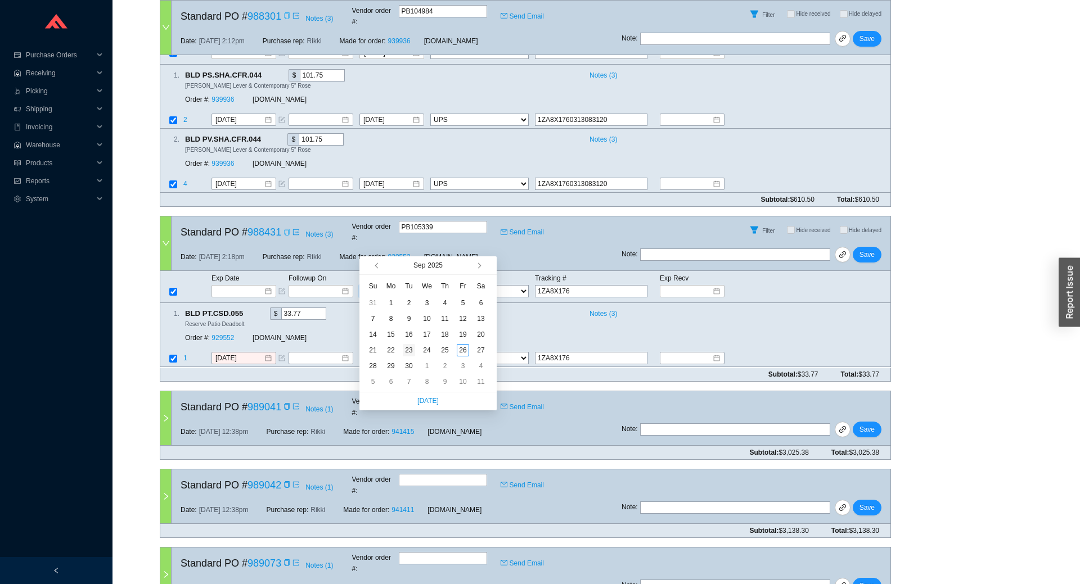
type input "9/23/2025"
click at [409, 350] on div "23" at bounding box center [409, 350] width 12 height 12
type input "9/23/2025"
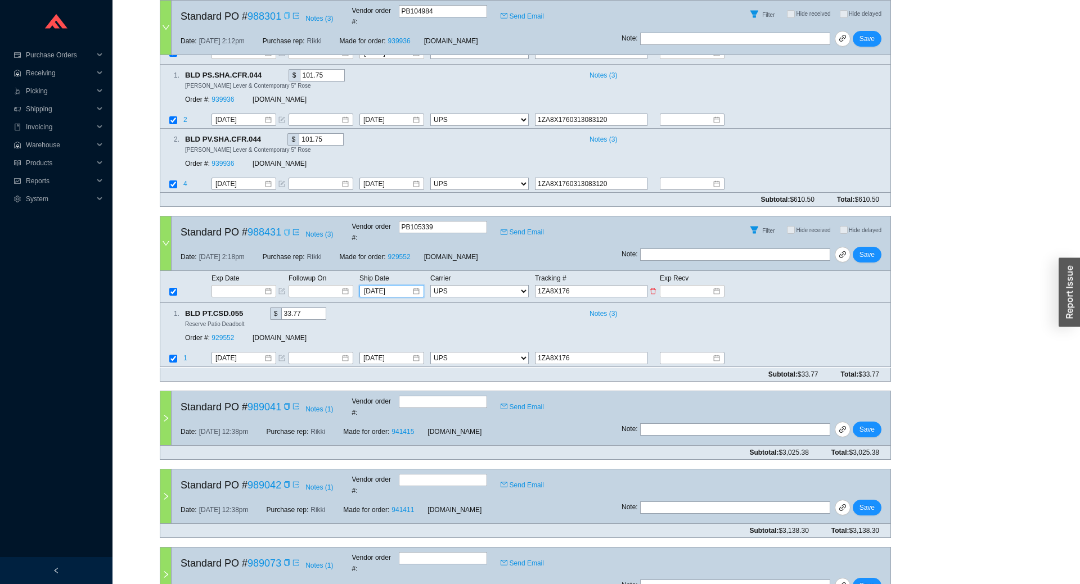
click at [596, 285] on input "1ZA8X176" at bounding box center [591, 291] width 112 height 12
type input "1ZA8X1760"
type input "1ZA8X17603"
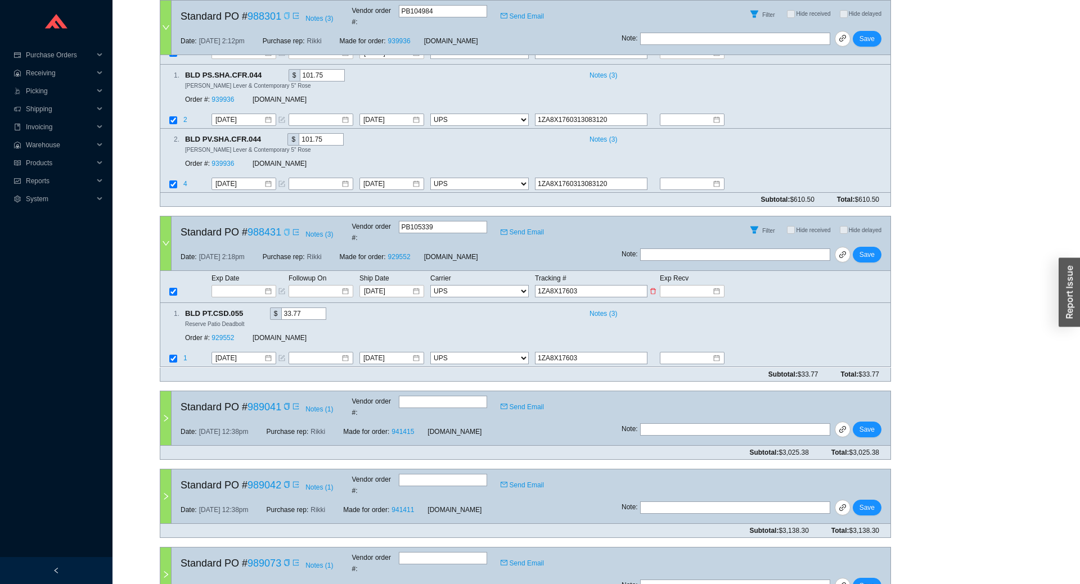
type input "1ZA8X176031"
type input "1ZA8X1760313"
type input "1ZA8X17603130"
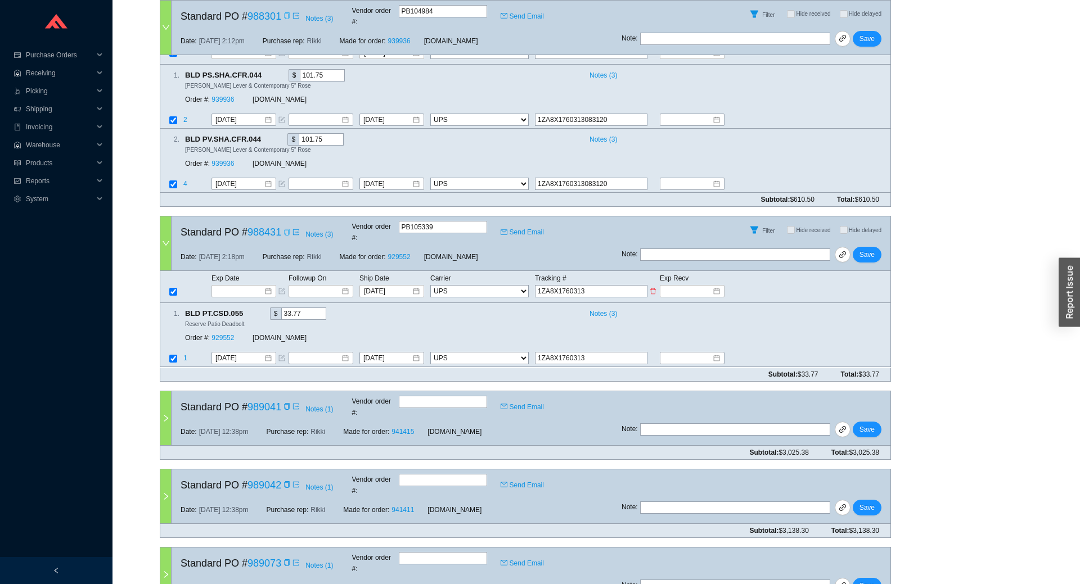
type input "1ZA8X17603130"
type input "1ZA8X176031308"
type input "1ZA8X1760313084"
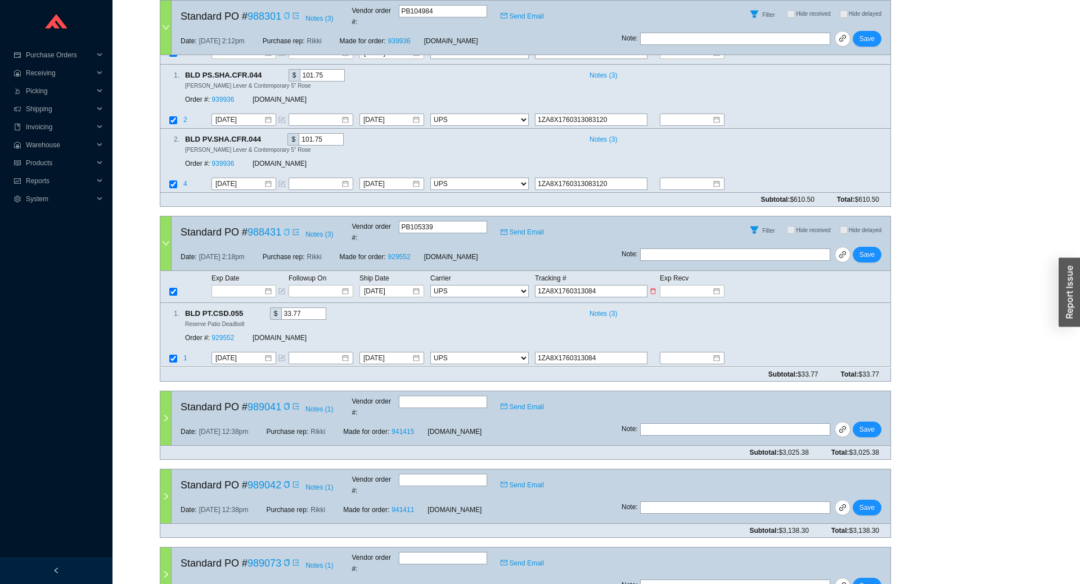
type input "1ZA8X17603130849"
type input "1ZA8X176031308490"
type input "1ZA8X17603130849"
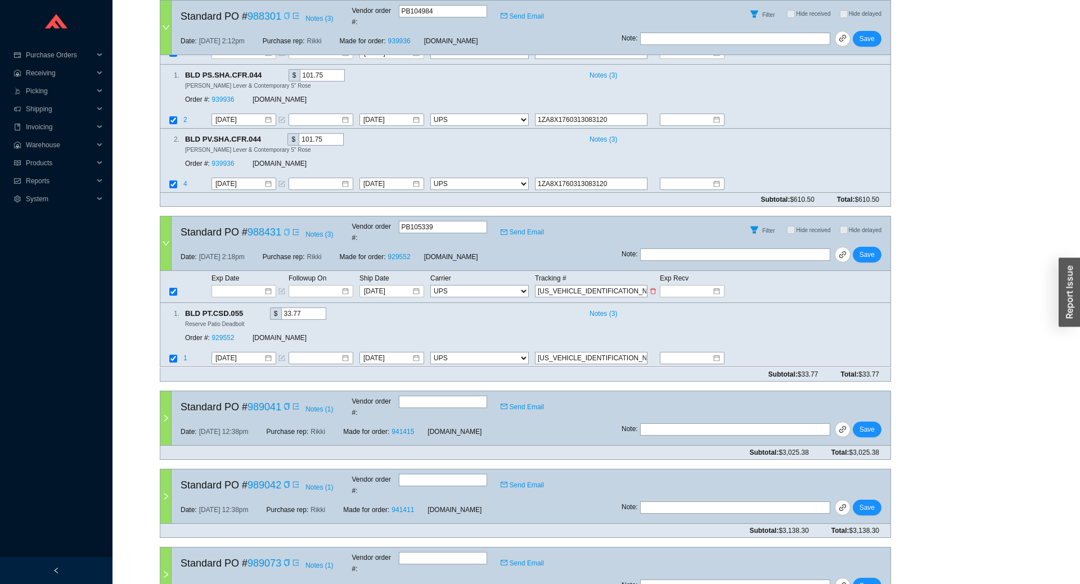
type input "1ZA8X17603130849"
type input "1ZA8X176031308493"
type input "1ZA8X1760313084932"
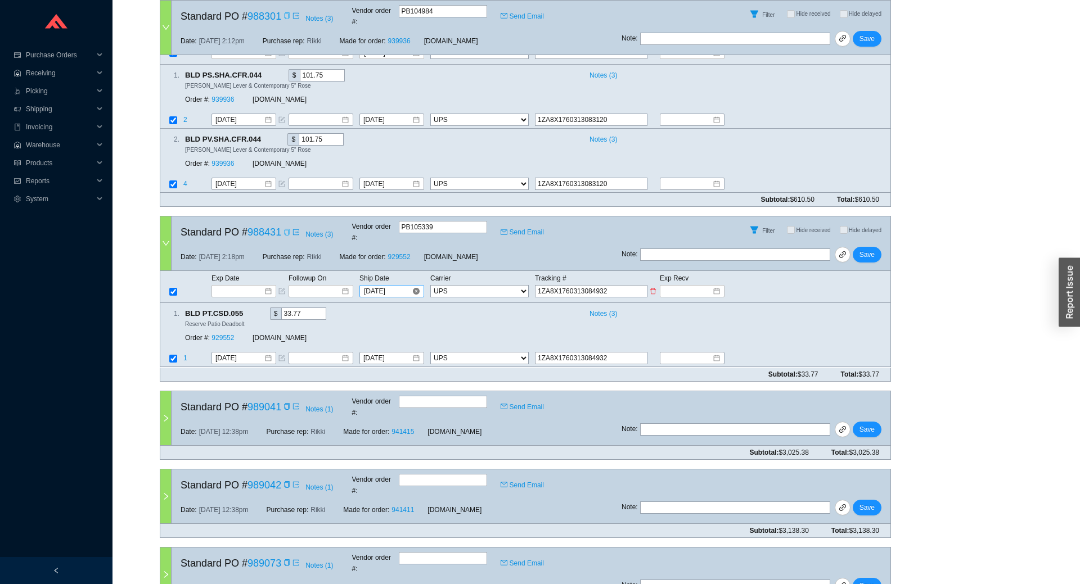
type input "1ZA8X1760313084932"
click at [392, 286] on input "9/23/2025" at bounding box center [388, 291] width 48 height 11
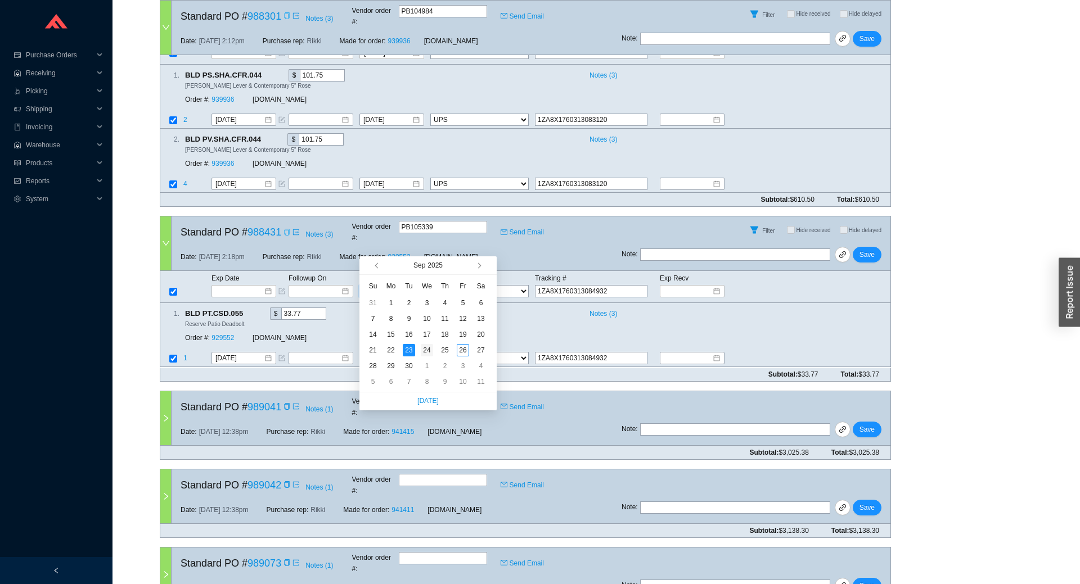
type input "9/24/2025"
click at [430, 353] on div "24" at bounding box center [427, 350] width 12 height 12
type input "9/24/2025"
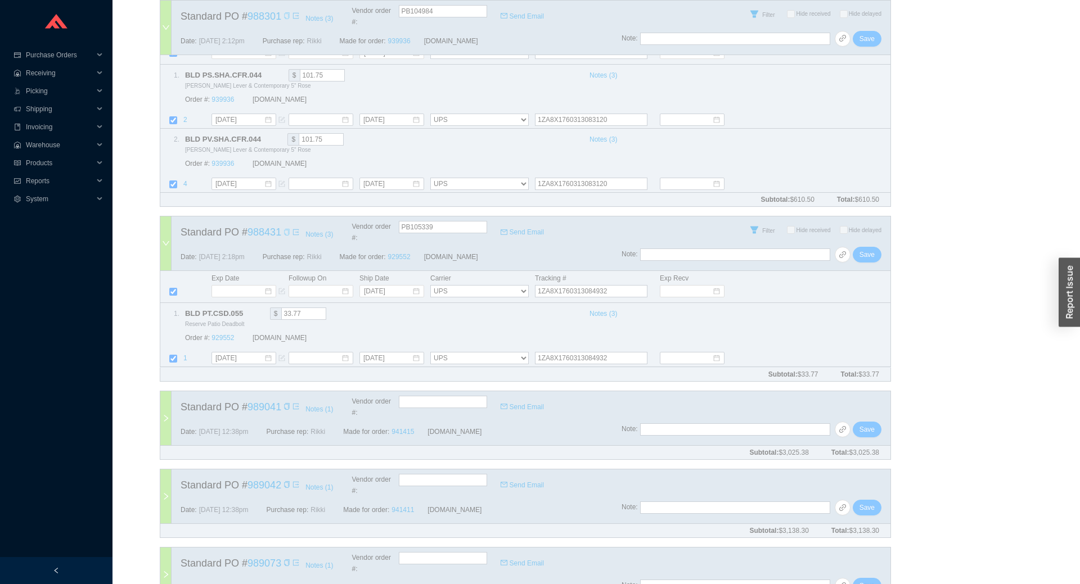
scroll to position [0, 0]
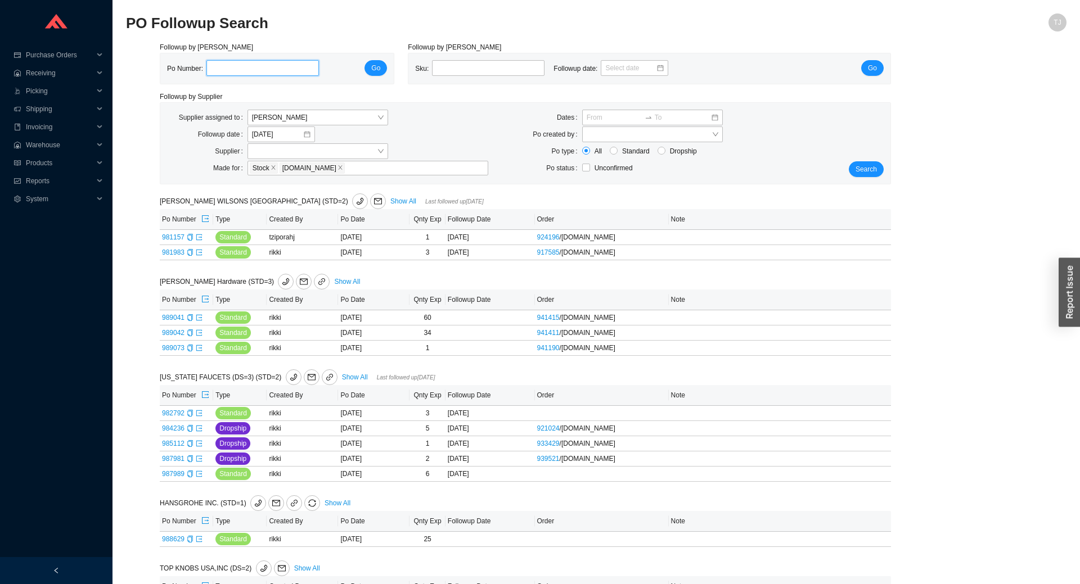
paste input "988678"
type input "988678"
click at [378, 69] on span "Go" at bounding box center [375, 67] width 9 height 11
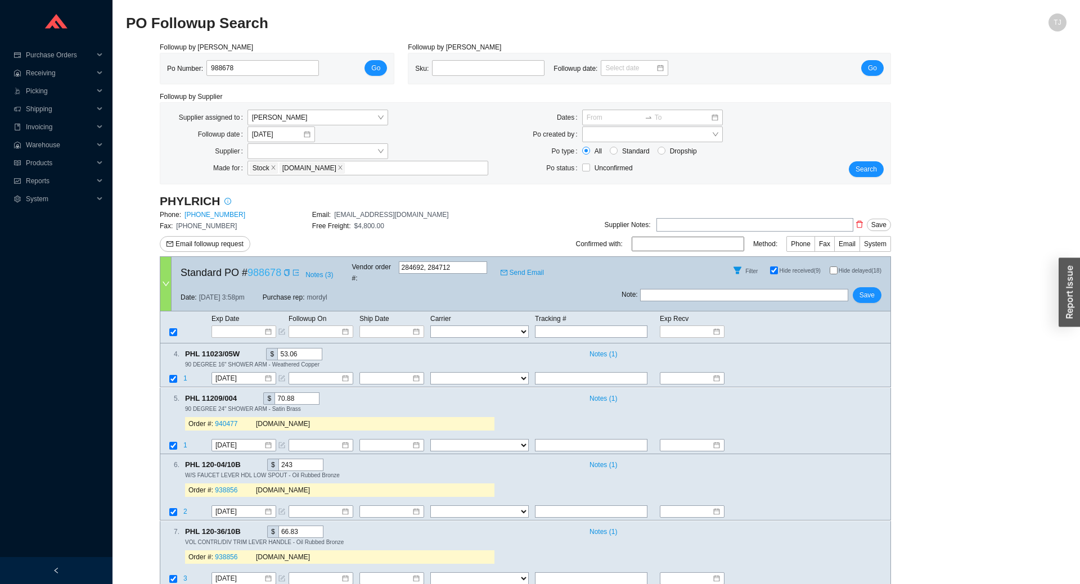
click at [255, 267] on link "988678" at bounding box center [264, 272] width 34 height 11
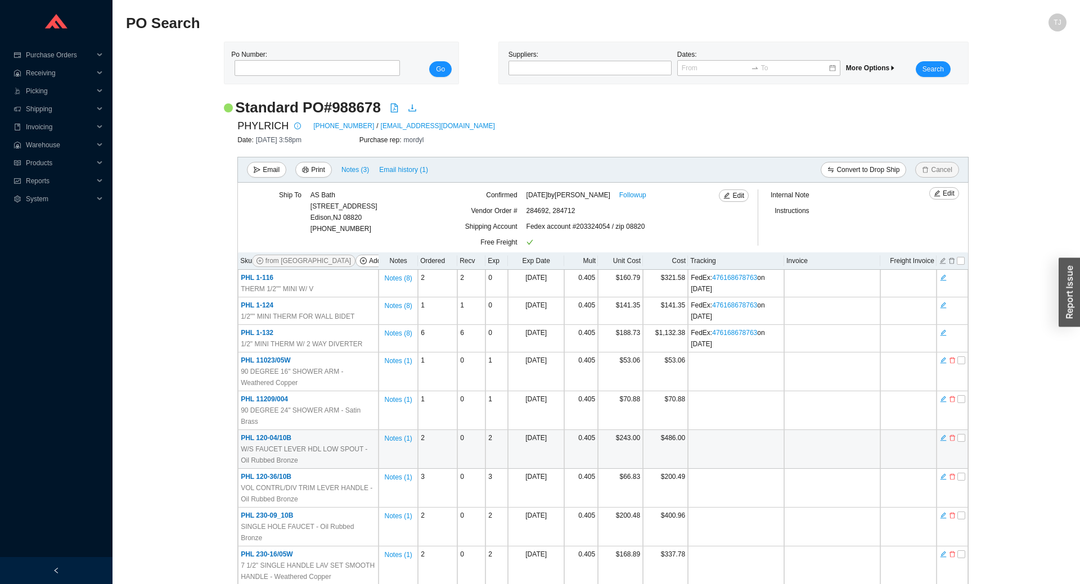
click at [959, 437] on td at bounding box center [951, 449] width 31 height 39
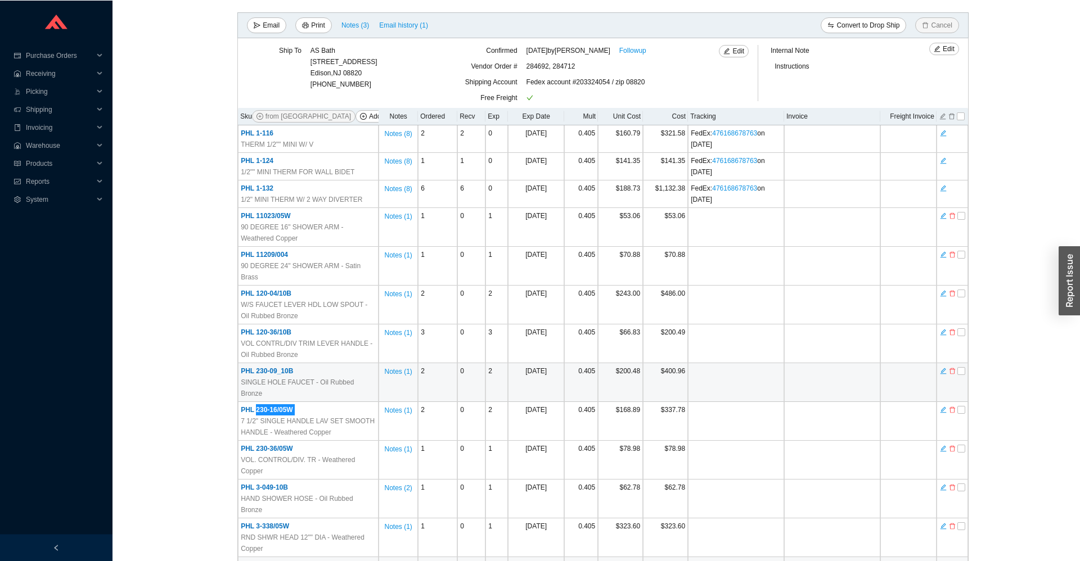
scroll to position [249, 0]
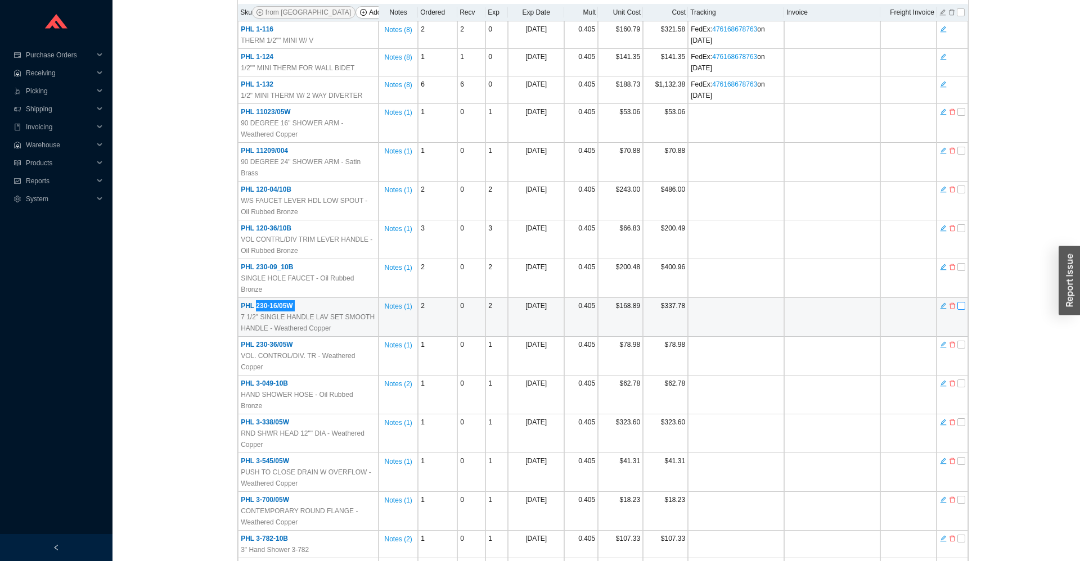
click at [960, 302] on input "checkbox" at bounding box center [961, 306] width 8 height 8
checkbox input "true"
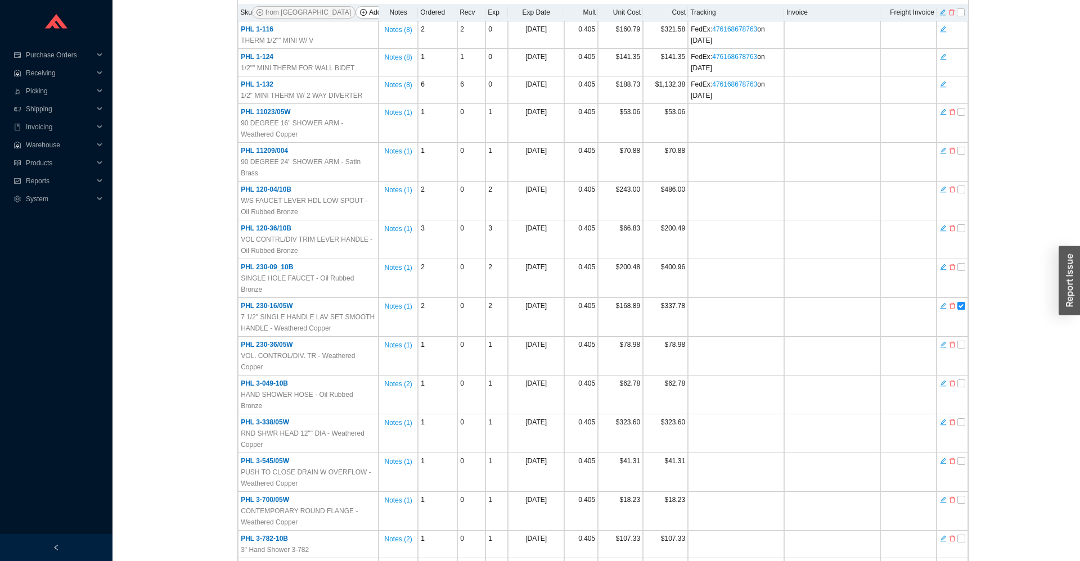
click at [985, 466] on div "Standard PO # 988678 PHYLRICH 714-361-4800 / orders@phylrich.com Date: 9/18/25 …" at bounding box center [596, 441] width 940 height 1184
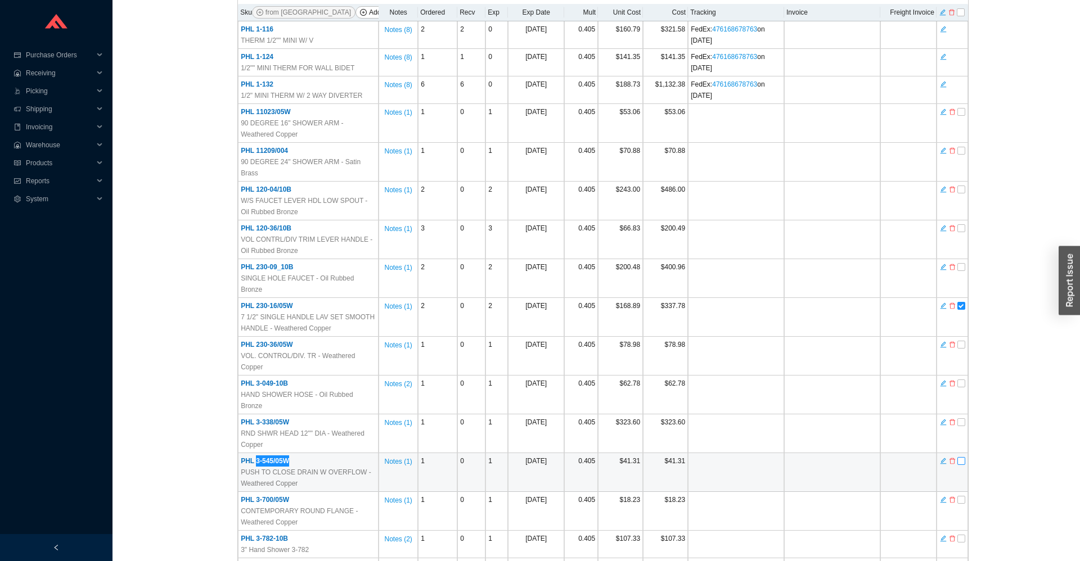
click at [959, 457] on input "checkbox" at bounding box center [961, 461] width 8 height 8
checkbox input "true"
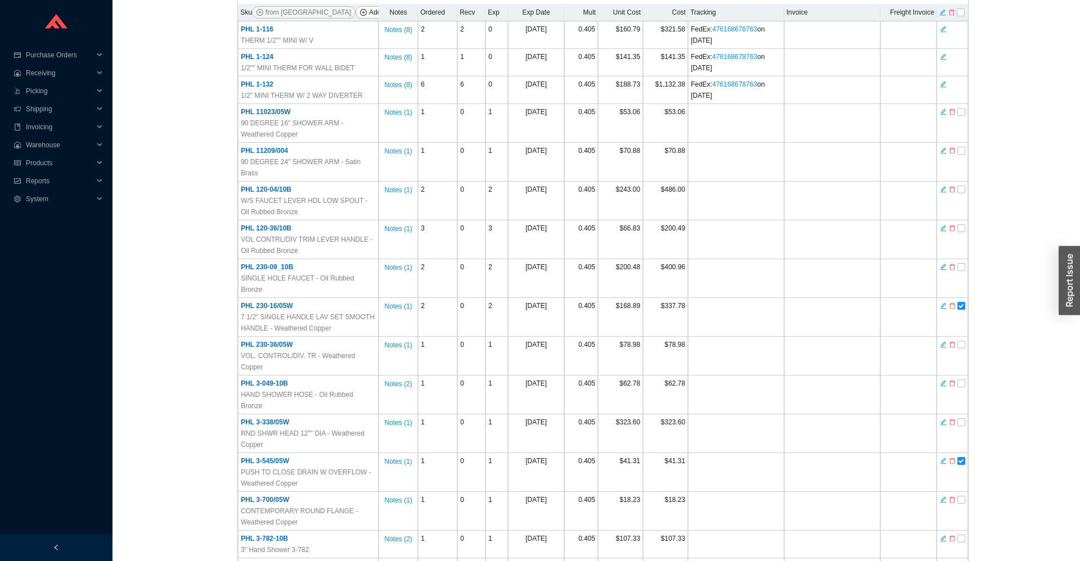
click at [1005, 451] on div "Standard PO # 988678 PHYLRICH 714-361-4800 / orders@phylrich.com Date: 9/18/25 …" at bounding box center [596, 441] width 940 height 1184
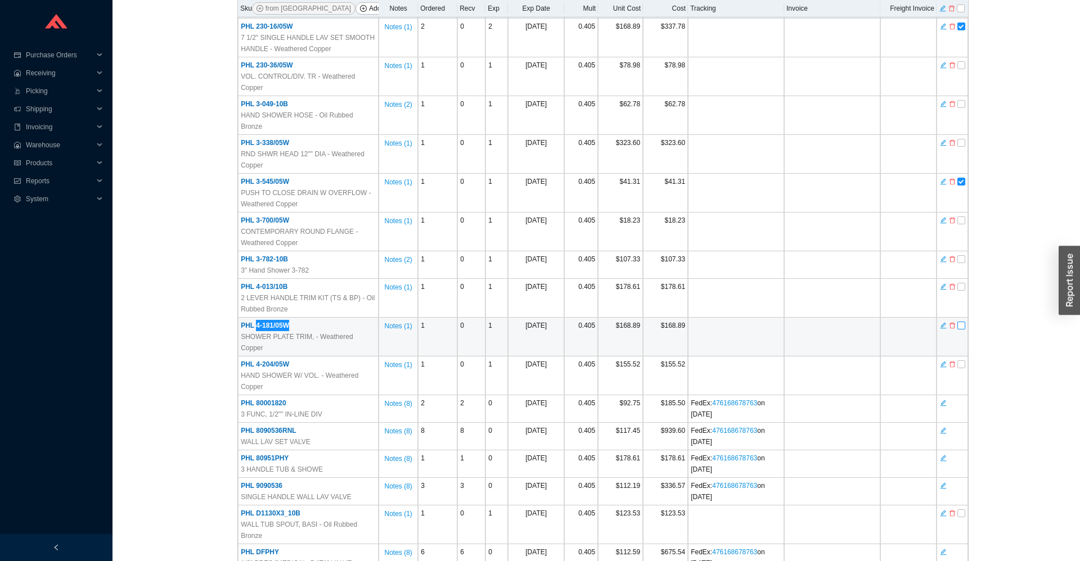
click at [962, 322] on input "checkbox" at bounding box center [961, 326] width 8 height 8
checkbox input "true"
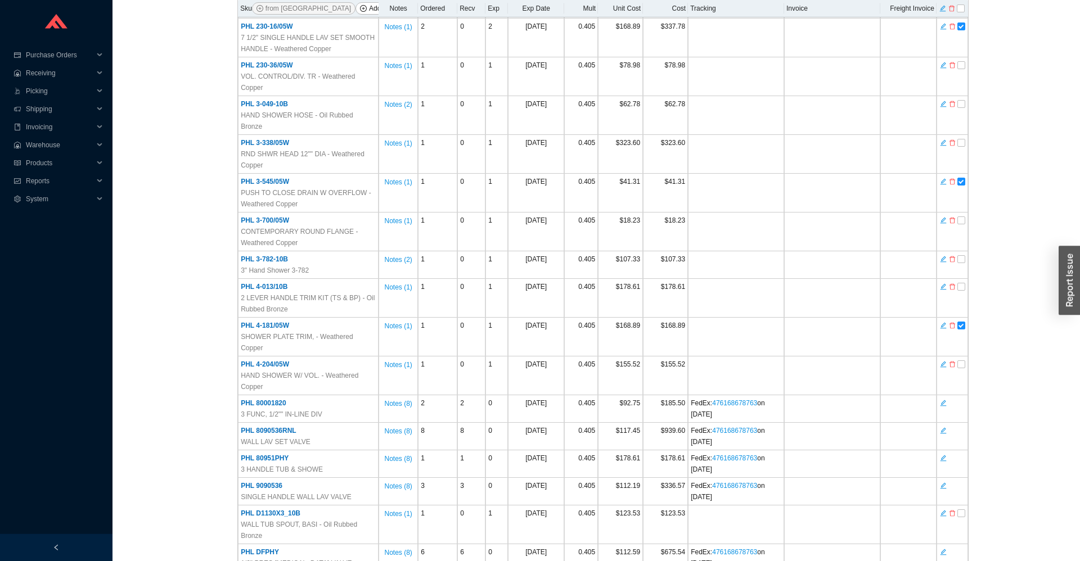
click at [998, 457] on div "Standard PO # 988678 PHYLRICH 714-361-4800 / orders@phylrich.com Date: 9/18/25 …" at bounding box center [596, 162] width 940 height 1184
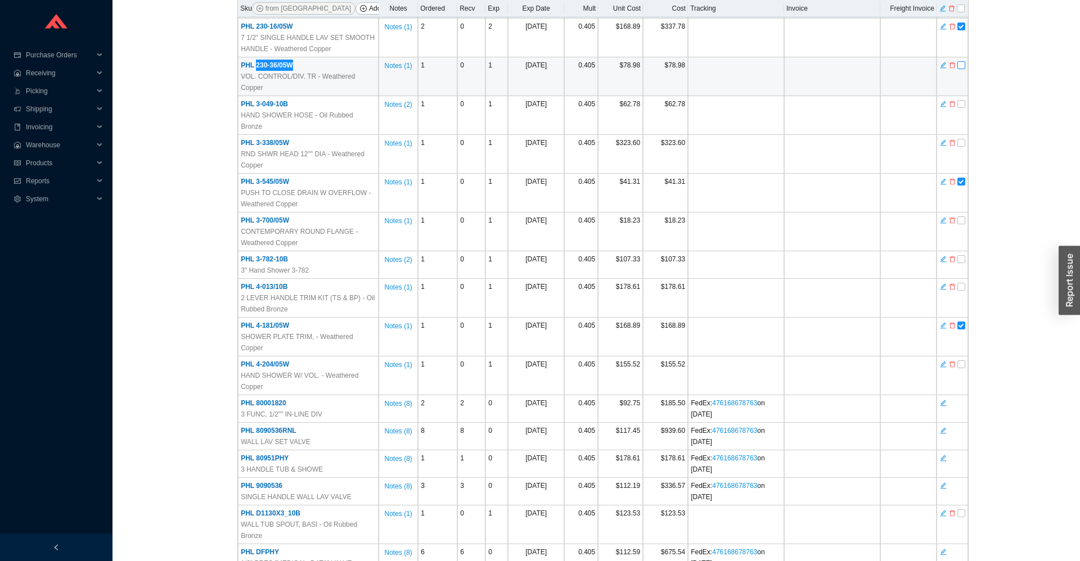
click at [960, 61] on input "checkbox" at bounding box center [961, 65] width 8 height 8
checkbox input "true"
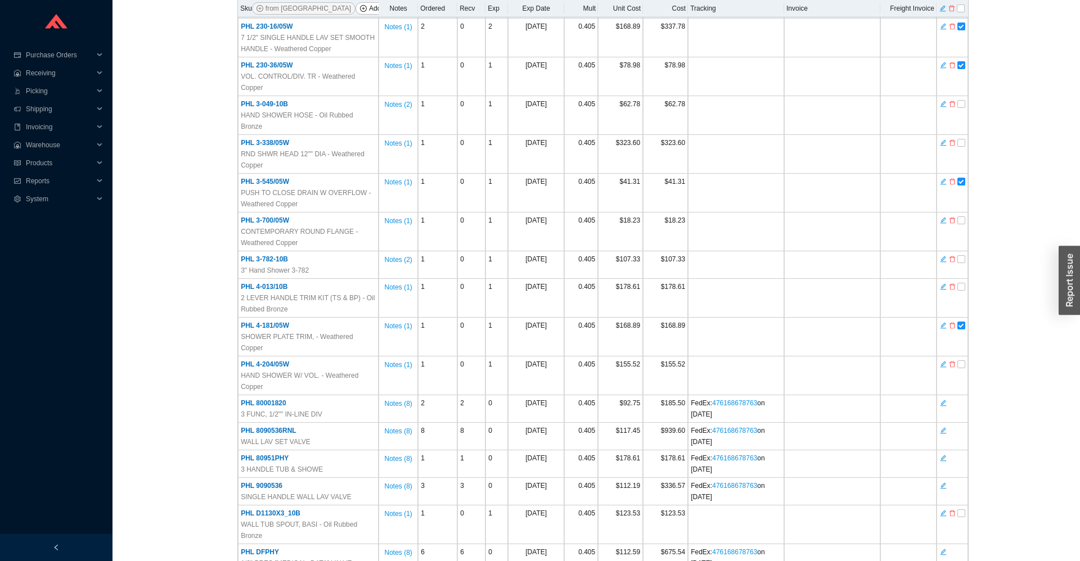
click at [975, 427] on div "Standard PO # 988678 PHYLRICH 714-361-4800 / orders@phylrich.com Date: 9/18/25 …" at bounding box center [596, 162] width 940 height 1184
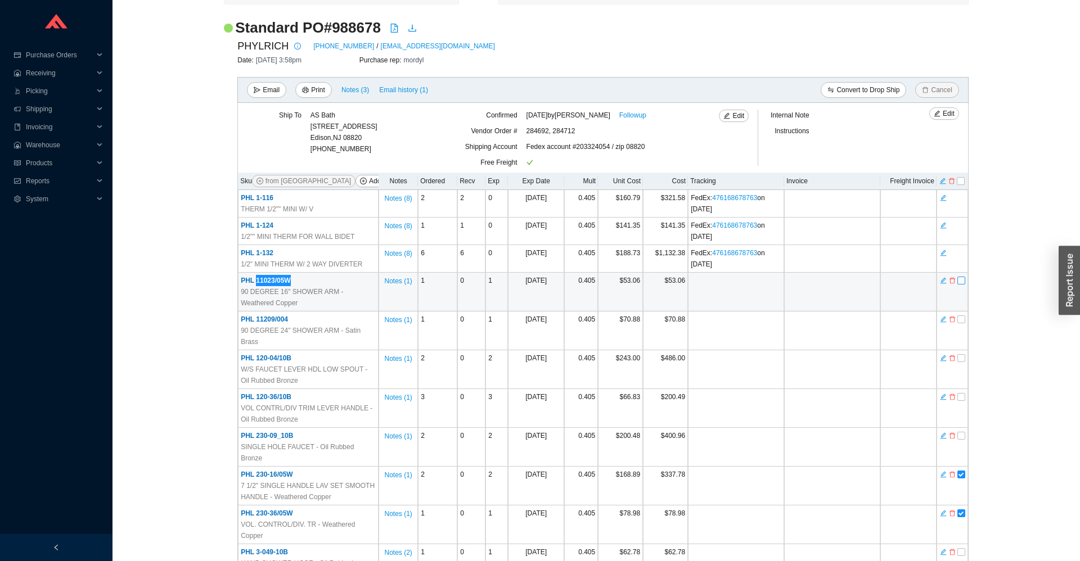
click at [963, 283] on input "checkbox" at bounding box center [961, 281] width 8 height 8
checkbox input "true"
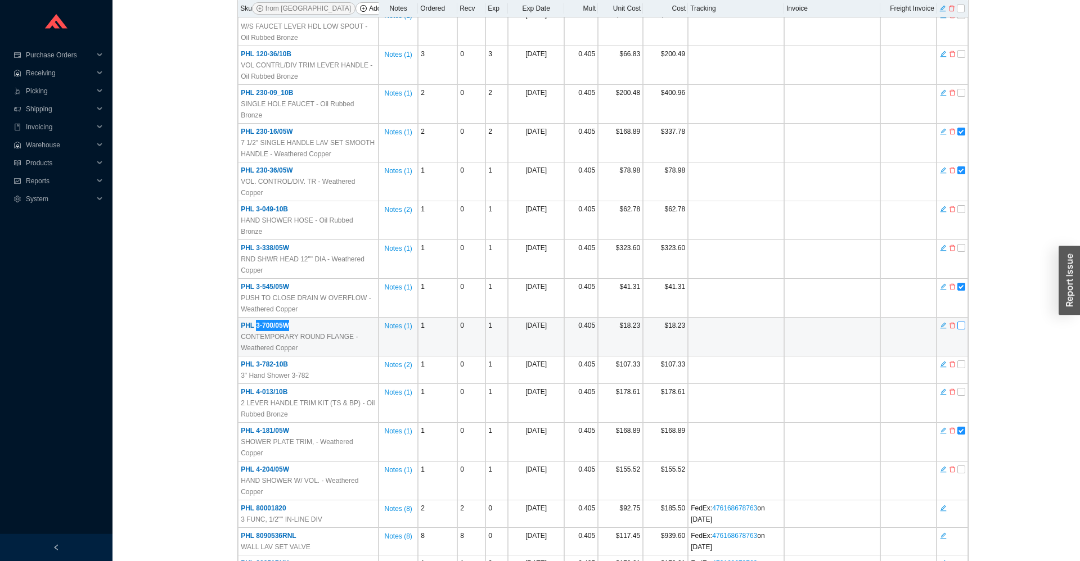
click at [964, 322] on input "checkbox" at bounding box center [961, 326] width 8 height 8
checkbox input "true"
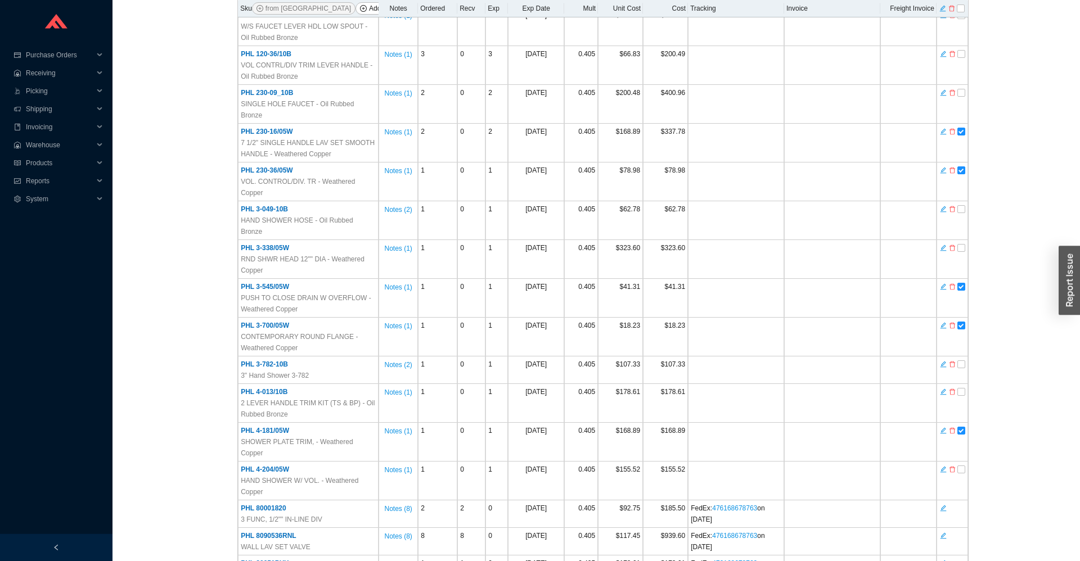
click at [1013, 454] on div "Standard PO # 988678 PHYLRICH 714-361-4800 / orders@phylrich.com Date: 9/18/25 …" at bounding box center [596, 267] width 940 height 1184
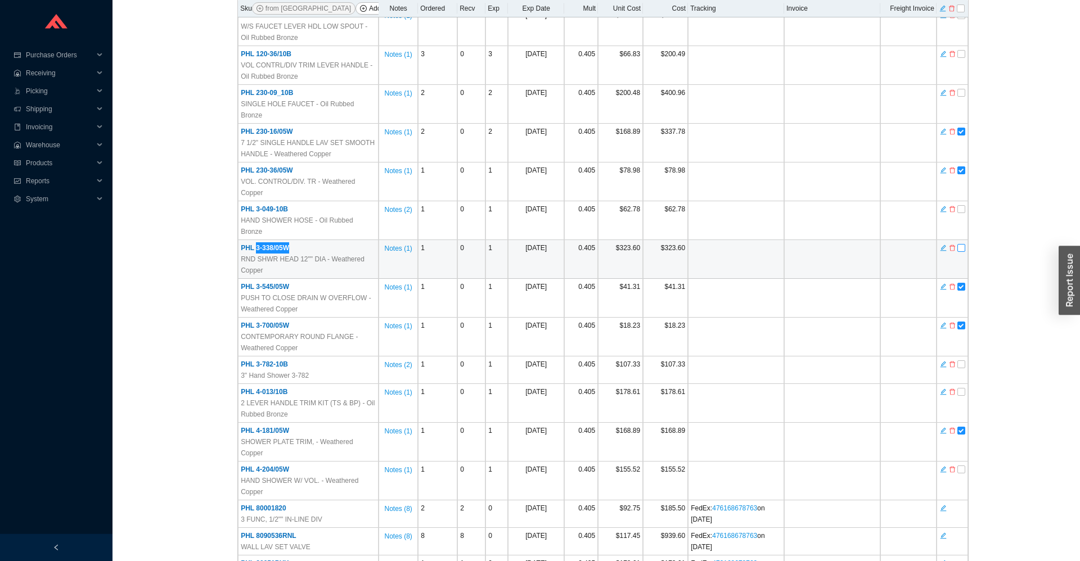
click at [964, 244] on input "checkbox" at bounding box center [961, 248] width 8 height 8
checkbox input "true"
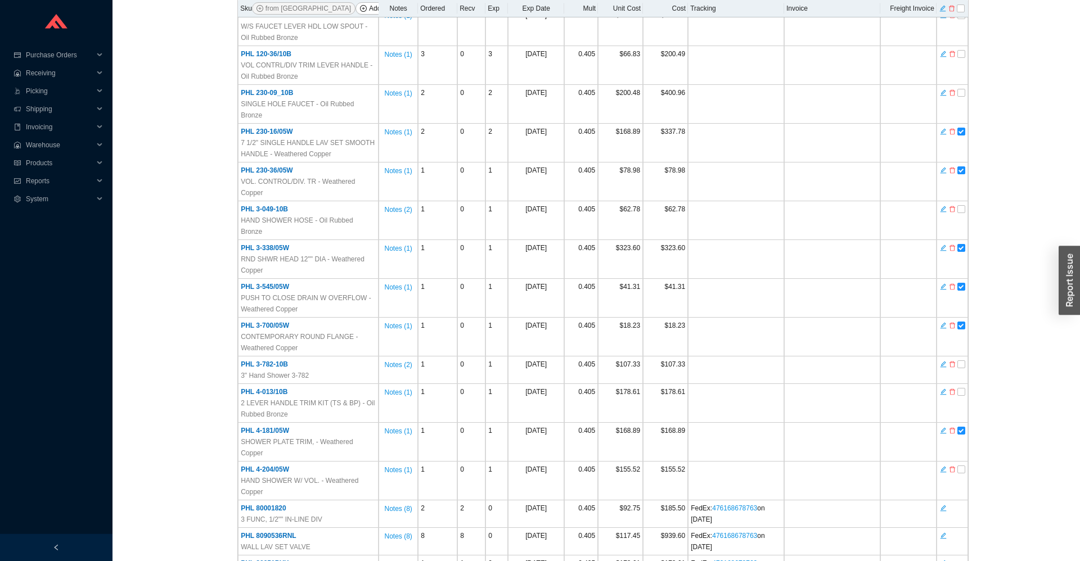
click at [996, 428] on div "Standard PO # 988678 PHYLRICH 714-361-4800 / orders@phylrich.com Date: 9/18/25 …" at bounding box center [596, 267] width 940 height 1184
click at [968, 415] on div "Standard PO # 988678 PHYLRICH 714-361-4800 / orders@phylrich.com Date: 9/18/25 …" at bounding box center [596, 267] width 940 height 1184
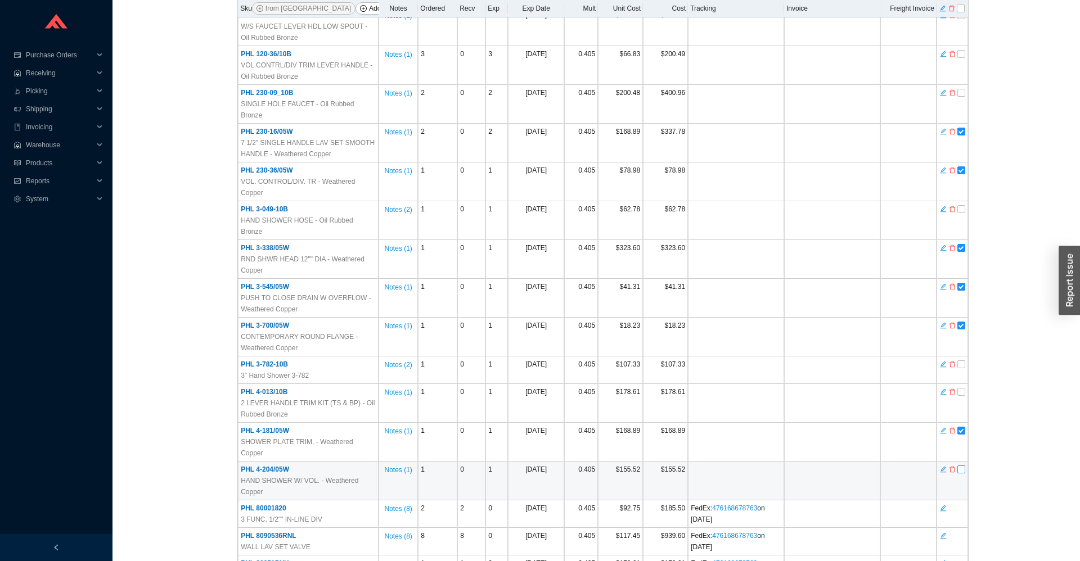
click at [960, 466] on input "checkbox" at bounding box center [961, 470] width 8 height 8
checkbox input "true"
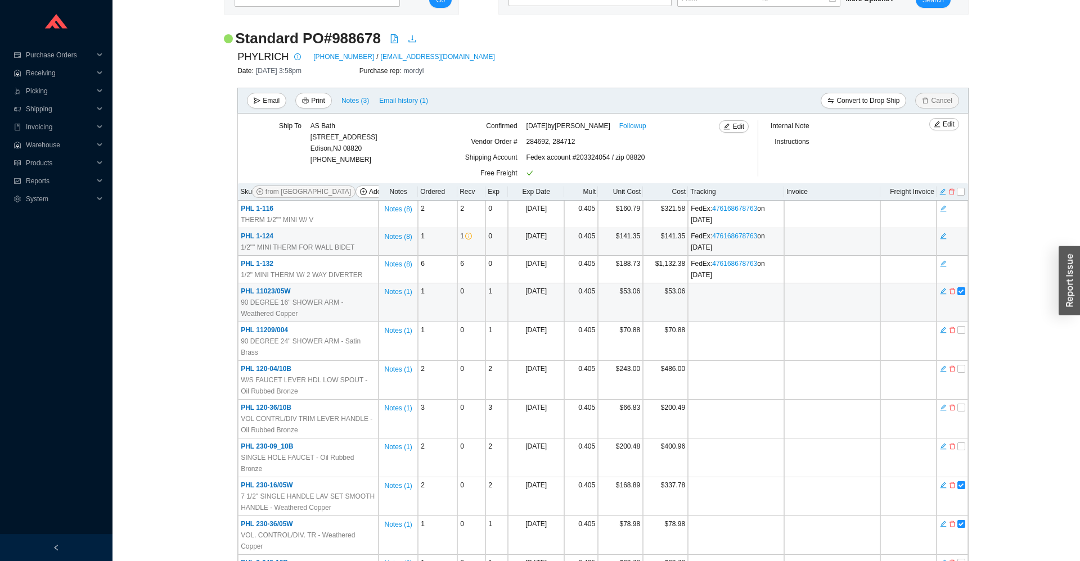
scroll to position [0, 0]
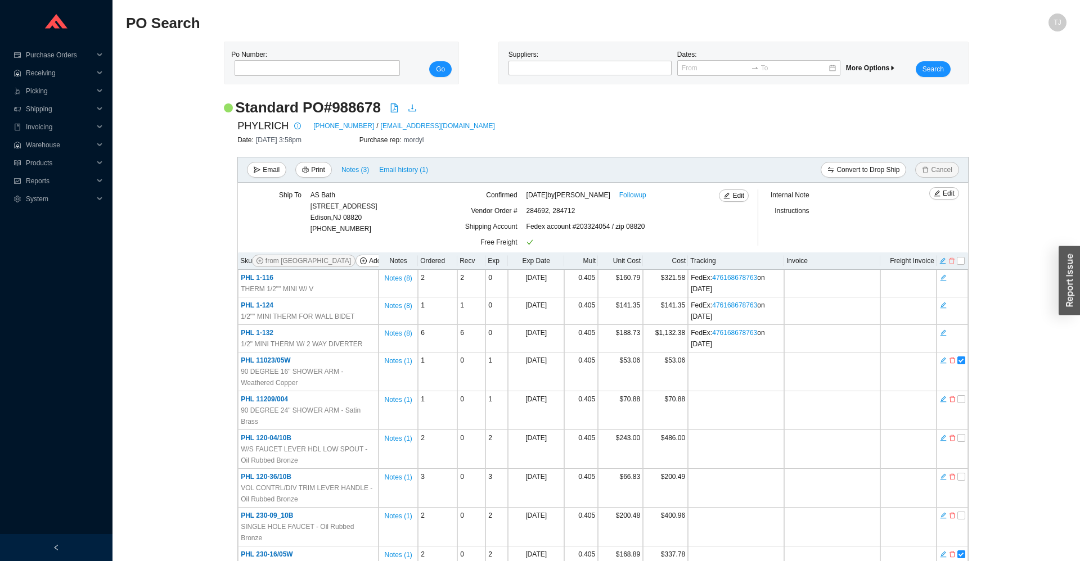
click at [951, 263] on icon "delete" at bounding box center [951, 261] width 7 height 8
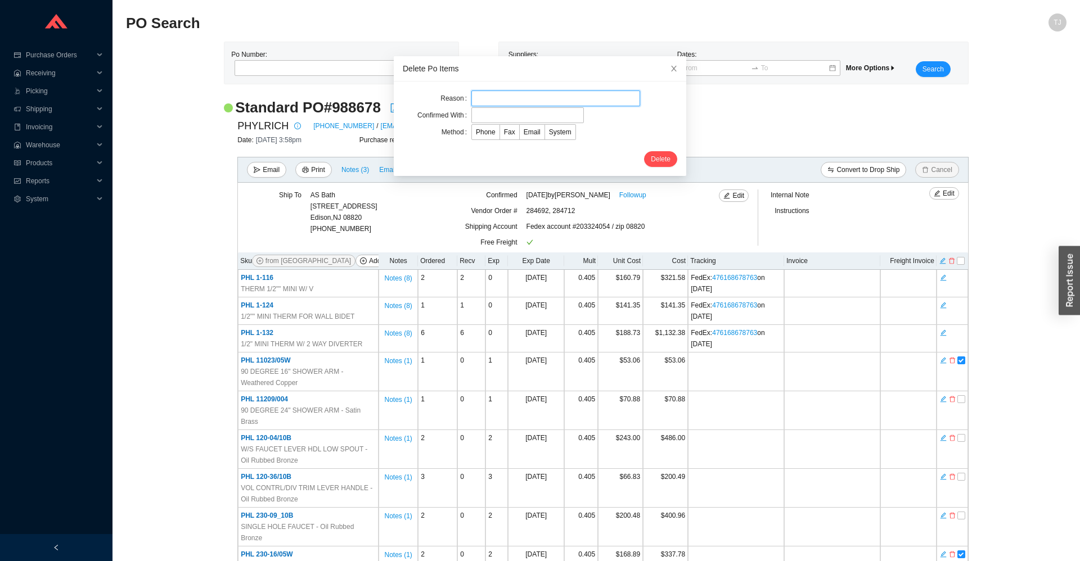
click at [527, 103] on input "text" at bounding box center [555, 99] width 169 height 16
type input "Customer cancelled"
click at [507, 115] on input "text" at bounding box center [527, 115] width 112 height 16
click at [527, 120] on input "text" at bounding box center [527, 115] width 112 height 16
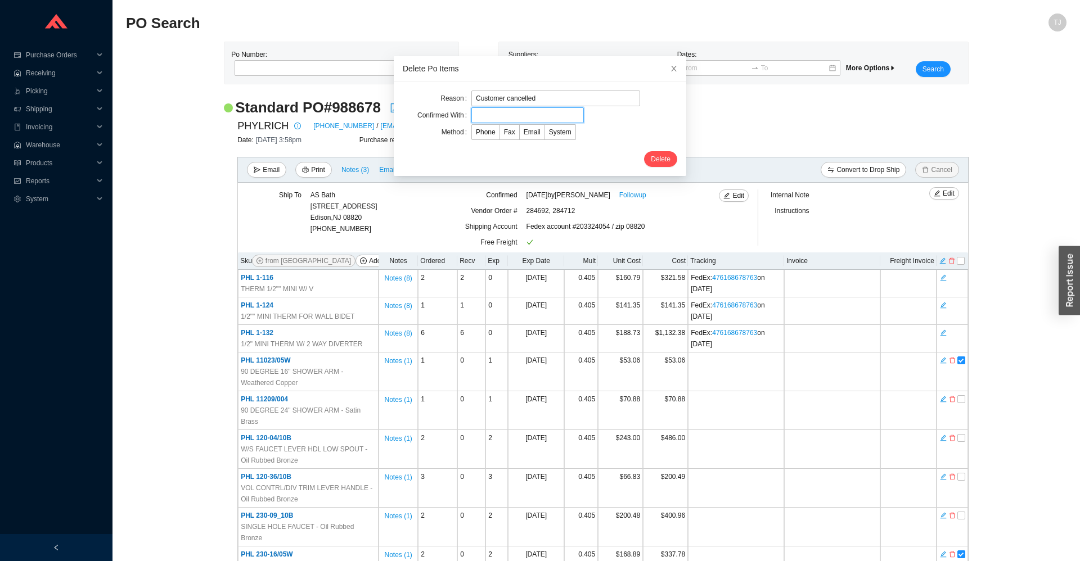
paste input "Alma"
type input "Alma"
click at [526, 130] on span "Email" at bounding box center [532, 132] width 17 height 8
click at [520, 134] on input "Email" at bounding box center [520, 134] width 0 height 0
click at [653, 157] on span "Delete" at bounding box center [661, 159] width 20 height 11
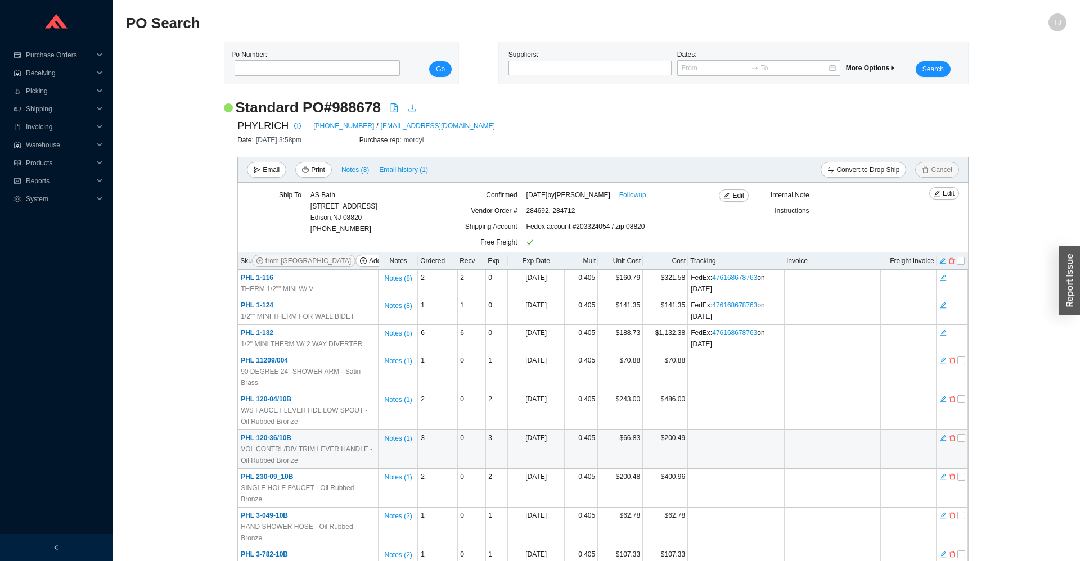
scroll to position [367, 0]
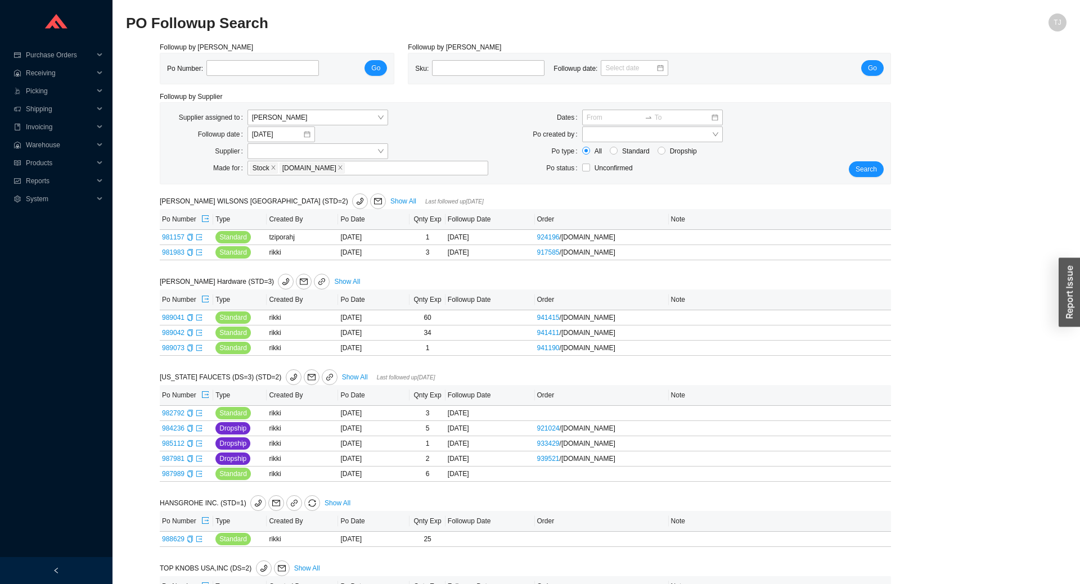
scroll to position [58, 0]
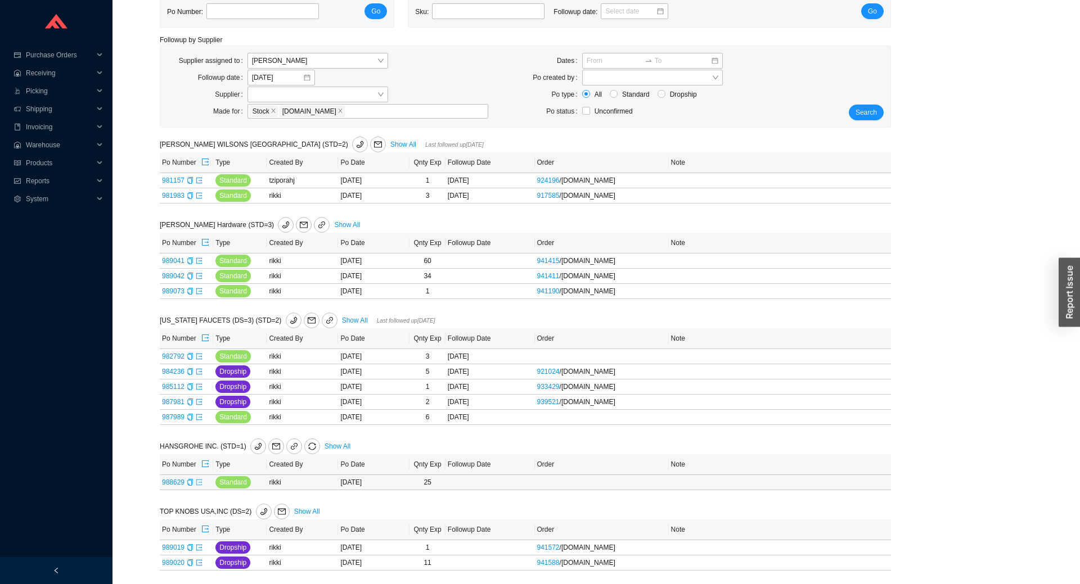
click at [199, 484] on icon "export" at bounding box center [199, 482] width 7 height 7
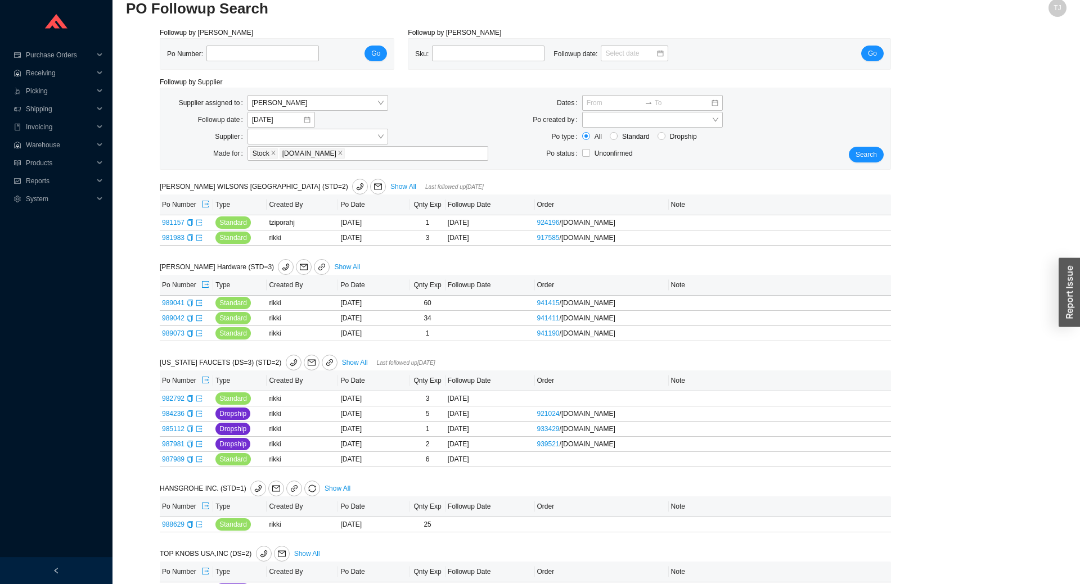
scroll to position [0, 0]
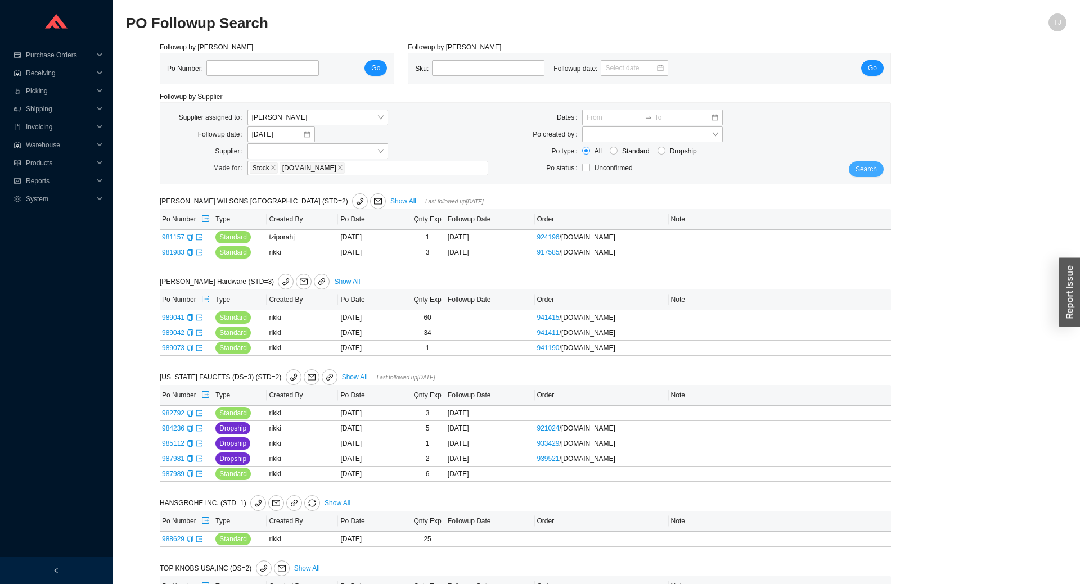
click at [861, 168] on span "Search" at bounding box center [865, 169] width 21 height 11
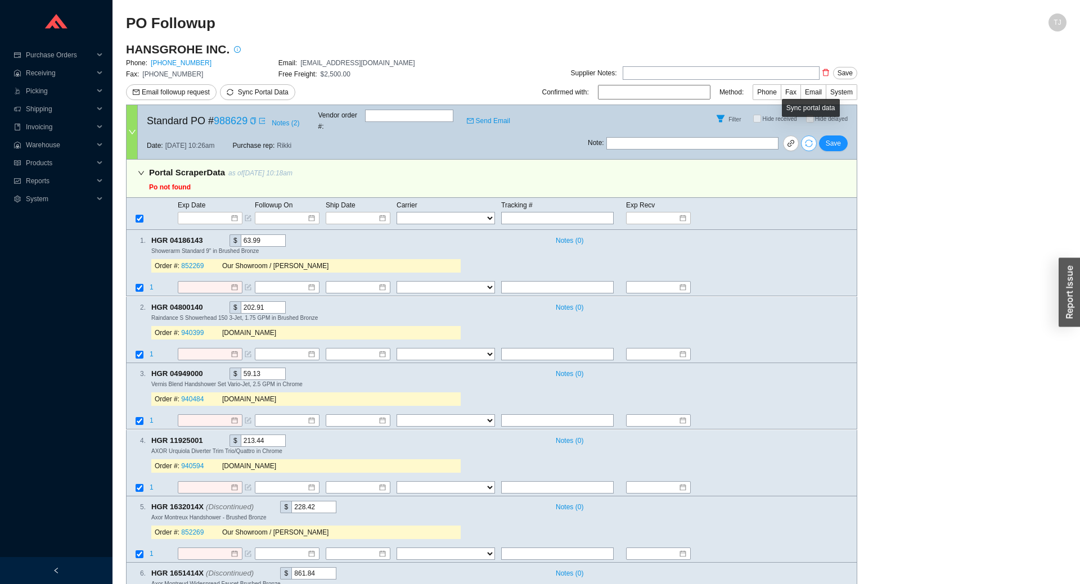
click at [810, 139] on icon "sync" at bounding box center [809, 143] width 8 height 8
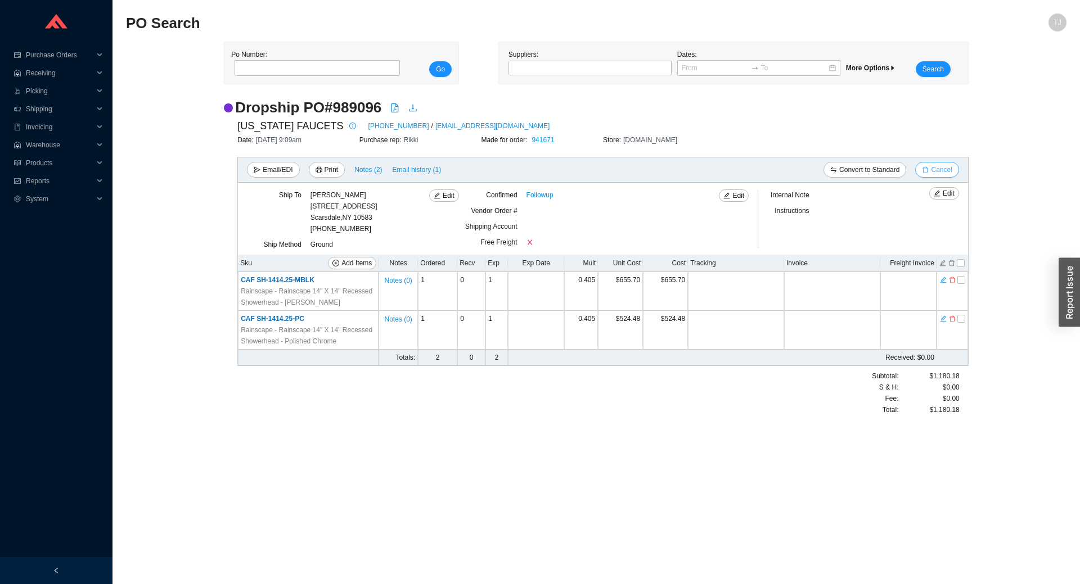
click at [943, 169] on span "Cancel" at bounding box center [941, 169] width 21 height 11
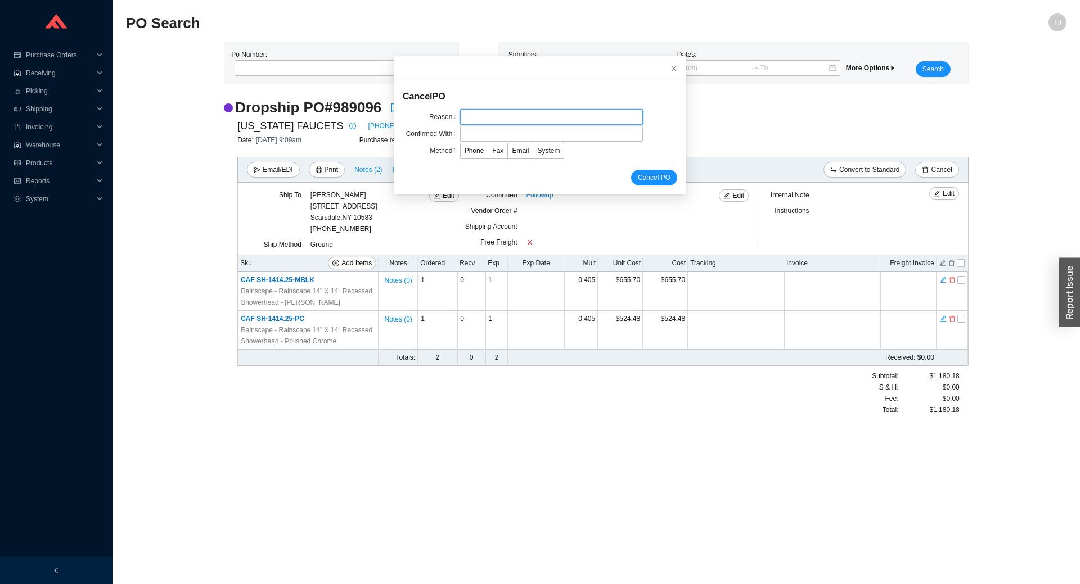
click at [520, 121] on input "text" at bounding box center [551, 117] width 183 height 16
type input "EDI issue"
click at [512, 134] on input "text" at bounding box center [551, 134] width 183 height 16
type input "[PERSON_NAME]"
click at [521, 151] on span "Email" at bounding box center [520, 151] width 17 height 8
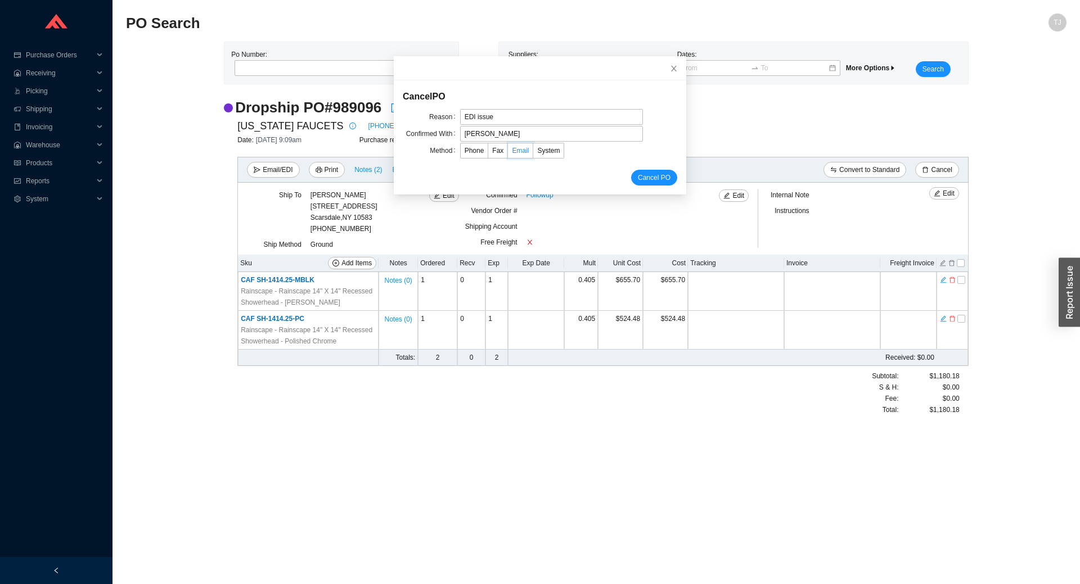
click at [508, 153] on input "Email" at bounding box center [508, 153] width 0 height 0
click at [634, 174] on button "Cancel PO" at bounding box center [654, 178] width 46 height 16
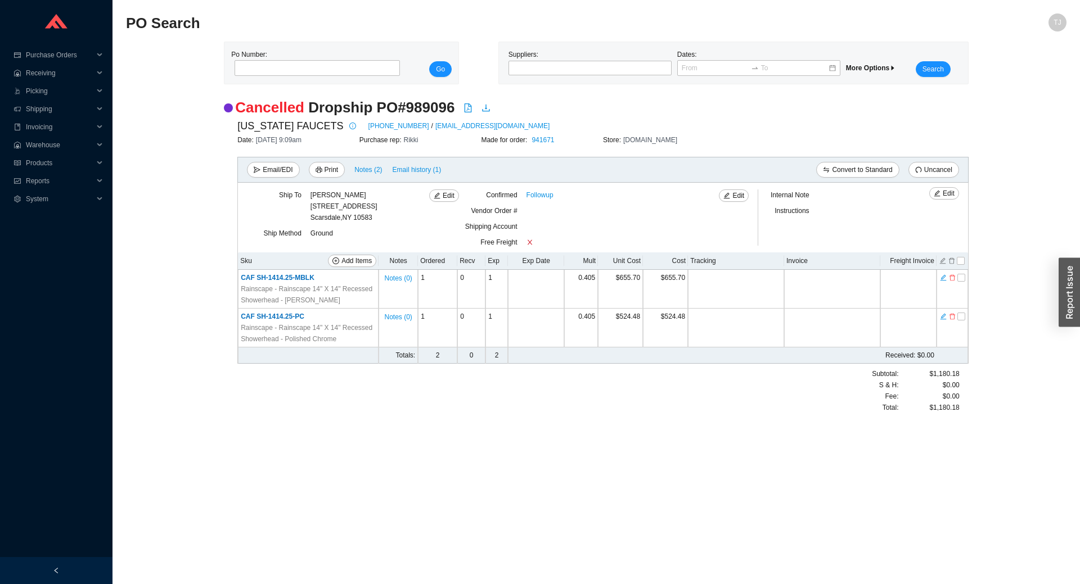
click at [664, 177] on div "Convert to Standard Uncancel" at bounding box center [781, 170] width 356 height 16
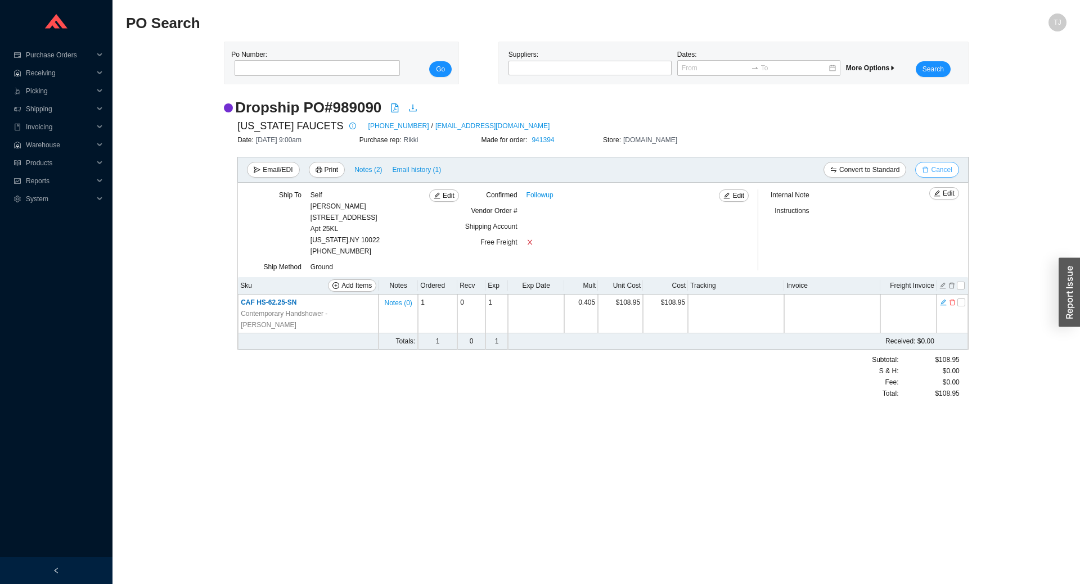
click at [930, 169] on button "Cancel" at bounding box center [936, 170] width 43 height 16
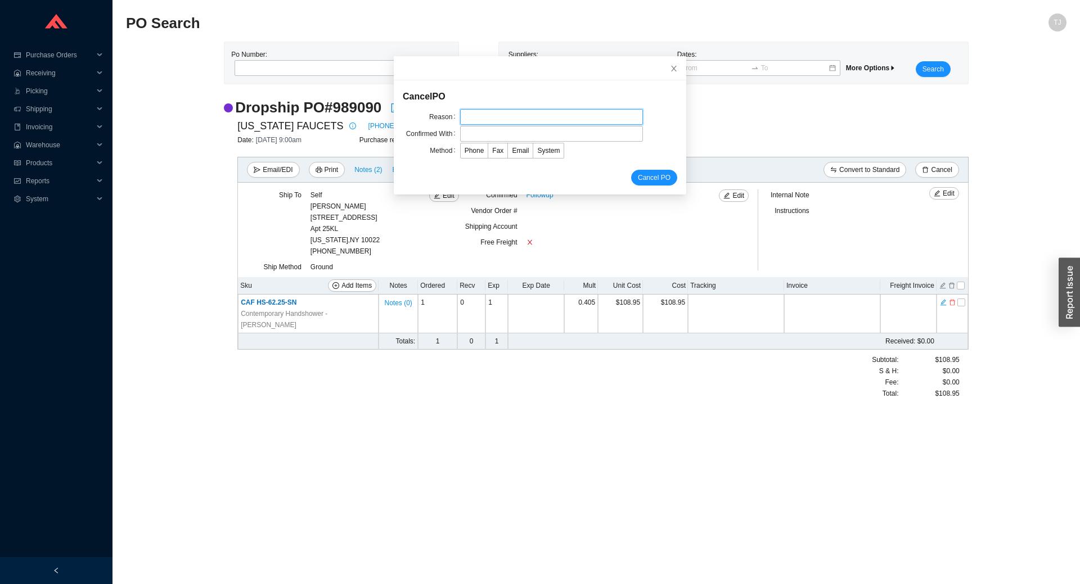
click at [554, 123] on input "text" at bounding box center [551, 117] width 183 height 16
type input "EDI issue"
click at [511, 135] on input "text" at bounding box center [551, 134] width 183 height 16
type input "[PERSON_NAME]"
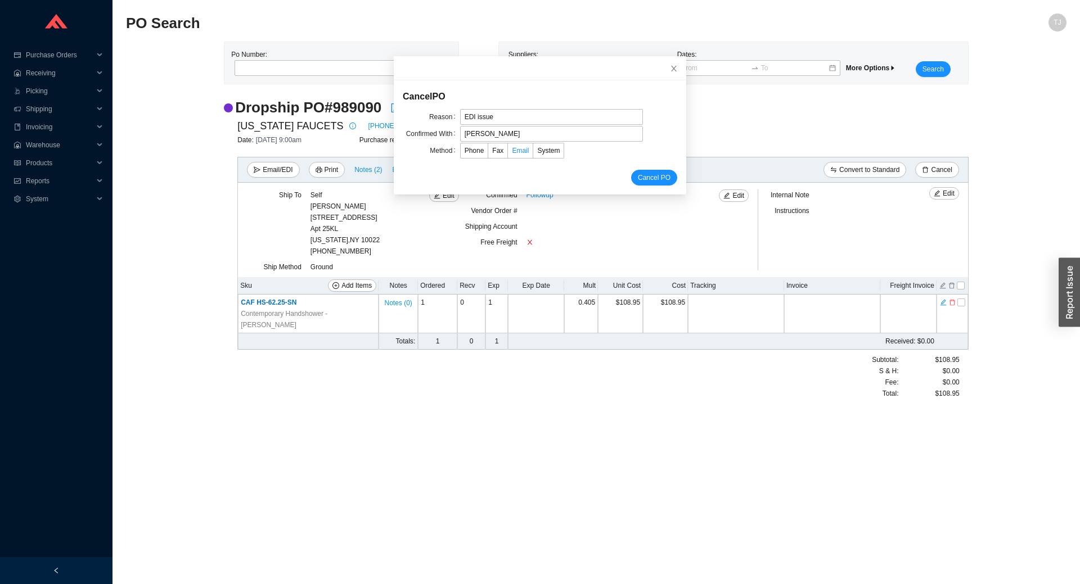
click at [518, 152] on span "Email" at bounding box center [520, 151] width 17 height 8
click at [508, 153] on input "Email" at bounding box center [508, 153] width 0 height 0
click at [659, 178] on span "Cancel PO" at bounding box center [654, 177] width 33 height 11
